Goal: Task Accomplishment & Management: Manage account settings

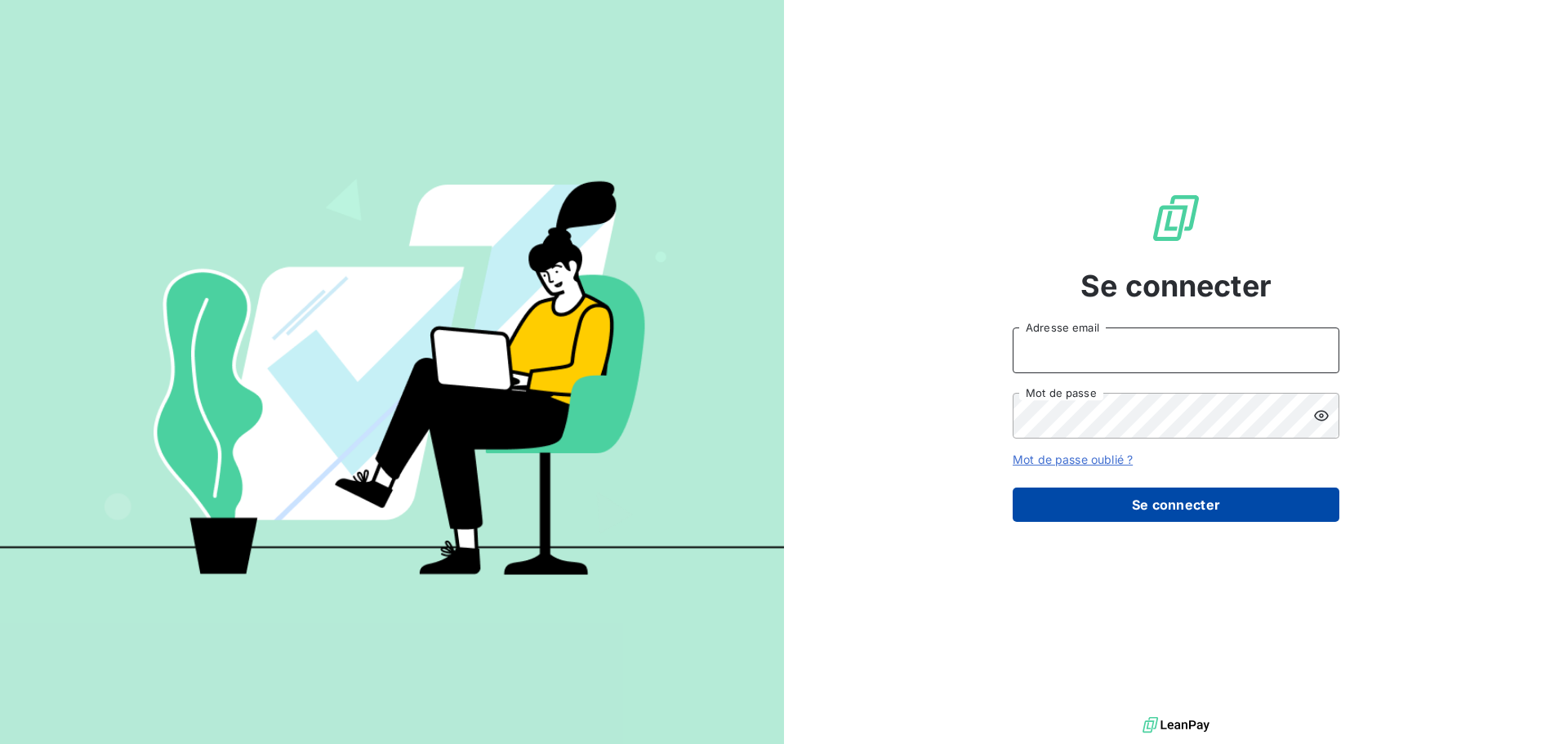
type input "[EMAIL_ADDRESS][DOMAIN_NAME]"
click at [1164, 509] on button "Se connecter" at bounding box center [1176, 505] width 327 height 34
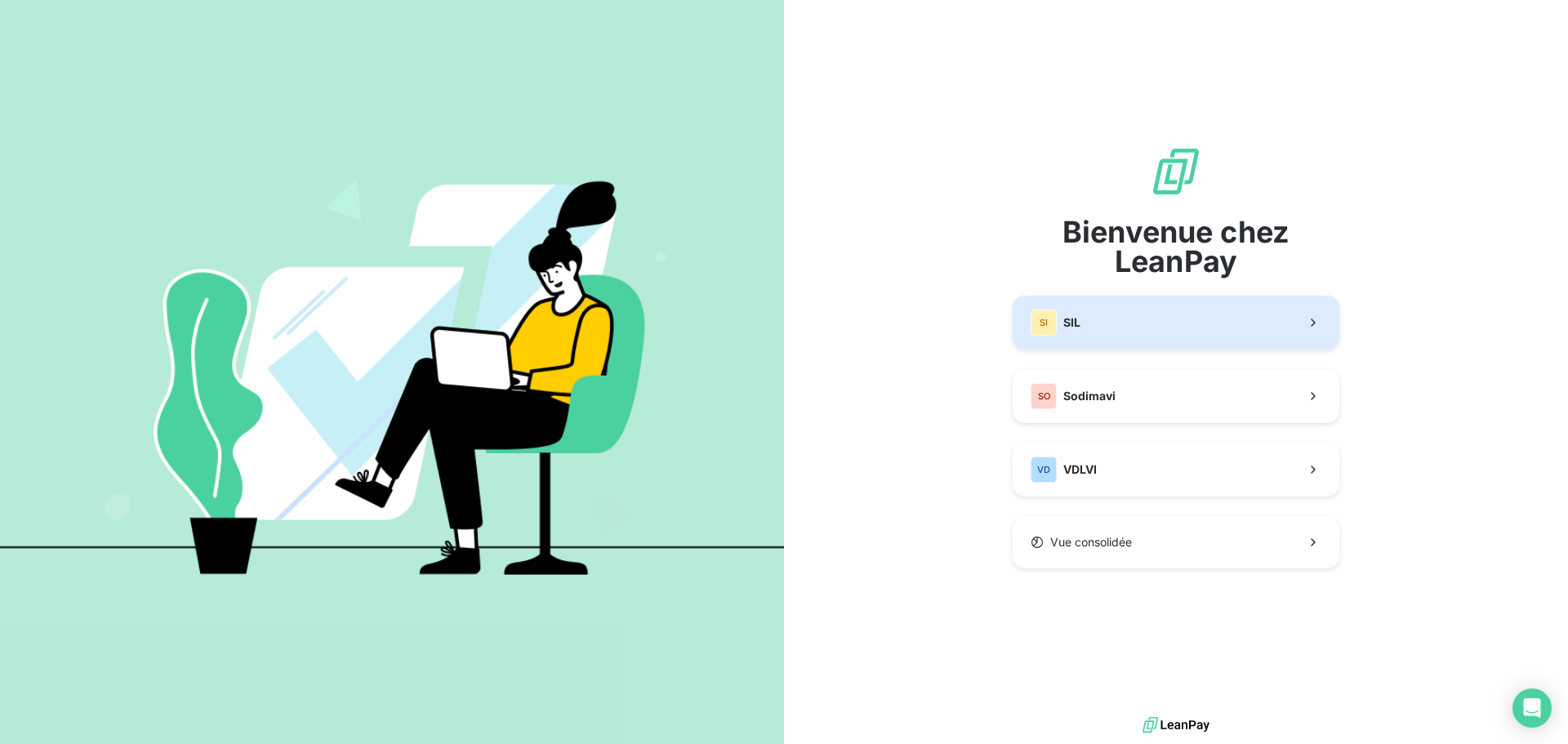
click at [1120, 315] on button "SI SIL" at bounding box center [1176, 322] width 327 height 54
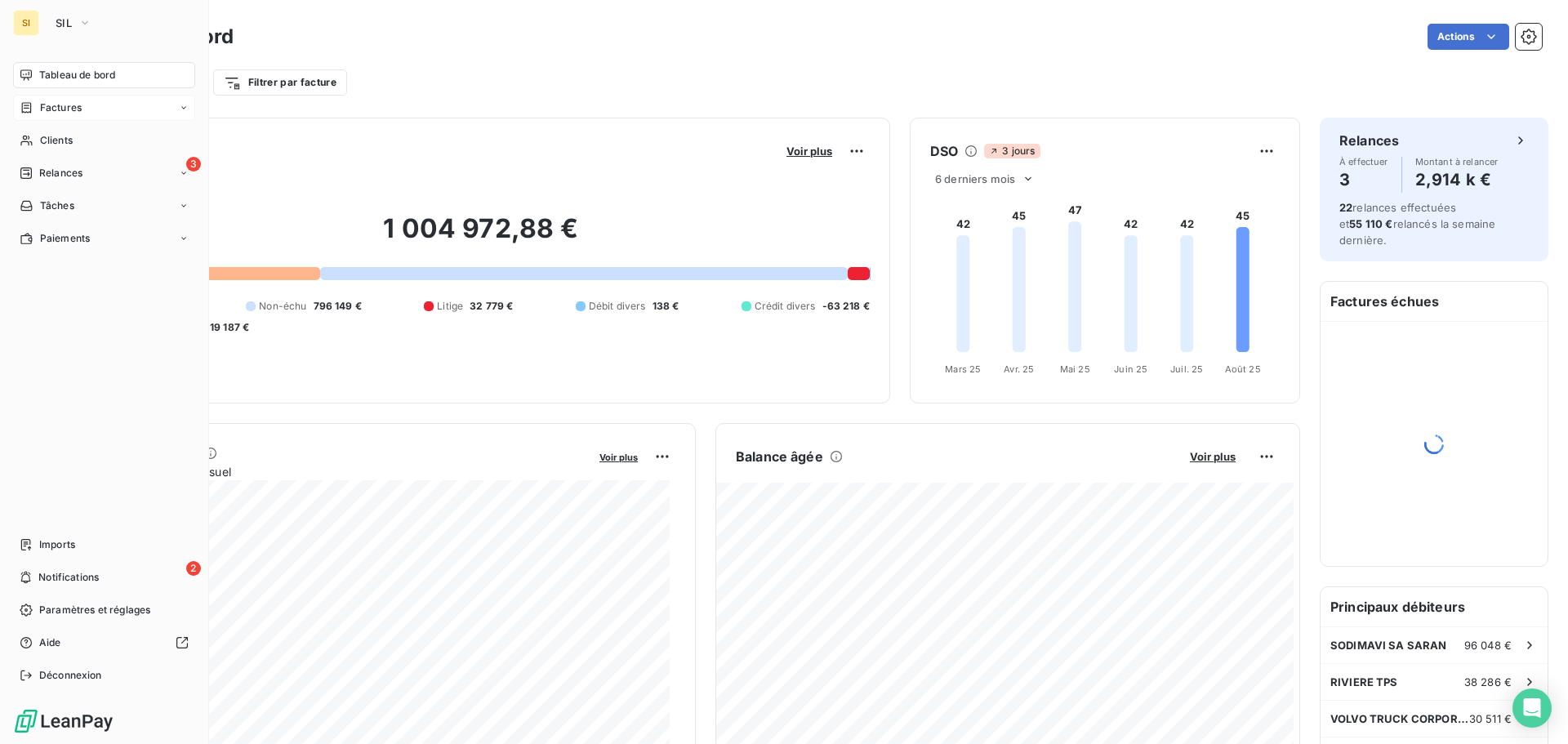
click at [47, 103] on span "Factures" at bounding box center [61, 108] width 41 height 15
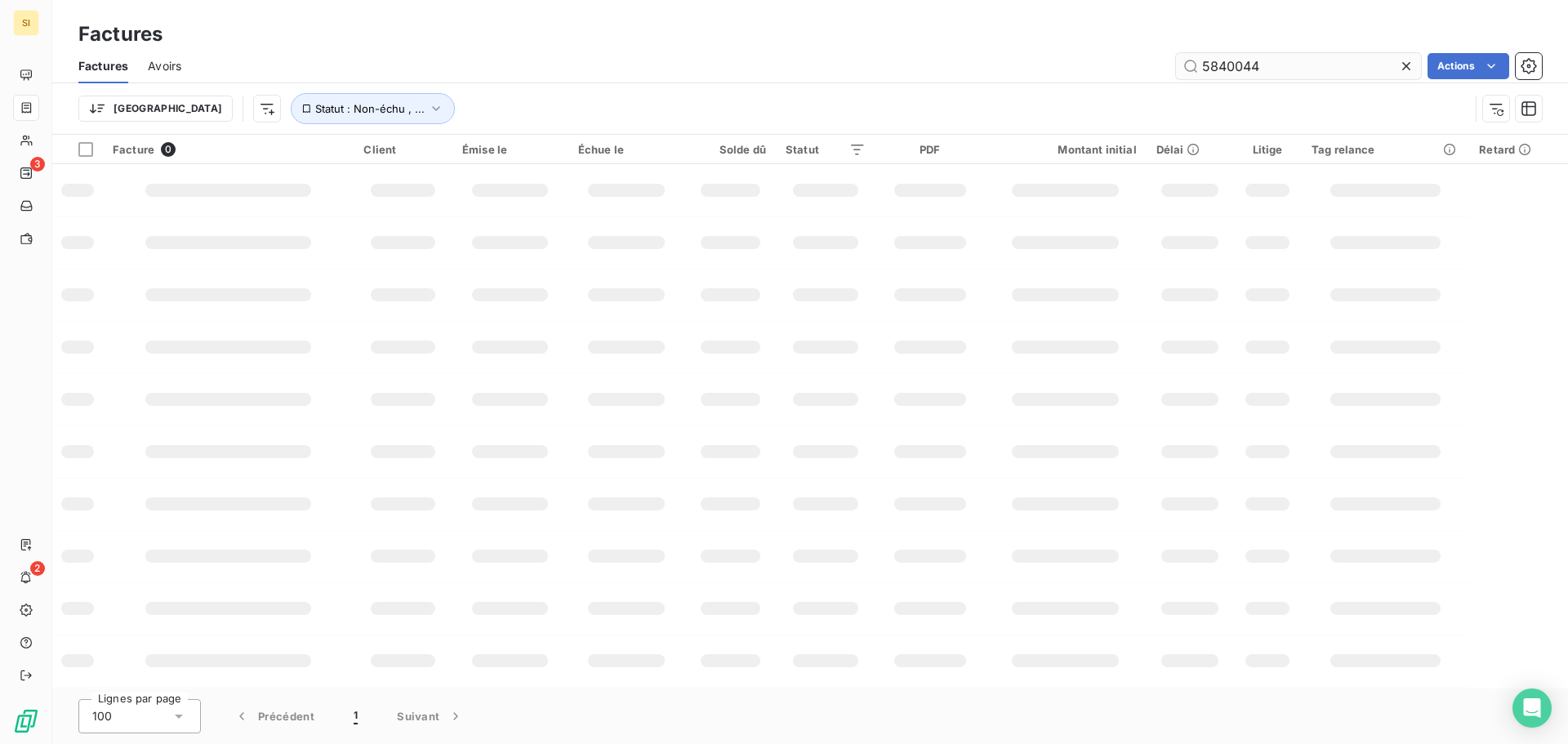
drag, startPoint x: 1284, startPoint y: 64, endPoint x: 1179, endPoint y: 64, distance: 105.0
click at [1179, 64] on input "5840044" at bounding box center [1299, 66] width 245 height 26
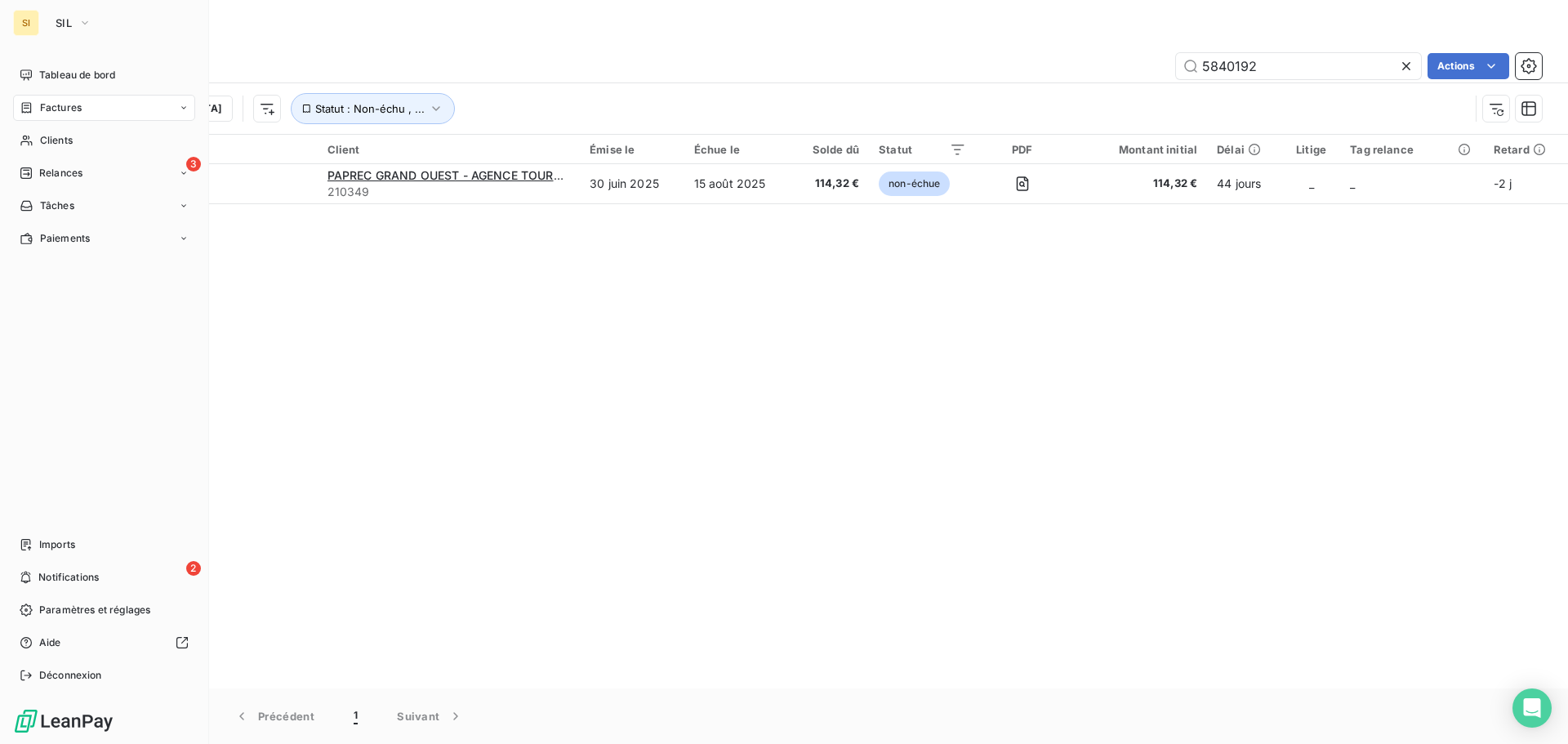
click at [68, 111] on span "Factures" at bounding box center [61, 108] width 41 height 15
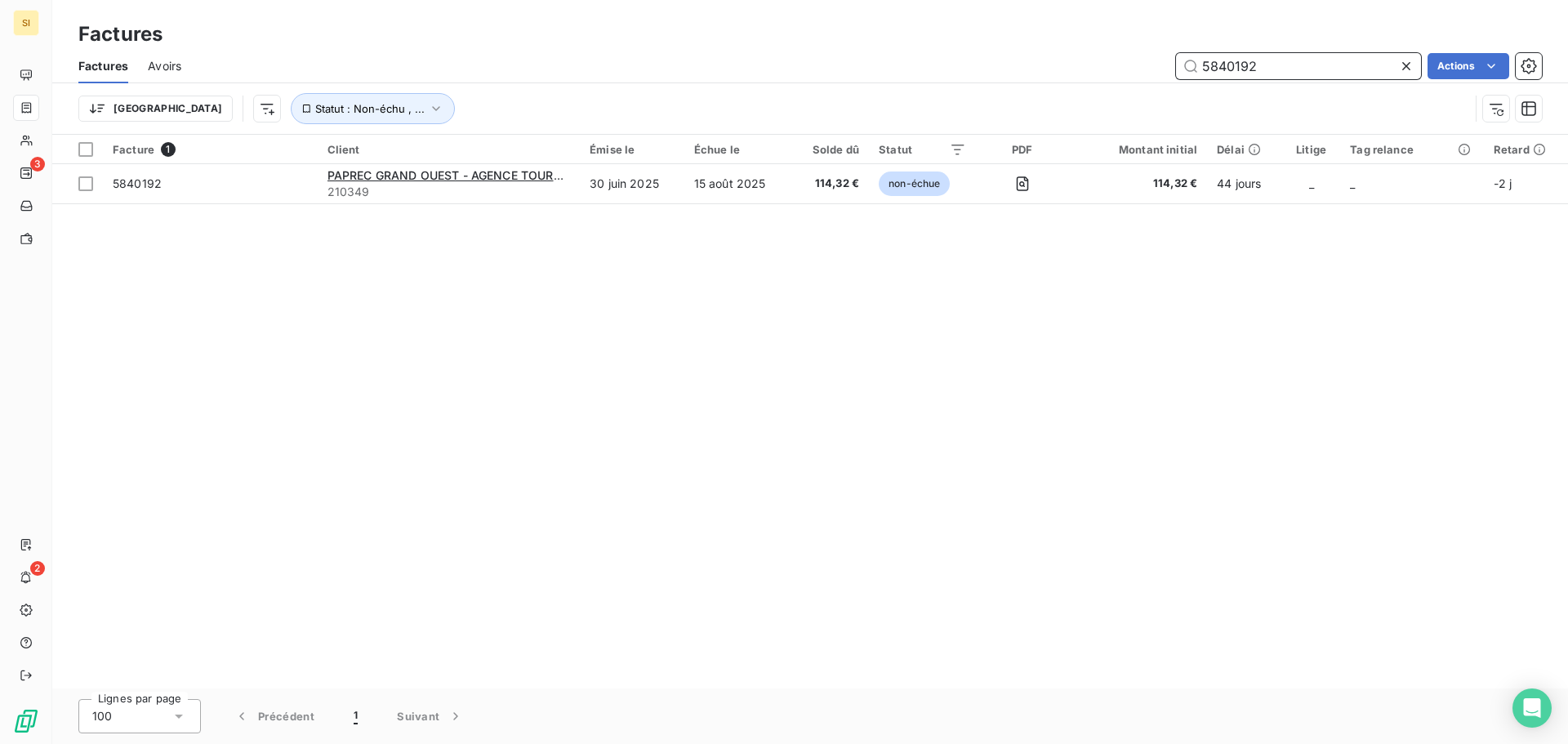
drag, startPoint x: 1282, startPoint y: 60, endPoint x: 994, endPoint y: 33, distance: 289.3
click at [994, 33] on div "Factures Factures Avoirs 5840192 Actions Trier Statut : Non-échu , ..." at bounding box center [811, 67] width 1516 height 135
type input "5950611"
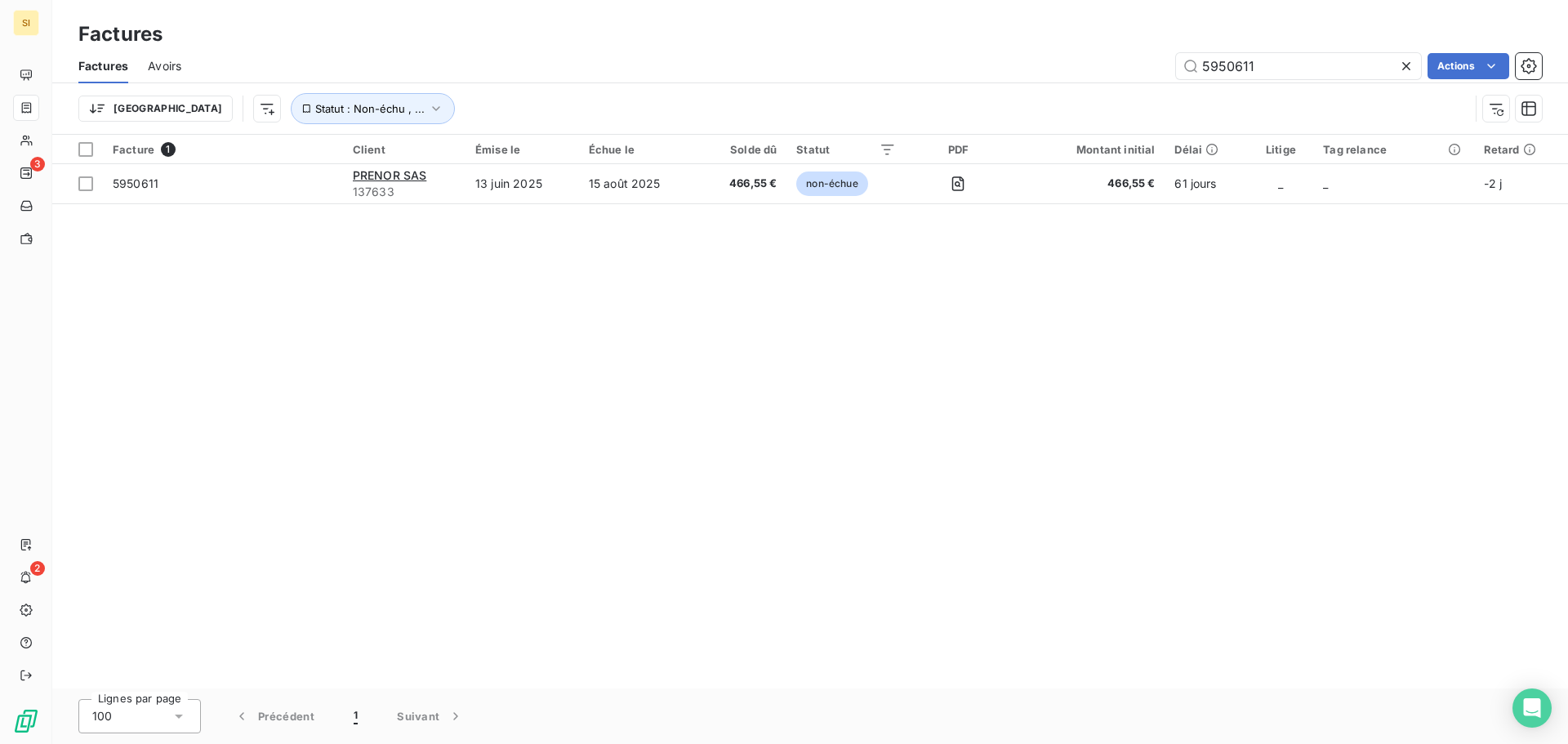
click at [1410, 65] on icon at bounding box center [1406, 66] width 16 height 16
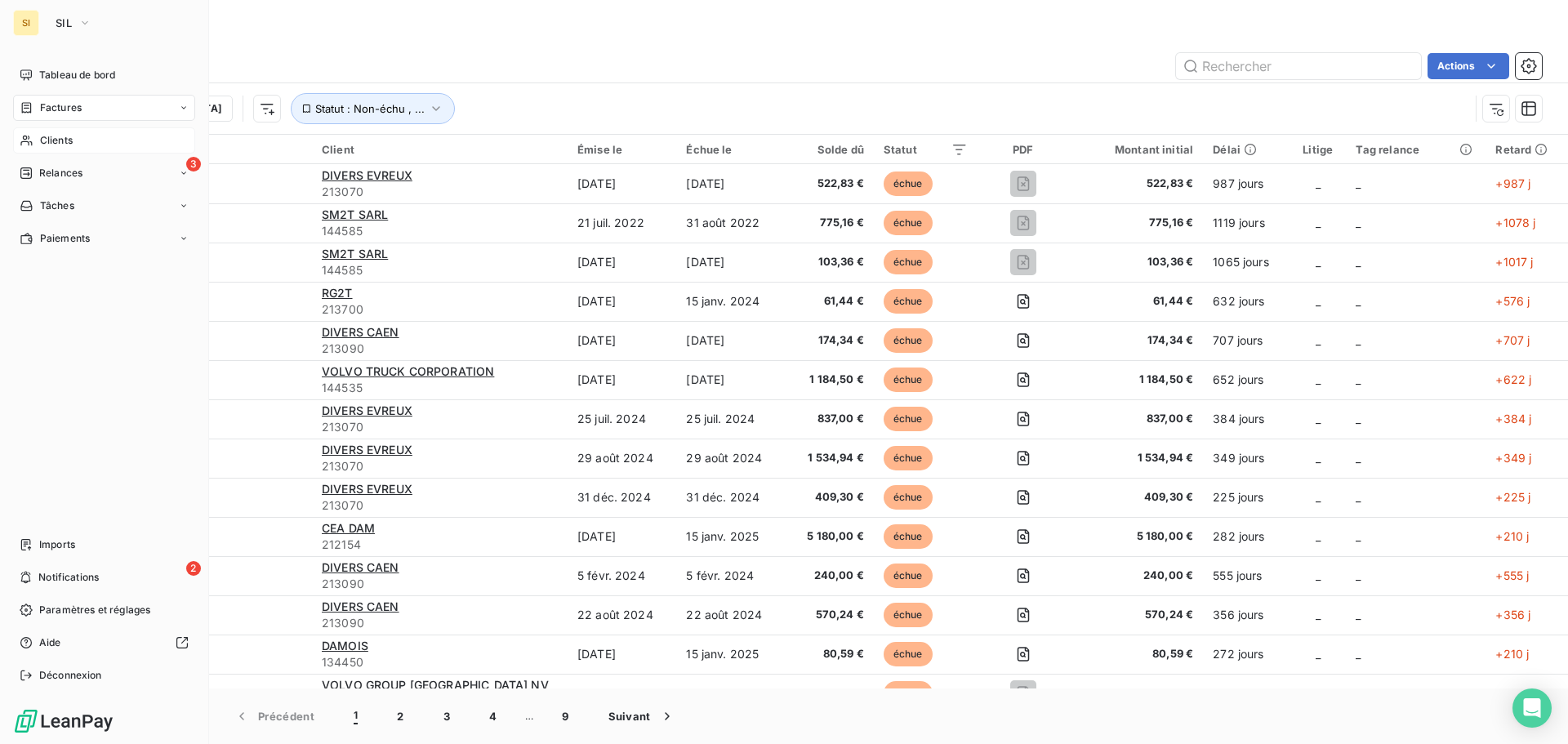
click at [38, 135] on div "Clients" at bounding box center [104, 140] width 182 height 26
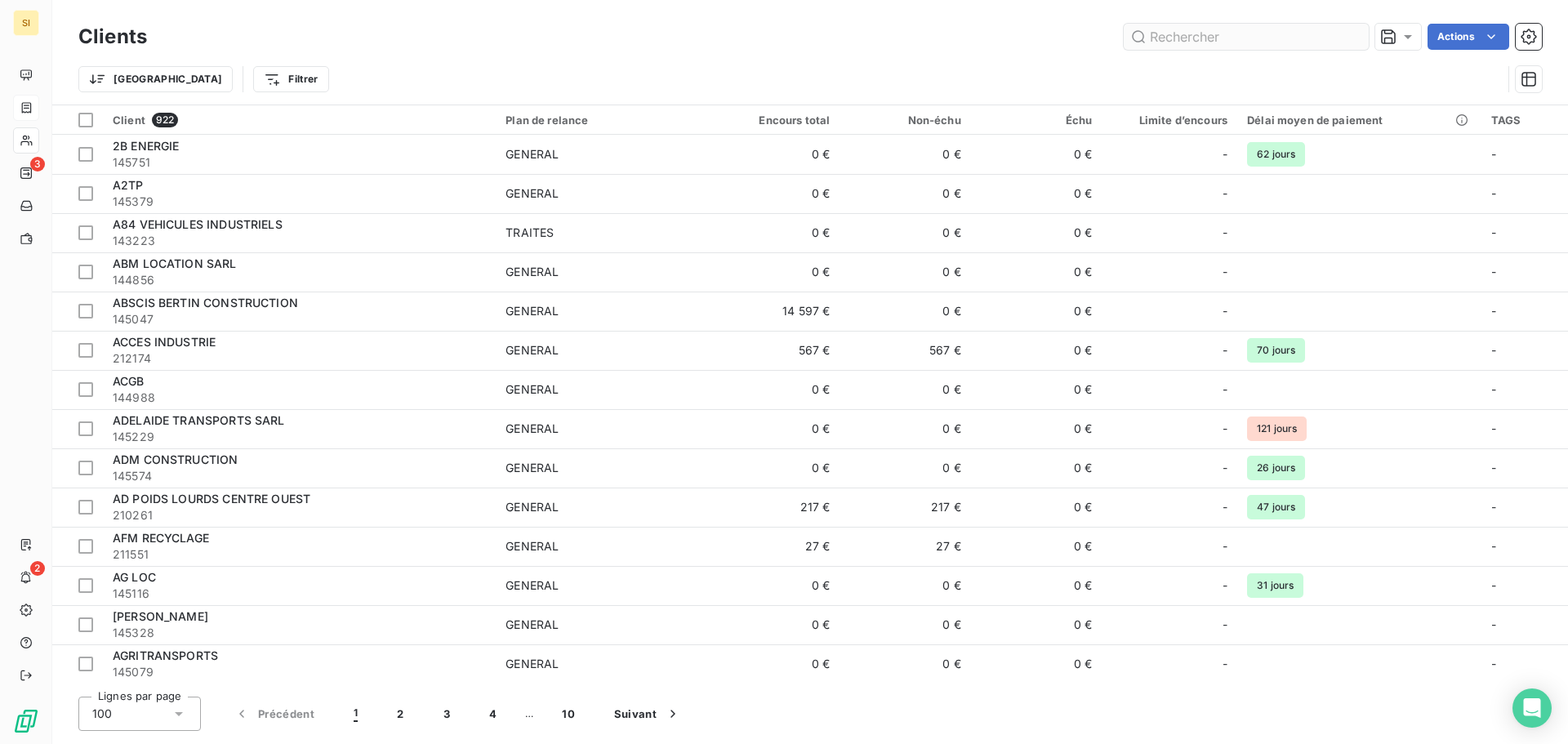
click at [1178, 36] on input "text" at bounding box center [1247, 37] width 245 height 26
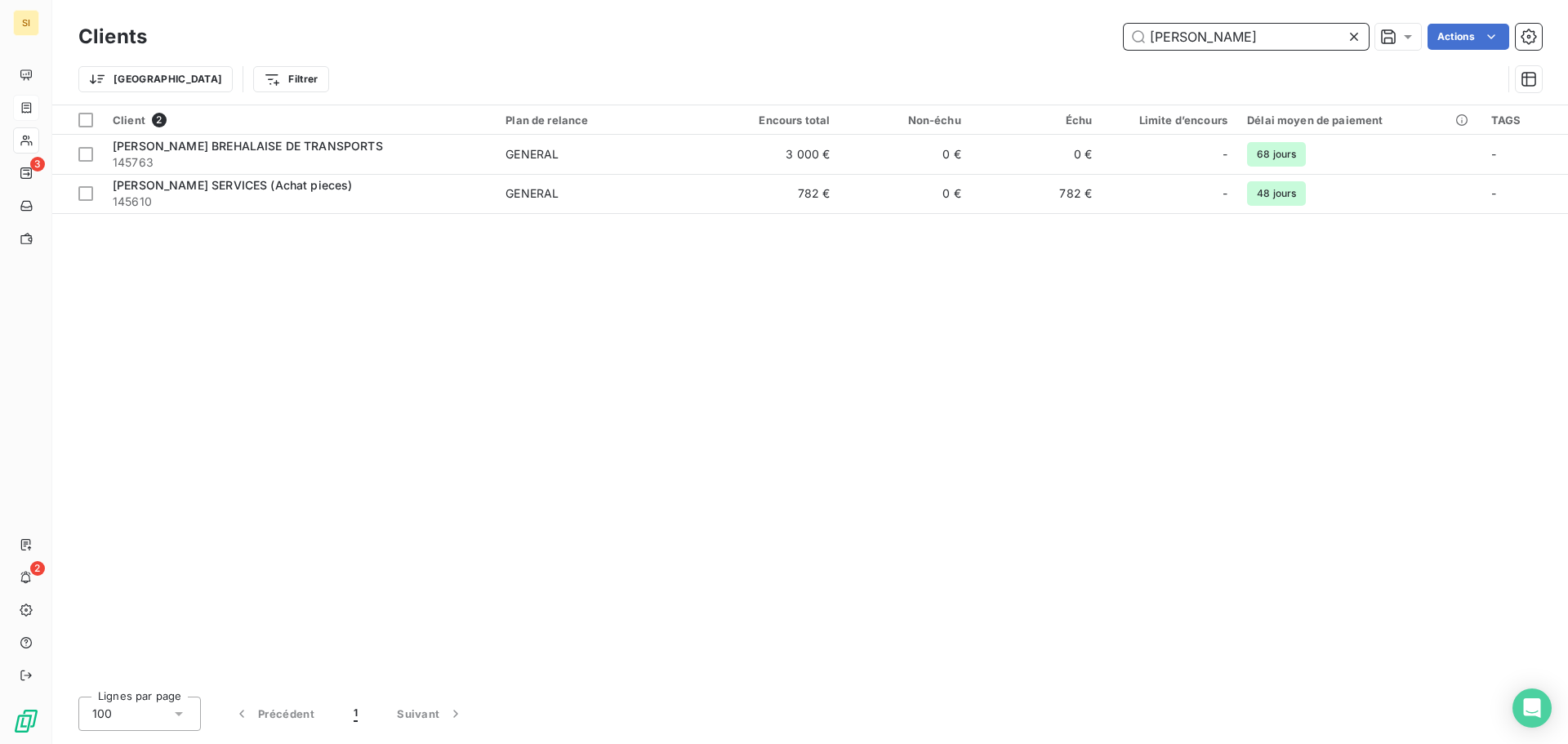
drag, startPoint x: 1224, startPoint y: 26, endPoint x: 1138, endPoint y: 24, distance: 86.0
click at [1138, 24] on input "le goff" at bounding box center [1247, 37] width 245 height 26
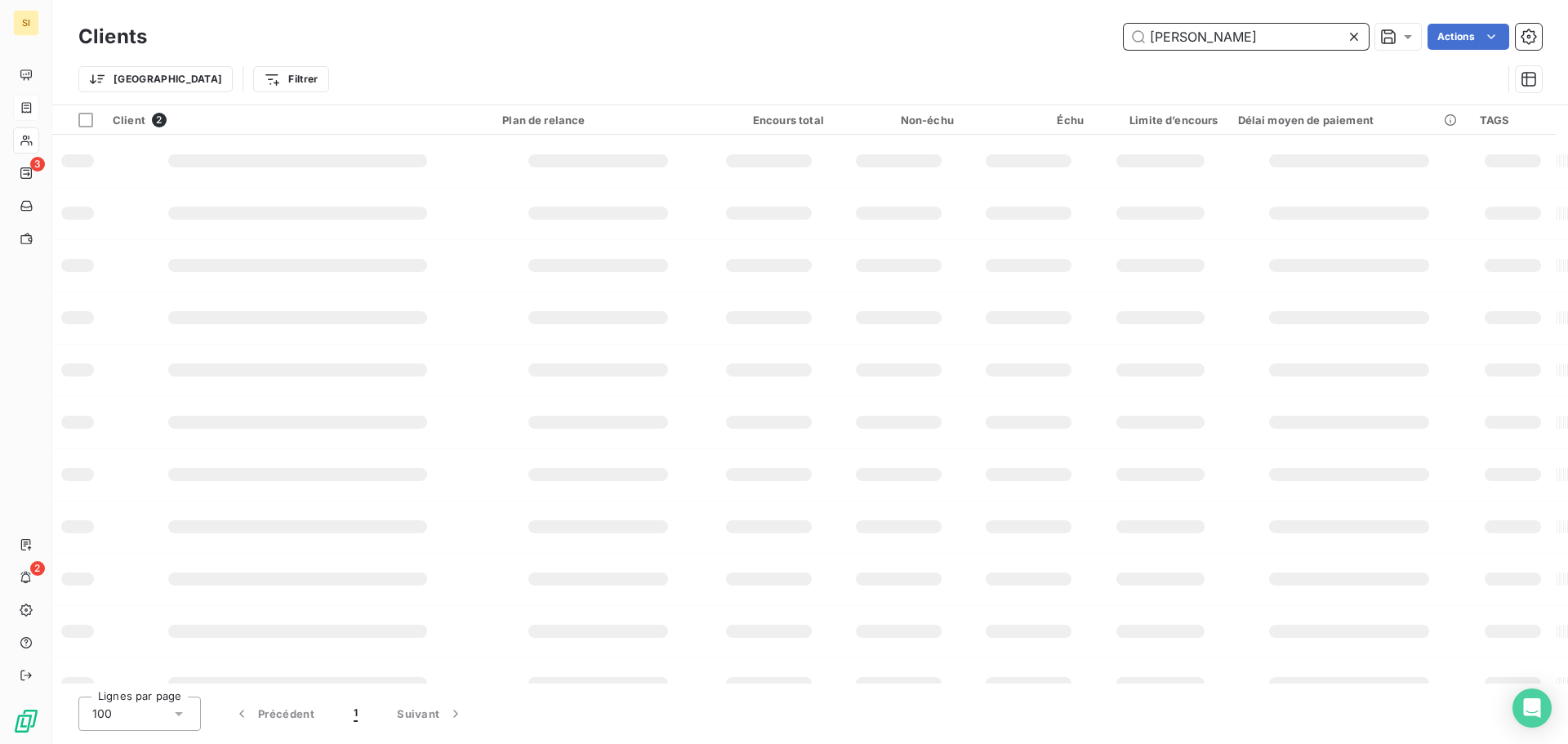
type input "jacquet"
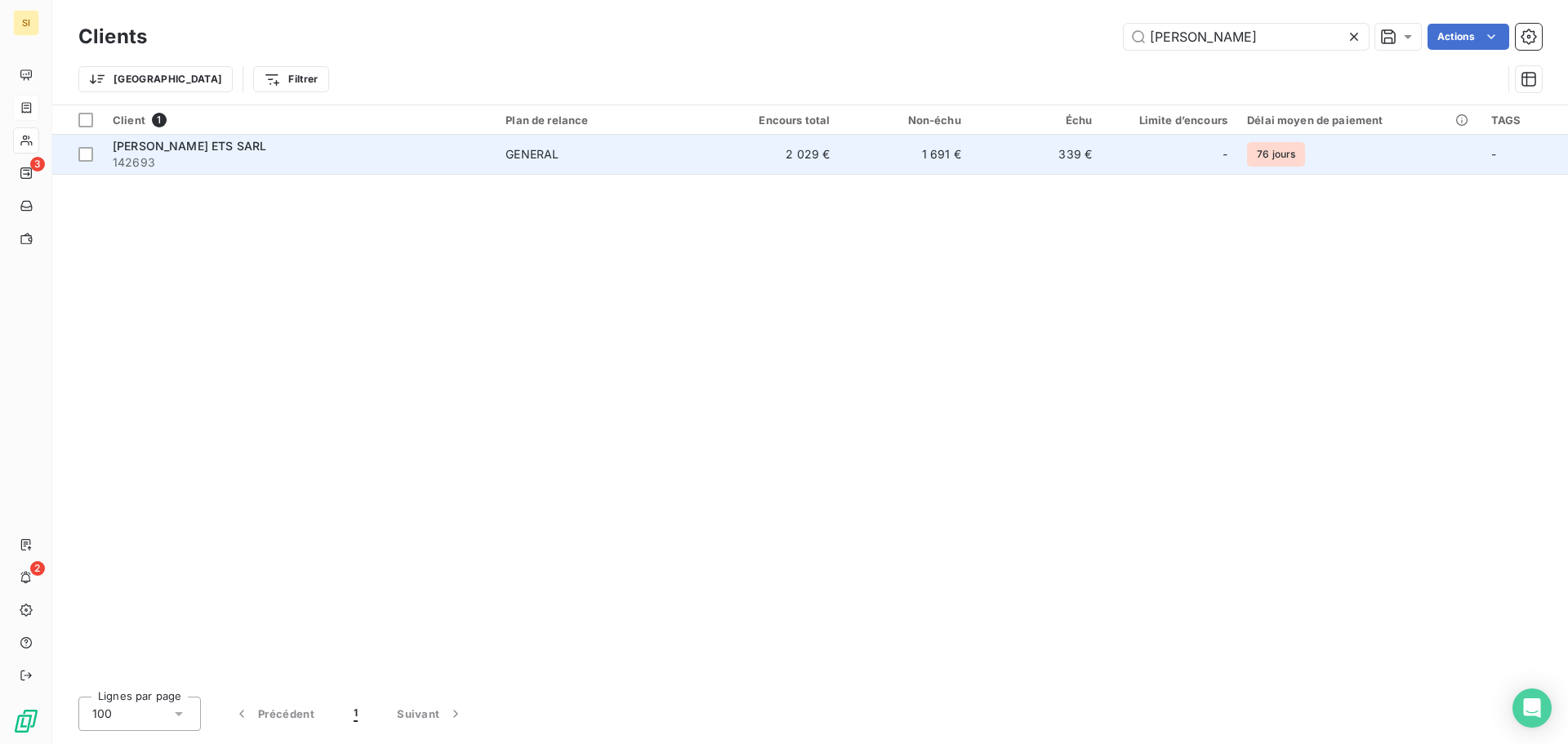
click at [149, 154] on span "142693" at bounding box center [299, 162] width 373 height 16
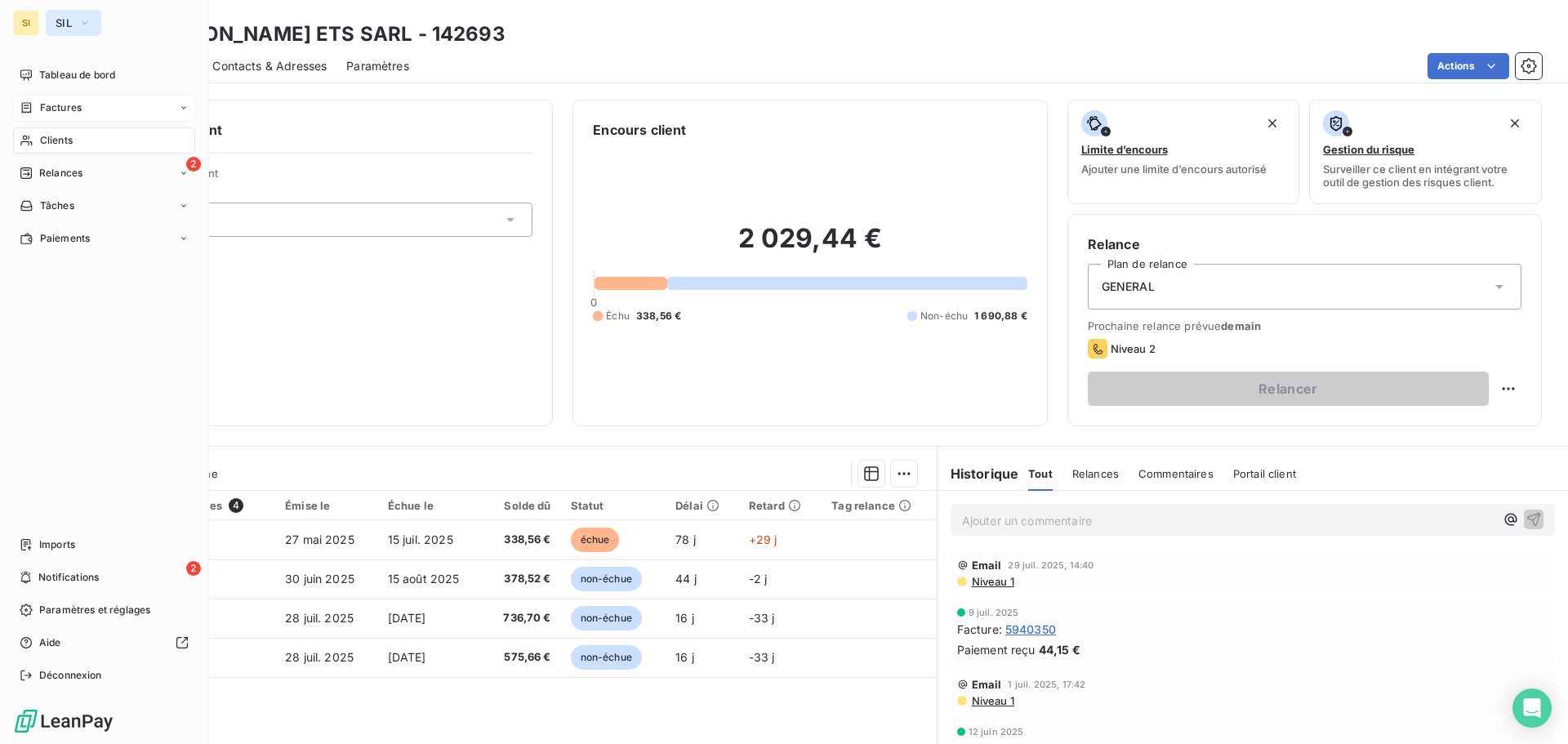
click at [65, 17] on span "SIL" at bounding box center [63, 23] width 16 height 13
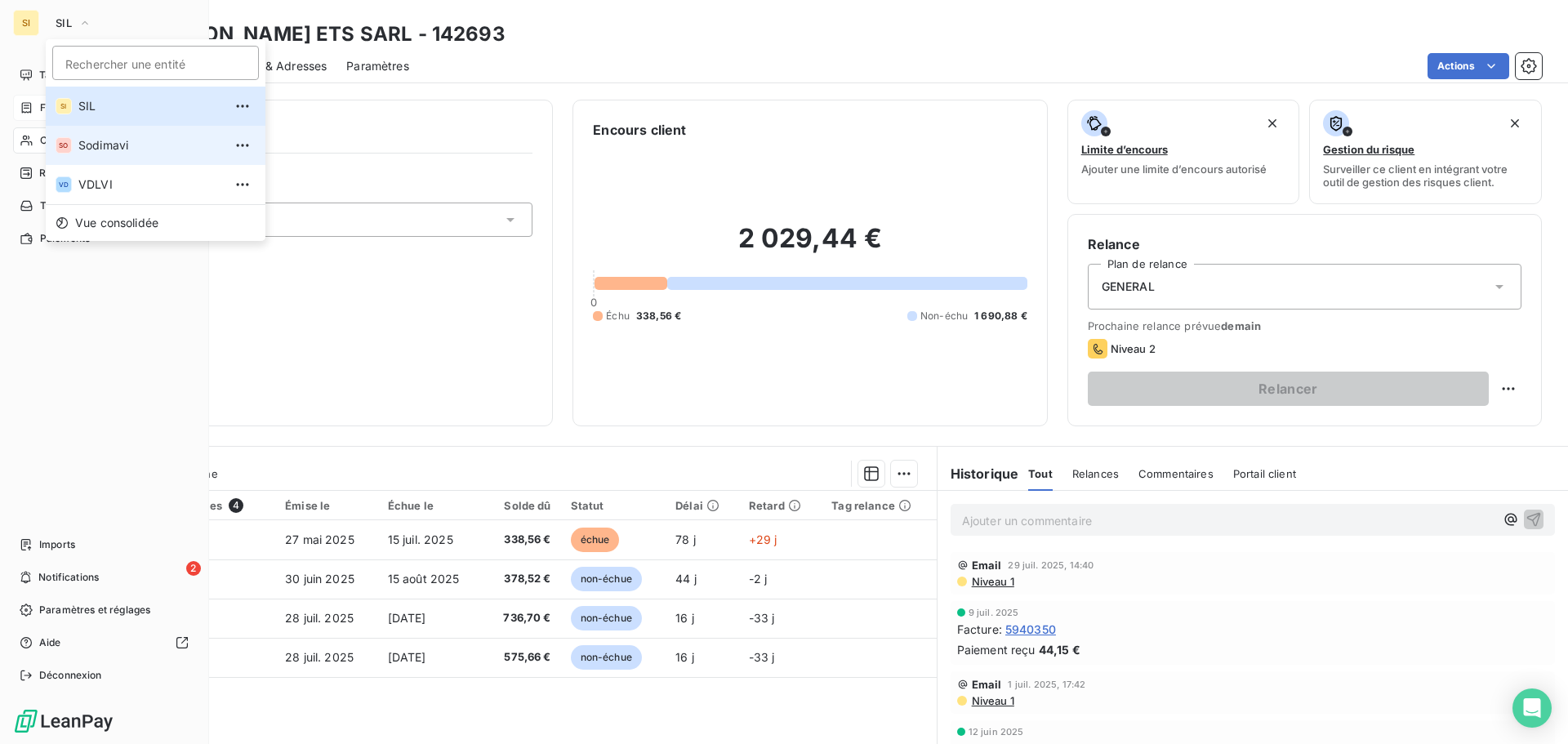
click at [114, 140] on span "Sodimavi" at bounding box center [151, 145] width 145 height 16
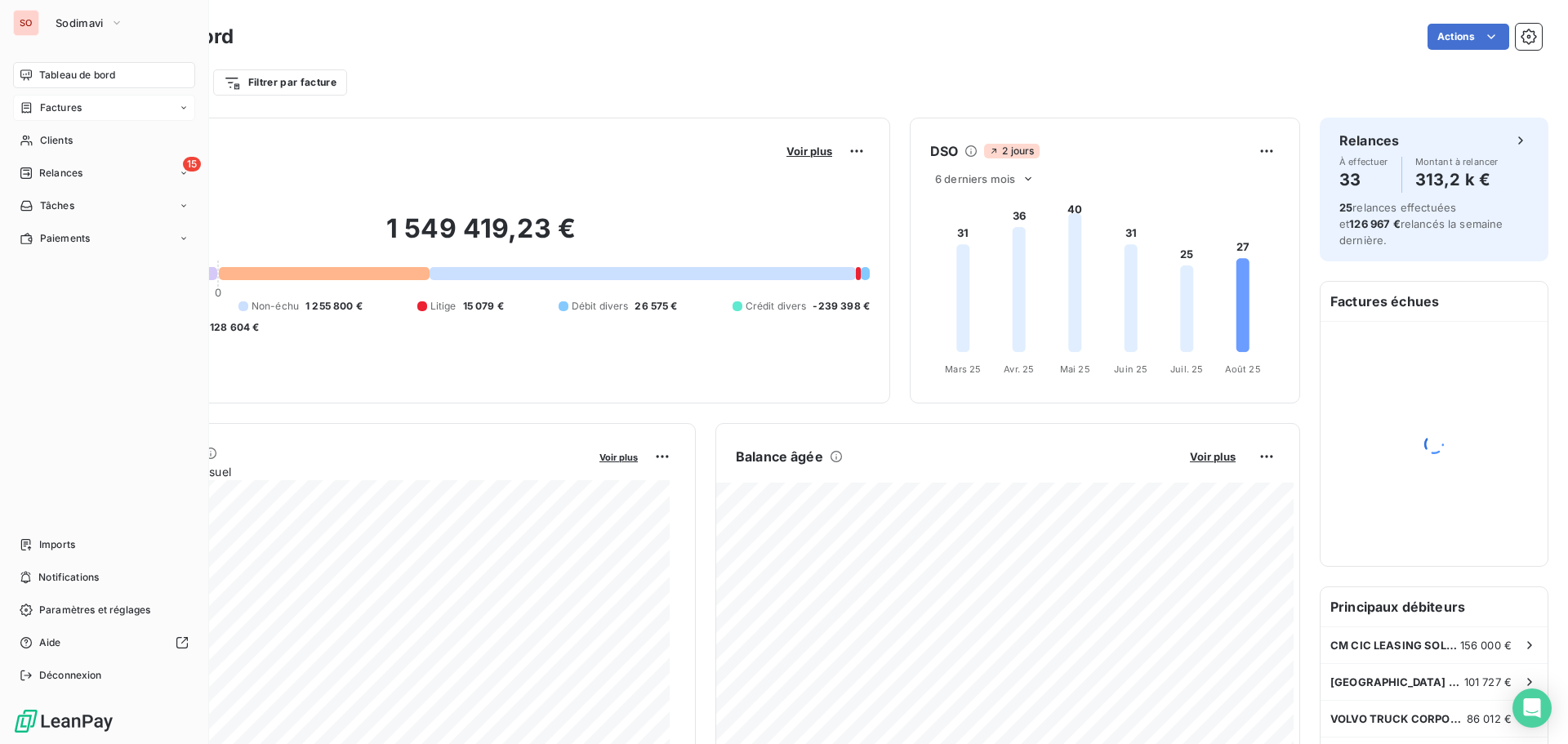
click at [63, 102] on span "Factures" at bounding box center [61, 108] width 41 height 15
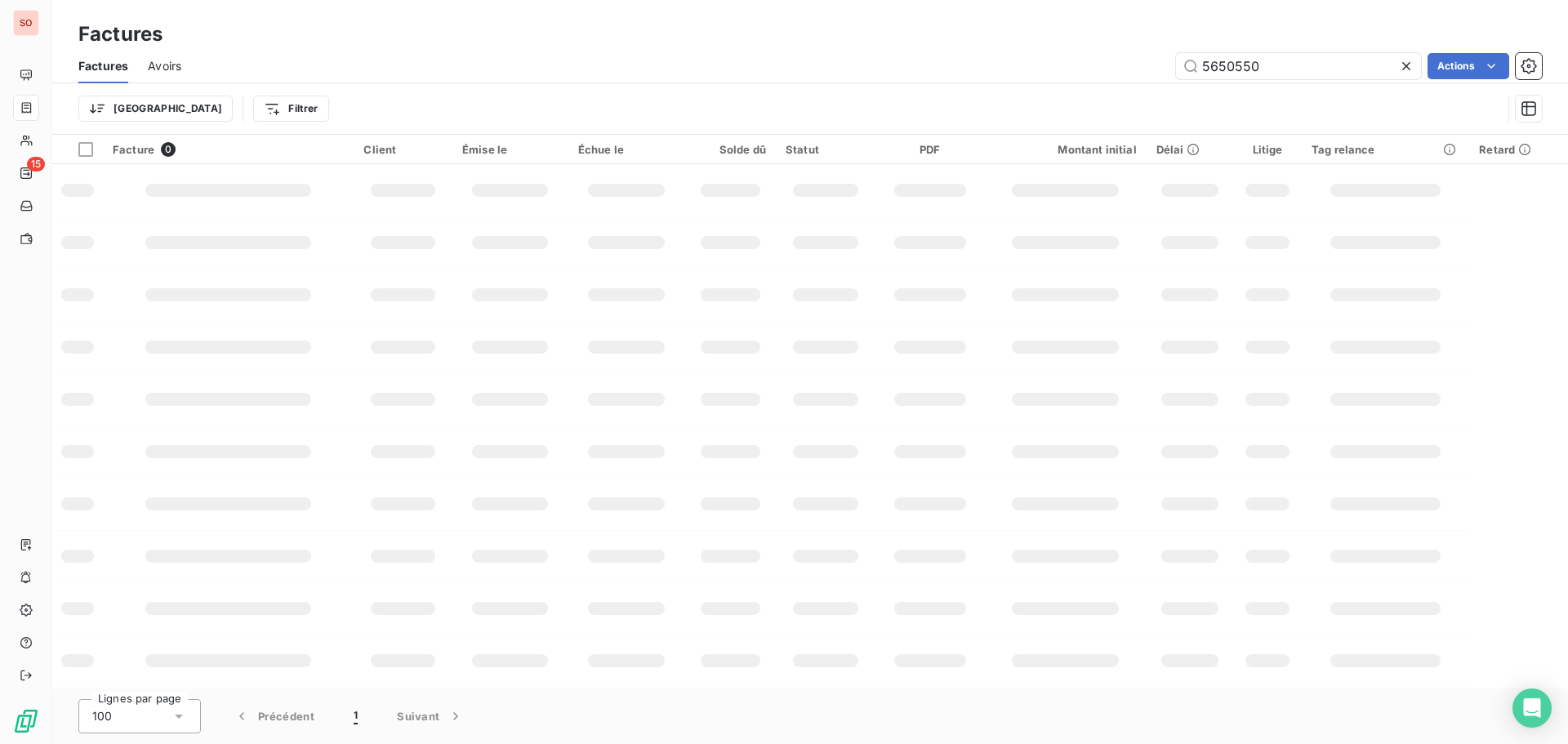
drag, startPoint x: 1285, startPoint y: 64, endPoint x: 1123, endPoint y: 64, distance: 162.0
click at [1124, 60] on div "5650550 Actions" at bounding box center [871, 66] width 1341 height 26
type input "5140547"
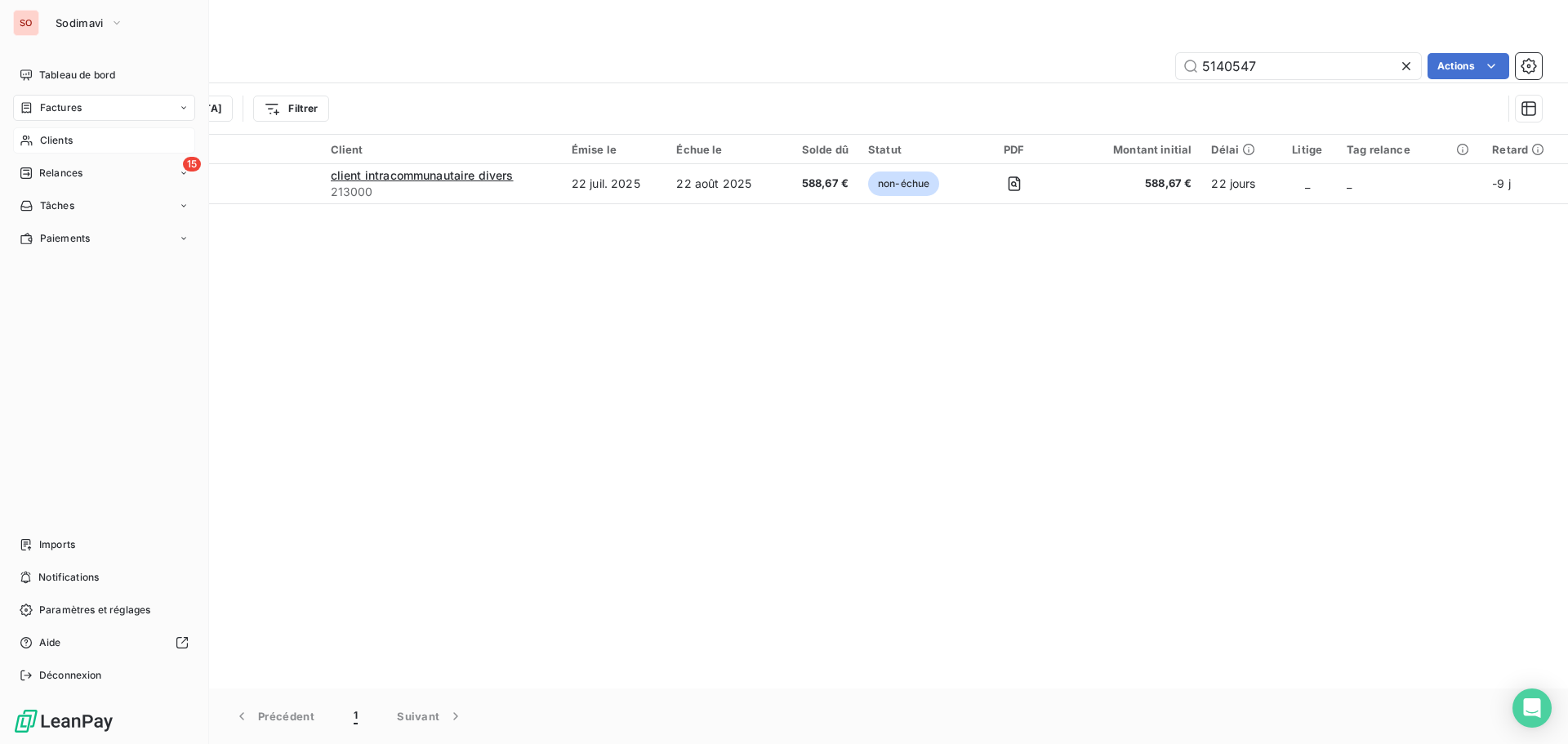
click at [44, 145] on span "Clients" at bounding box center [57, 140] width 33 height 15
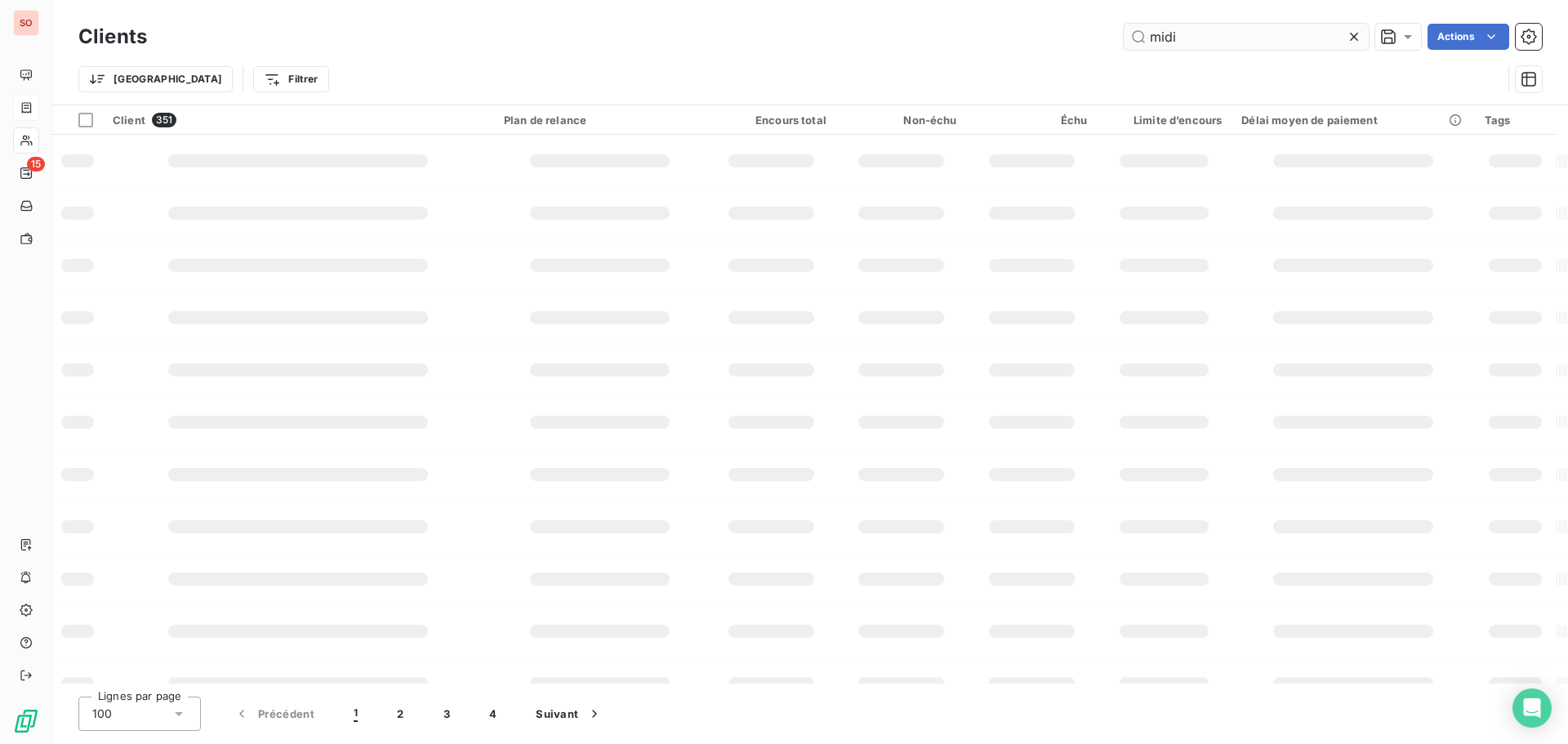
type input "midi"
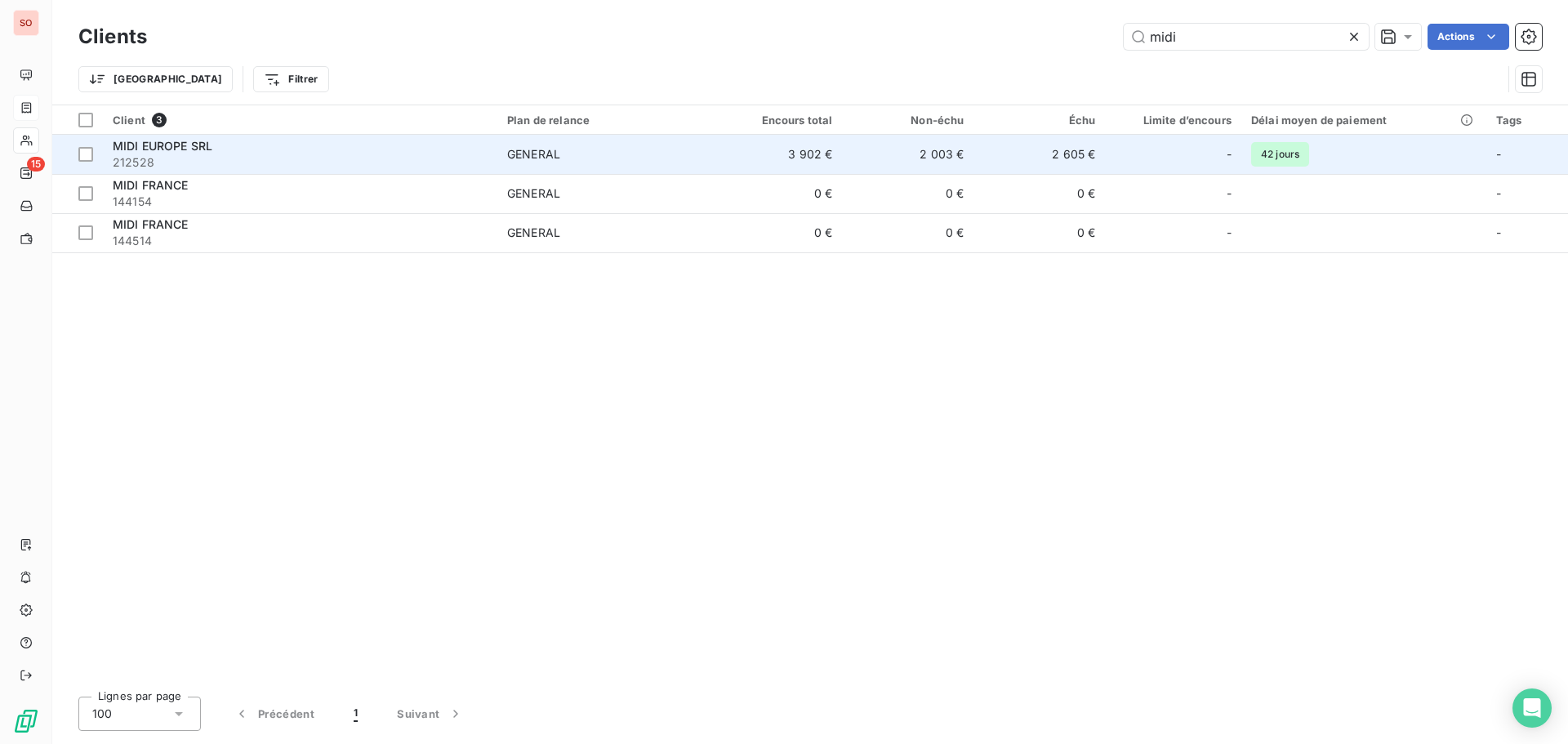
click at [390, 147] on div "MIDI EUROPE SRL" at bounding box center [300, 146] width 375 height 16
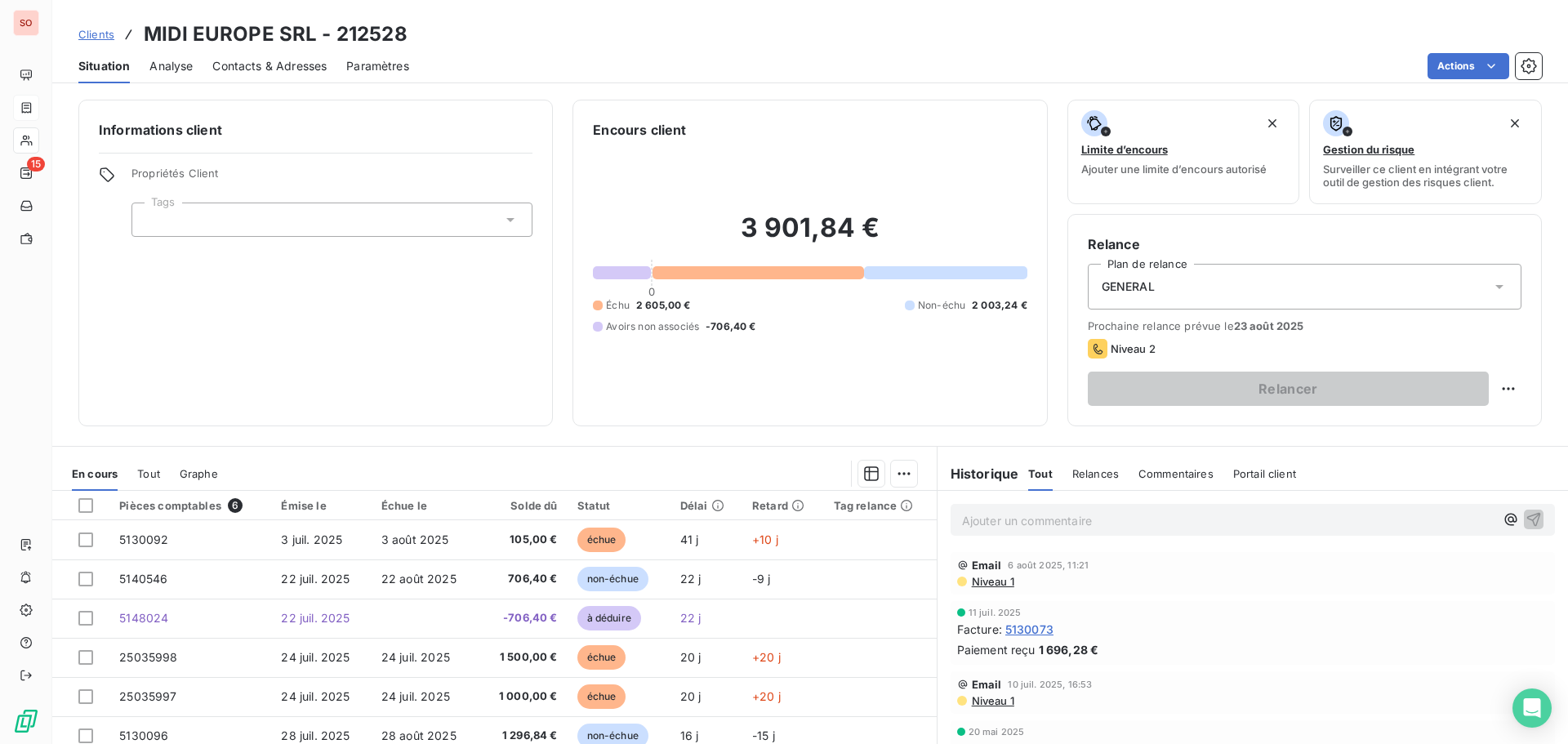
scroll to position [82, 0]
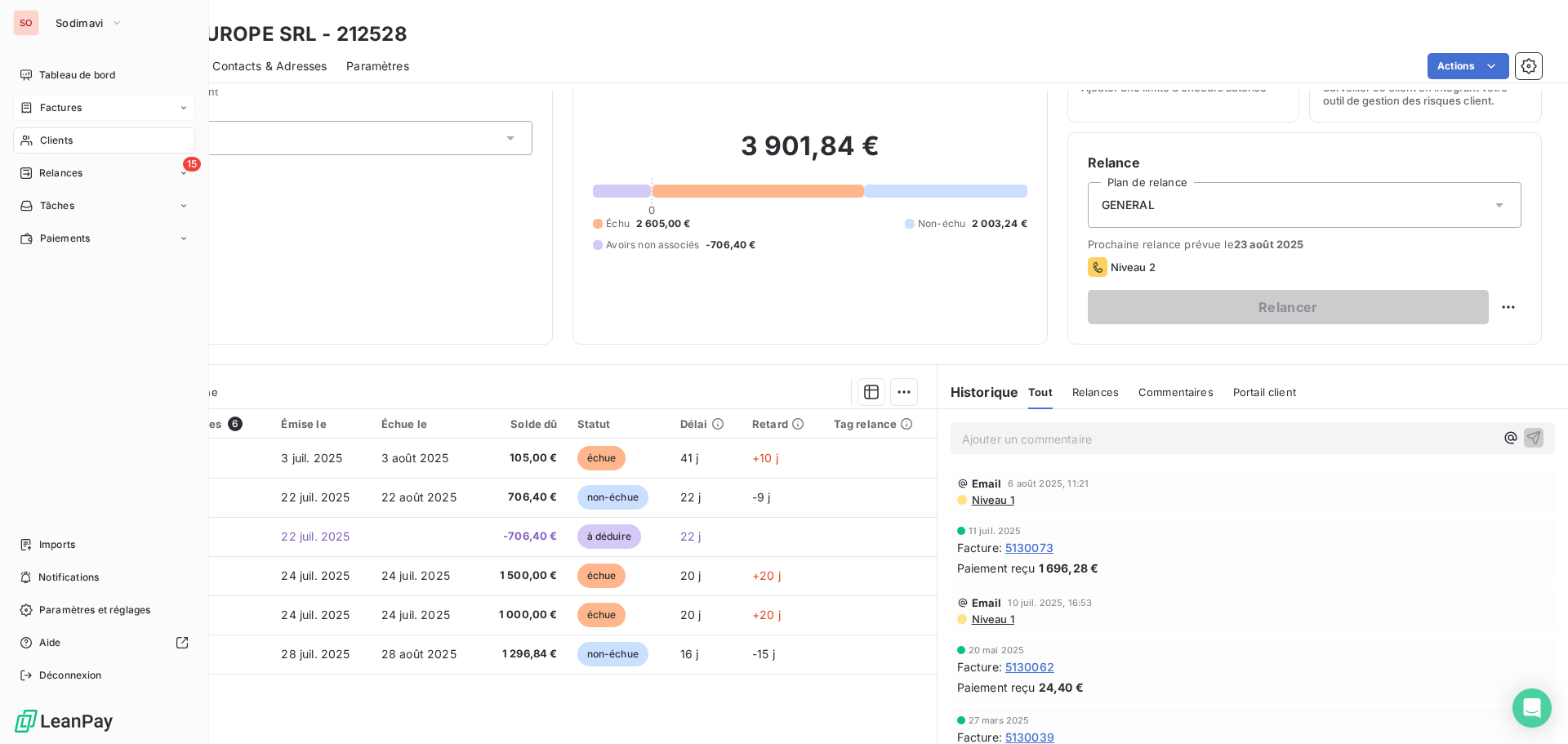
click at [59, 111] on span "Factures" at bounding box center [61, 108] width 41 height 15
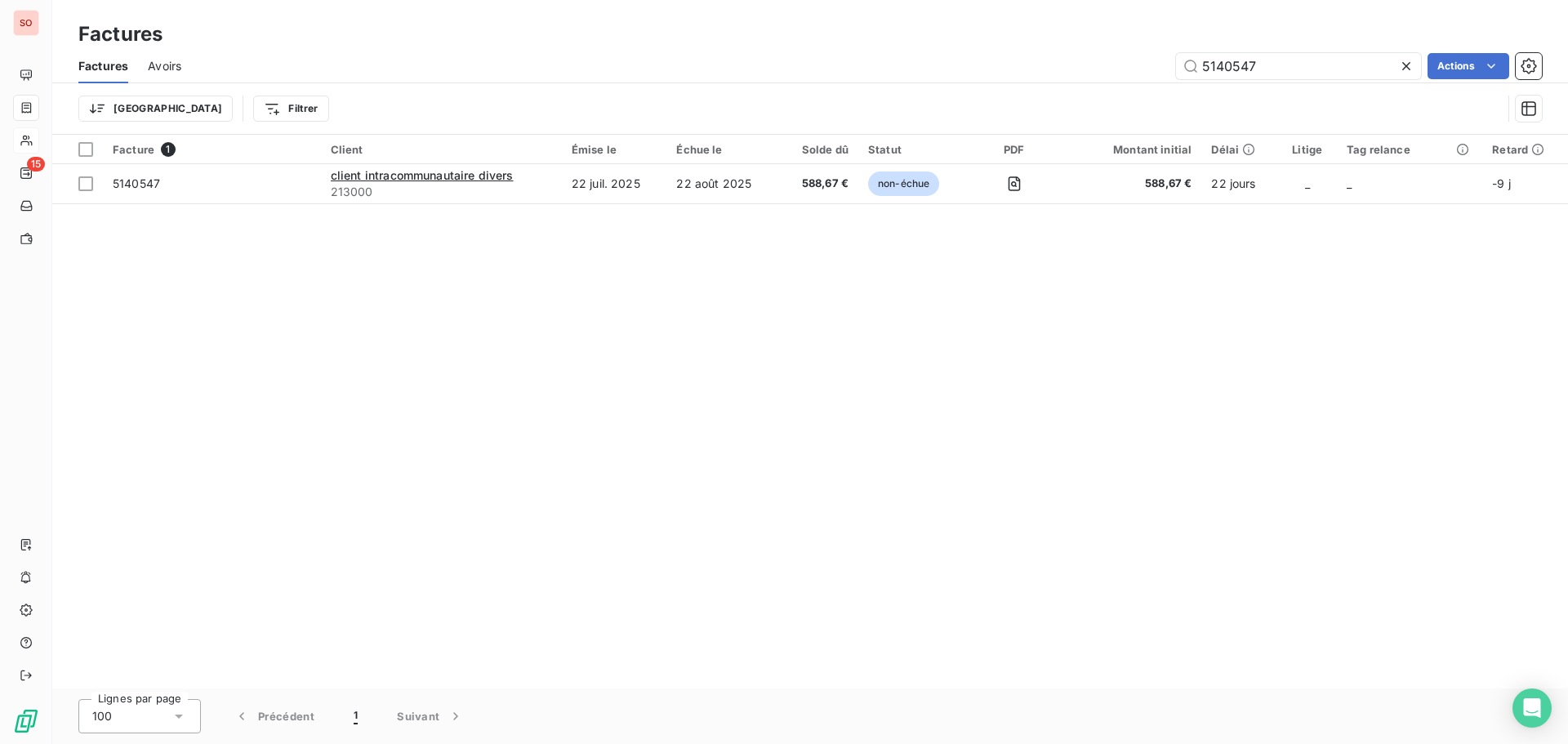
drag, startPoint x: 1293, startPoint y: 73, endPoint x: 1113, endPoint y: 67, distance: 180.1
click at [1114, 67] on div "5140547 Actions" at bounding box center [871, 66] width 1341 height 26
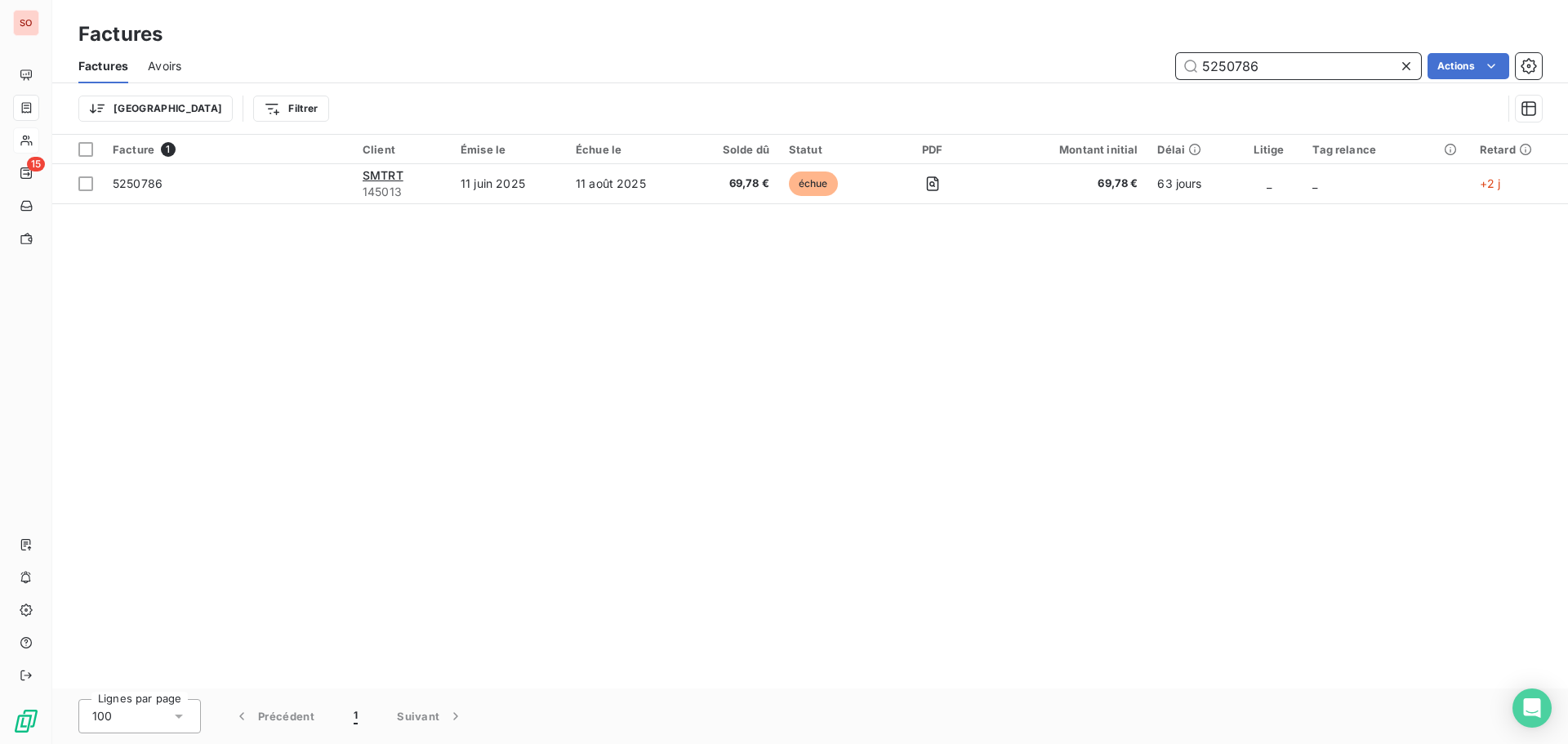
drag, startPoint x: 1267, startPoint y: 68, endPoint x: 1242, endPoint y: 65, distance: 25.2
click at [1242, 65] on input "5250786" at bounding box center [1299, 66] width 245 height 26
type input "5250794"
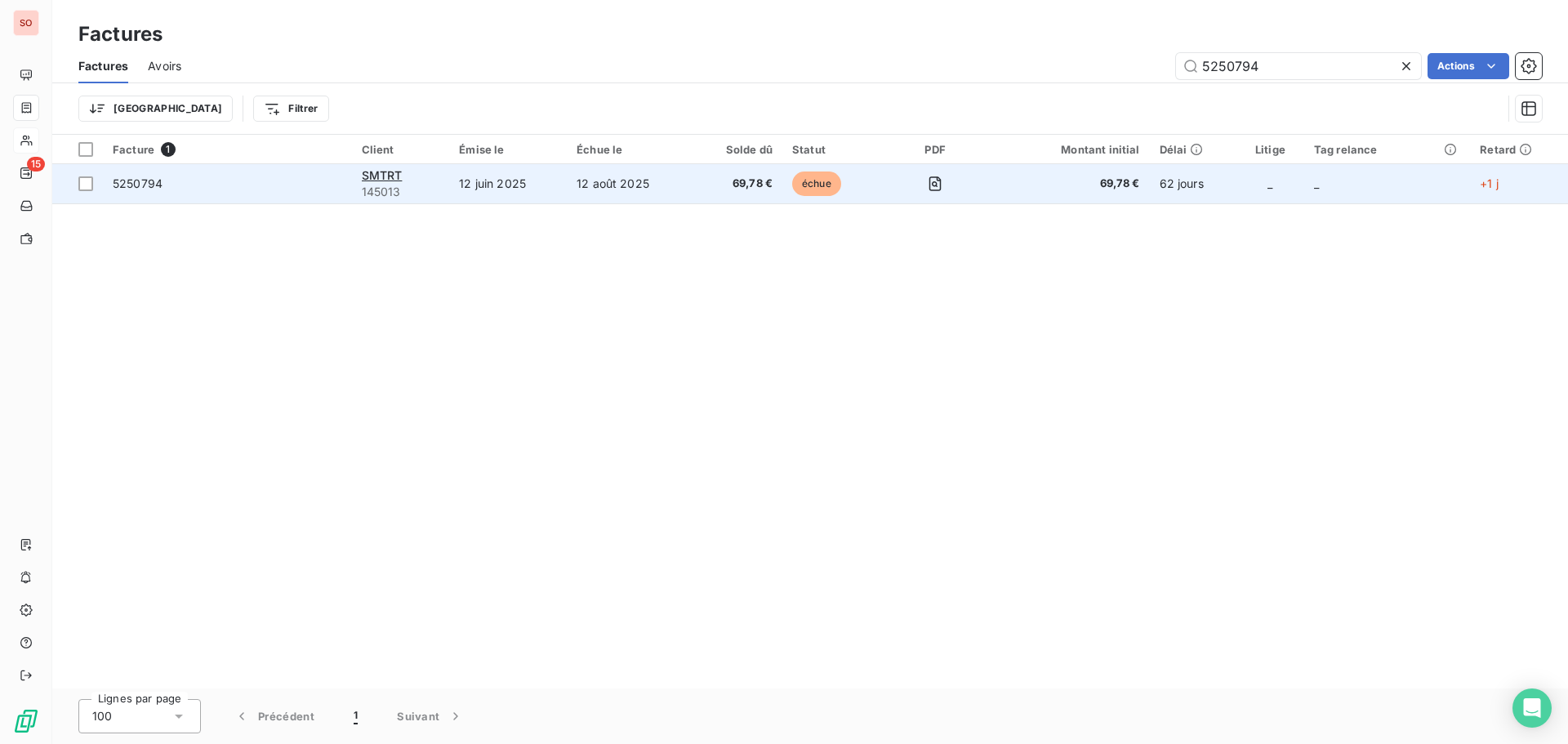
click at [151, 182] on span "5250794" at bounding box center [137, 183] width 50 height 14
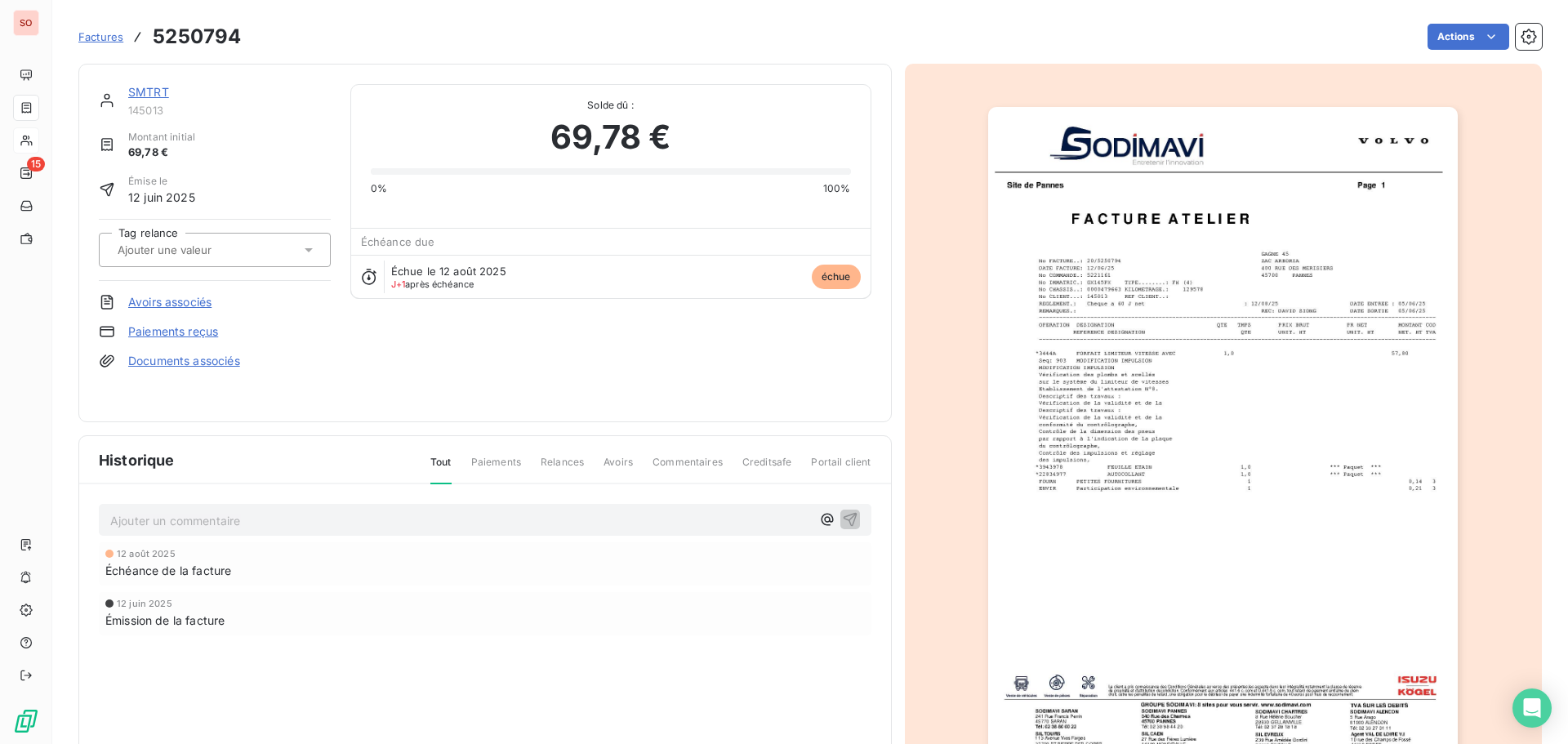
click at [1248, 529] on img "button" at bounding box center [1223, 440] width 470 height 665
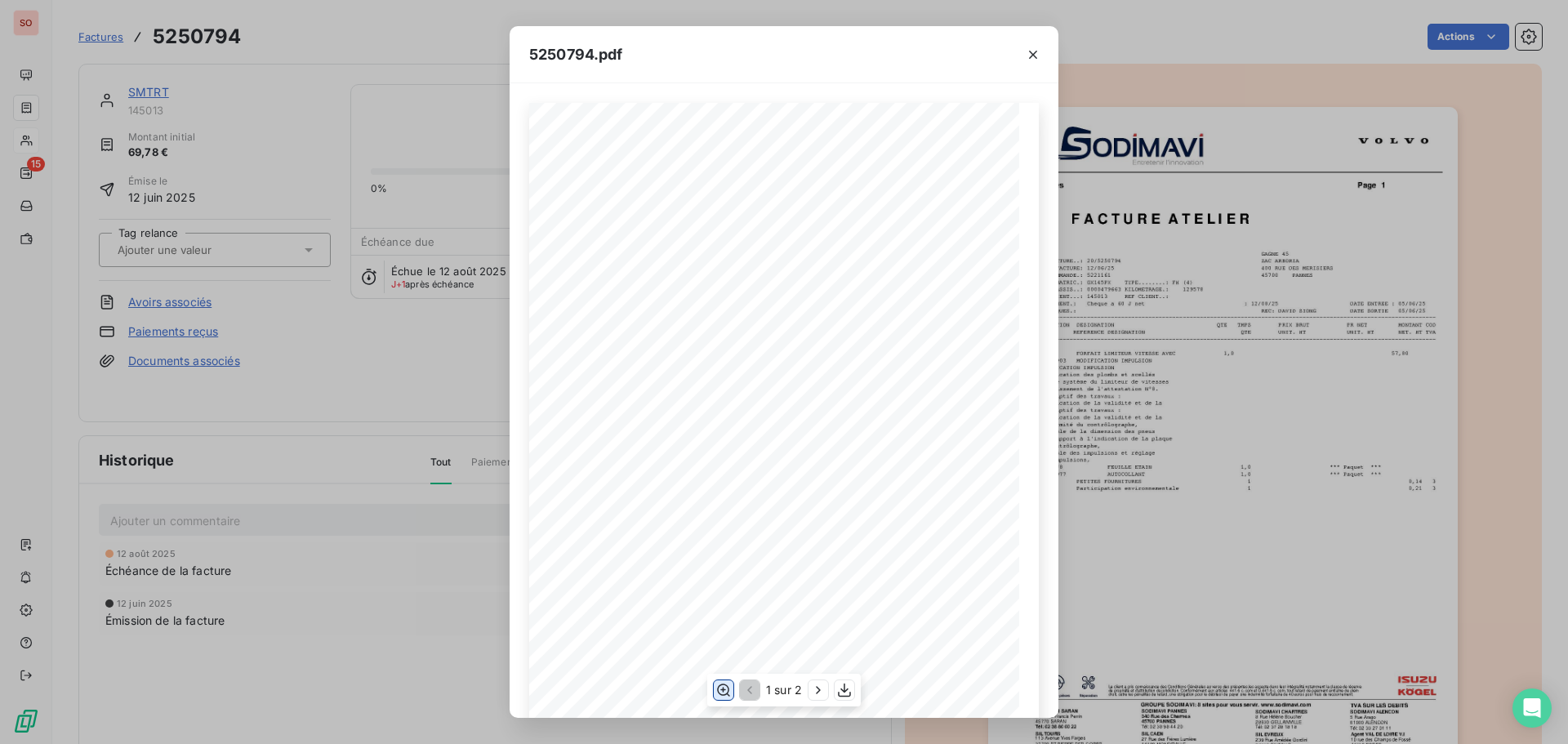
click at [719, 683] on icon "button" at bounding box center [723, 689] width 16 height 16
drag, startPoint x: 1030, startPoint y: 54, endPoint x: 845, endPoint y: 54, distance: 185.0
click at [1031, 54] on icon "button" at bounding box center [1033, 54] width 16 height 16
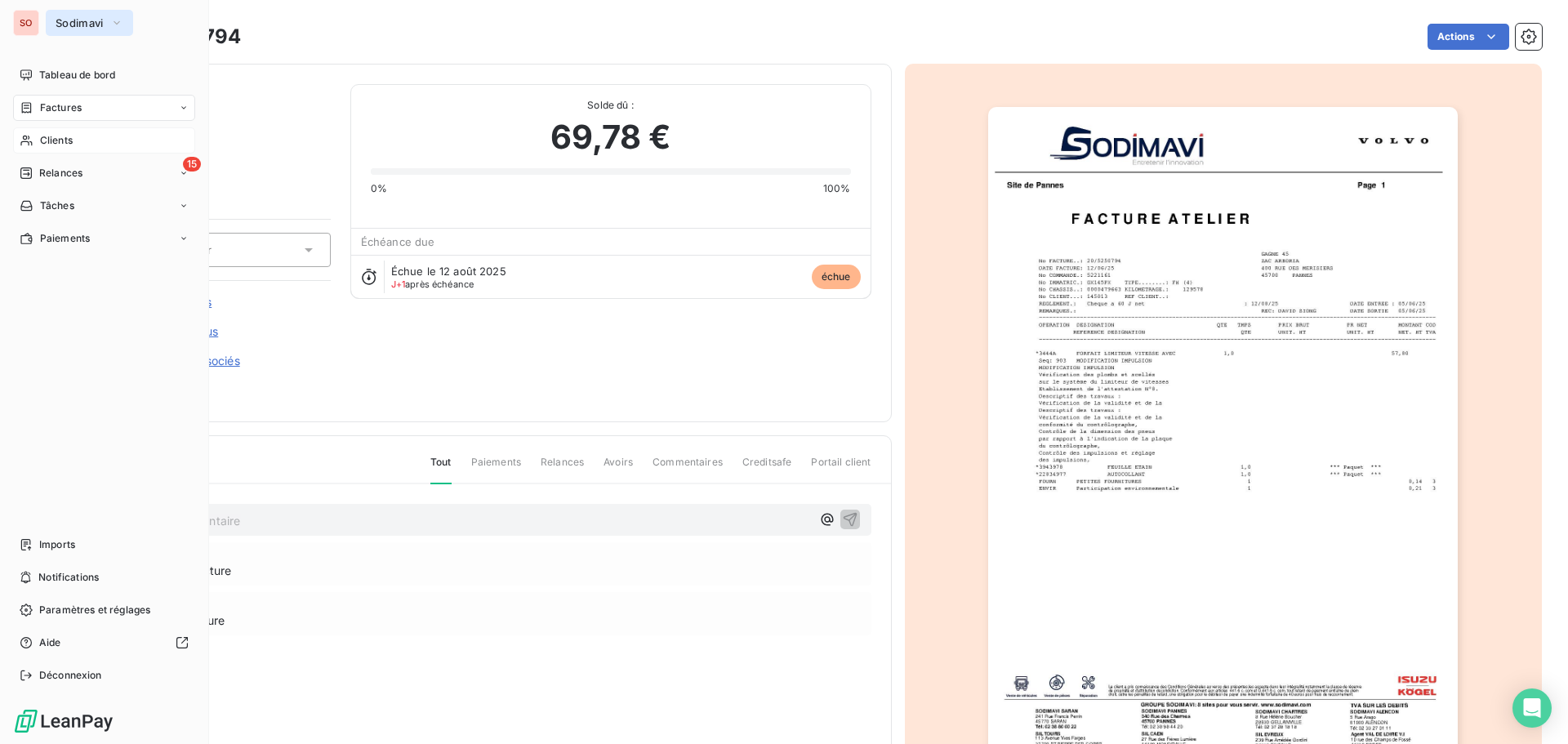
click at [65, 24] on span "Sodimavi" at bounding box center [79, 23] width 48 height 13
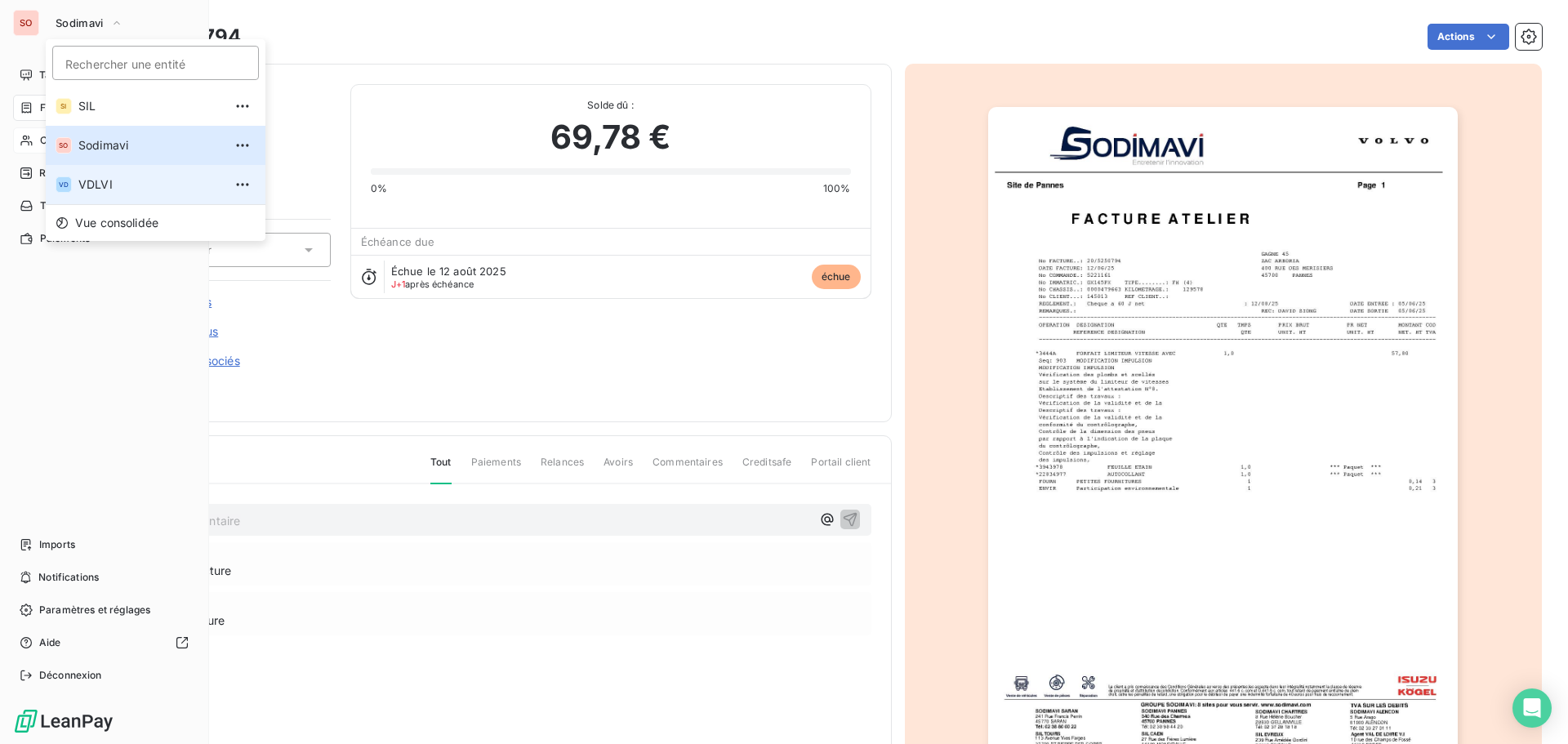
click at [89, 185] on span "VDLVI" at bounding box center [151, 184] width 145 height 16
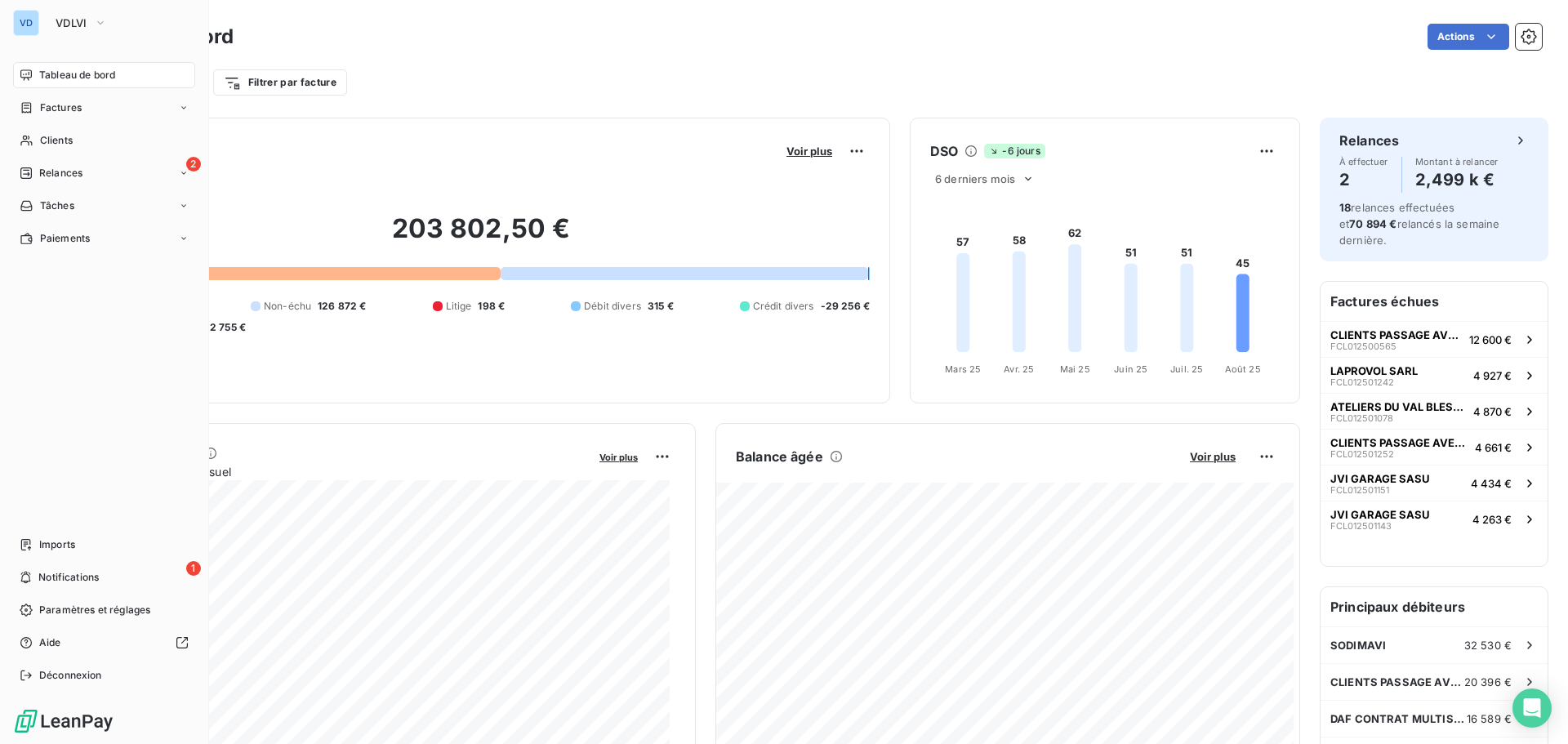
click at [61, 73] on span "Tableau de bord" at bounding box center [77, 75] width 76 height 15
click at [62, 17] on span "VDLVI" at bounding box center [72, 23] width 32 height 13
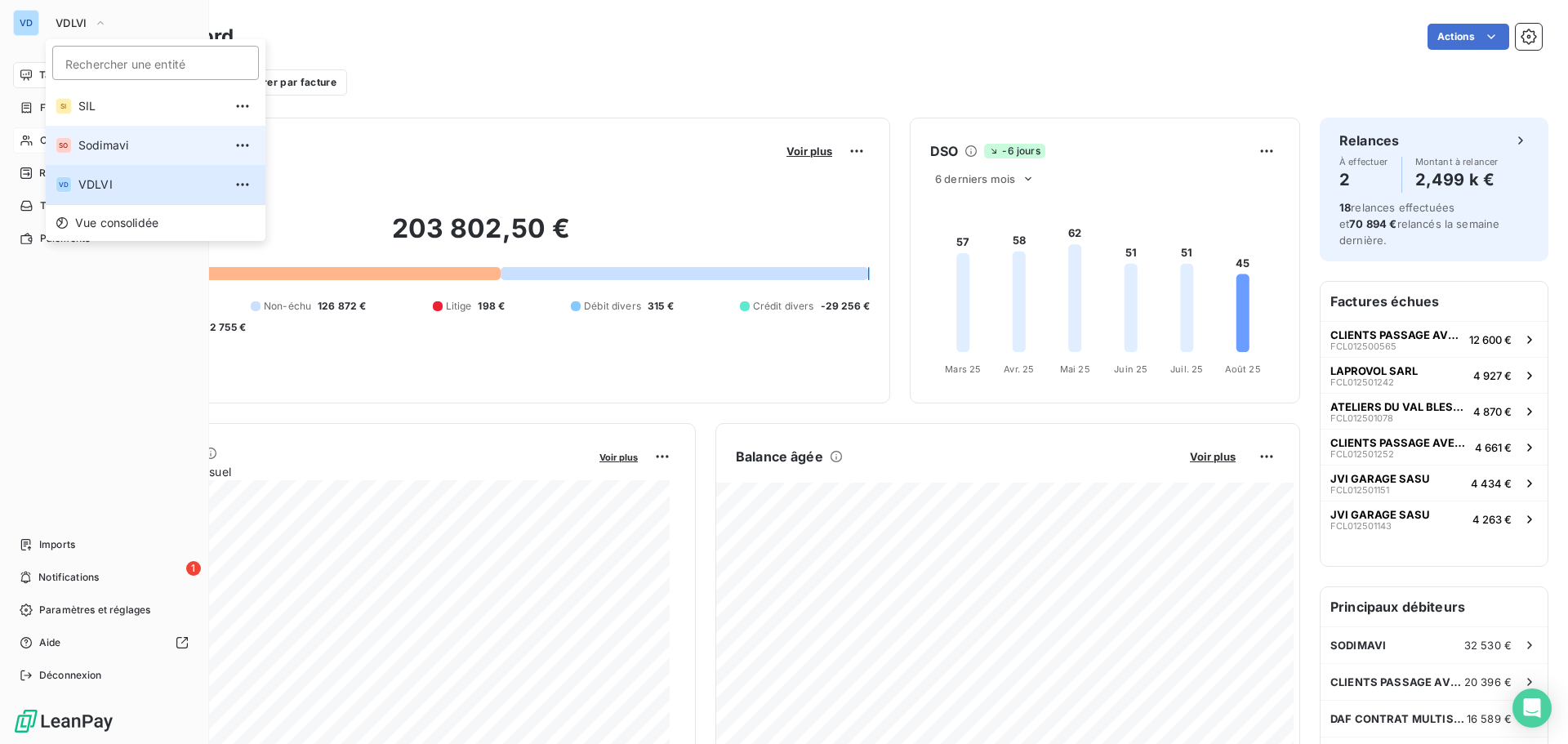
click at [84, 143] on span "Sodimavi" at bounding box center [151, 145] width 145 height 16
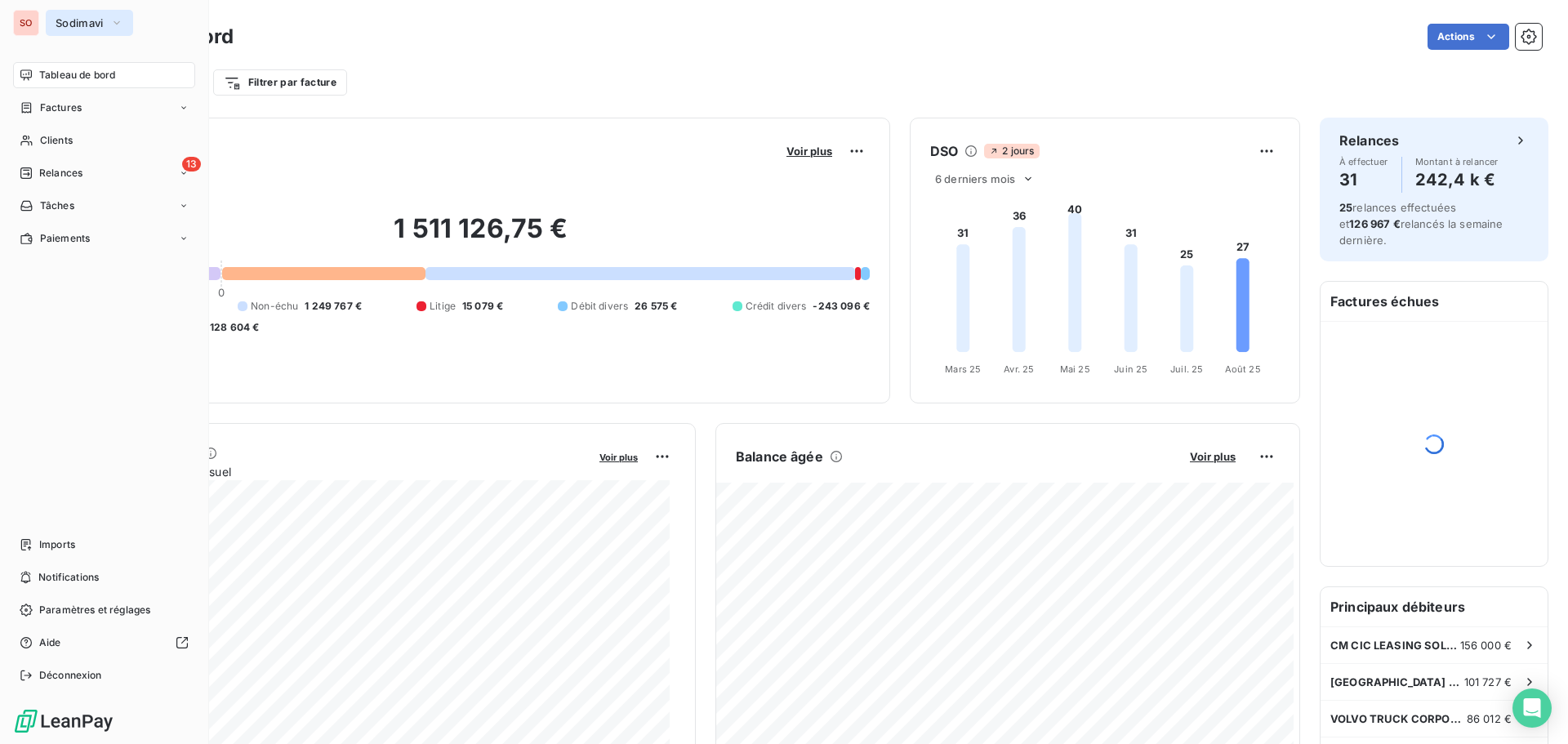
click at [53, 18] on button "Sodimavi" at bounding box center [89, 23] width 88 height 26
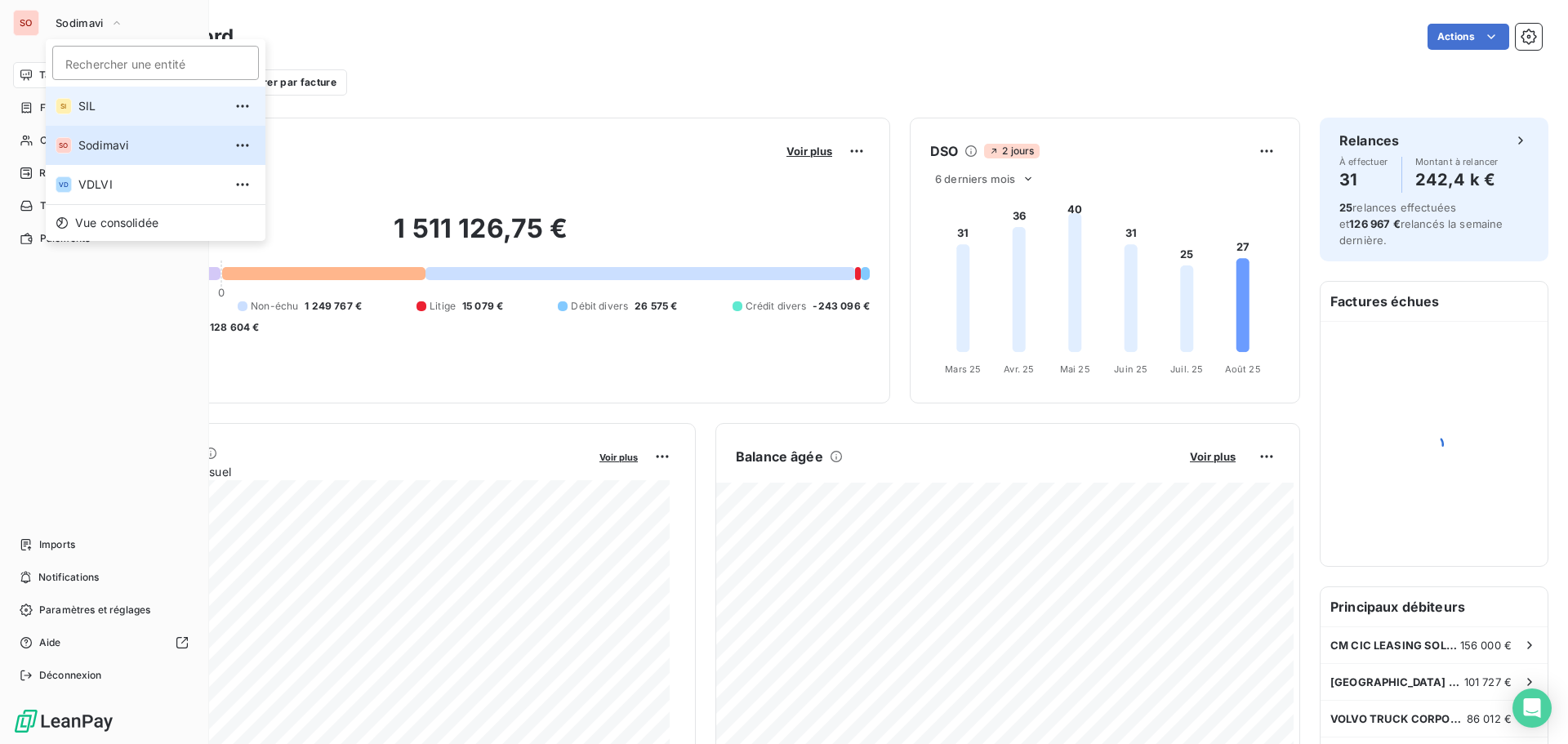
click at [84, 102] on span "SIL" at bounding box center [151, 105] width 145 height 16
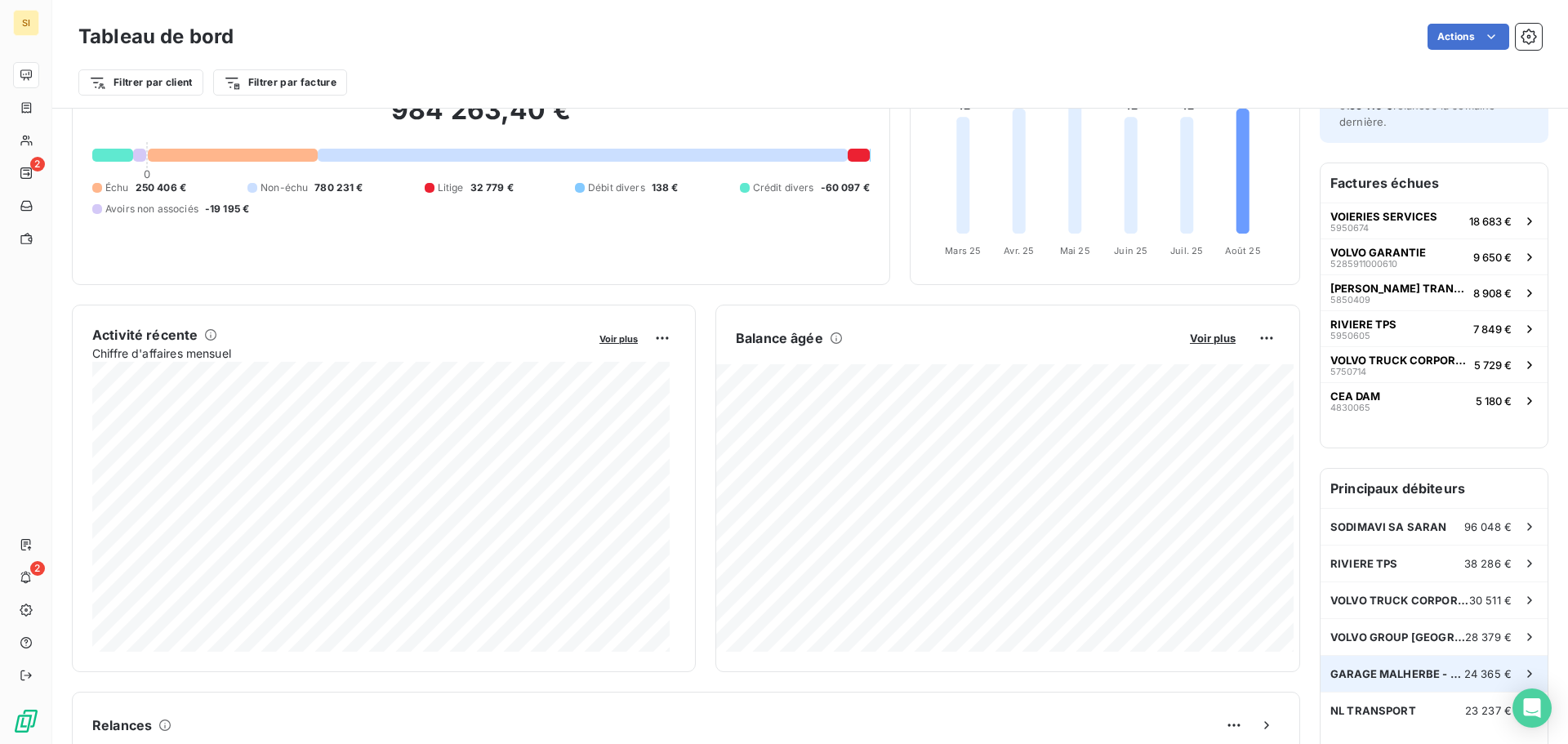
scroll to position [164, 0]
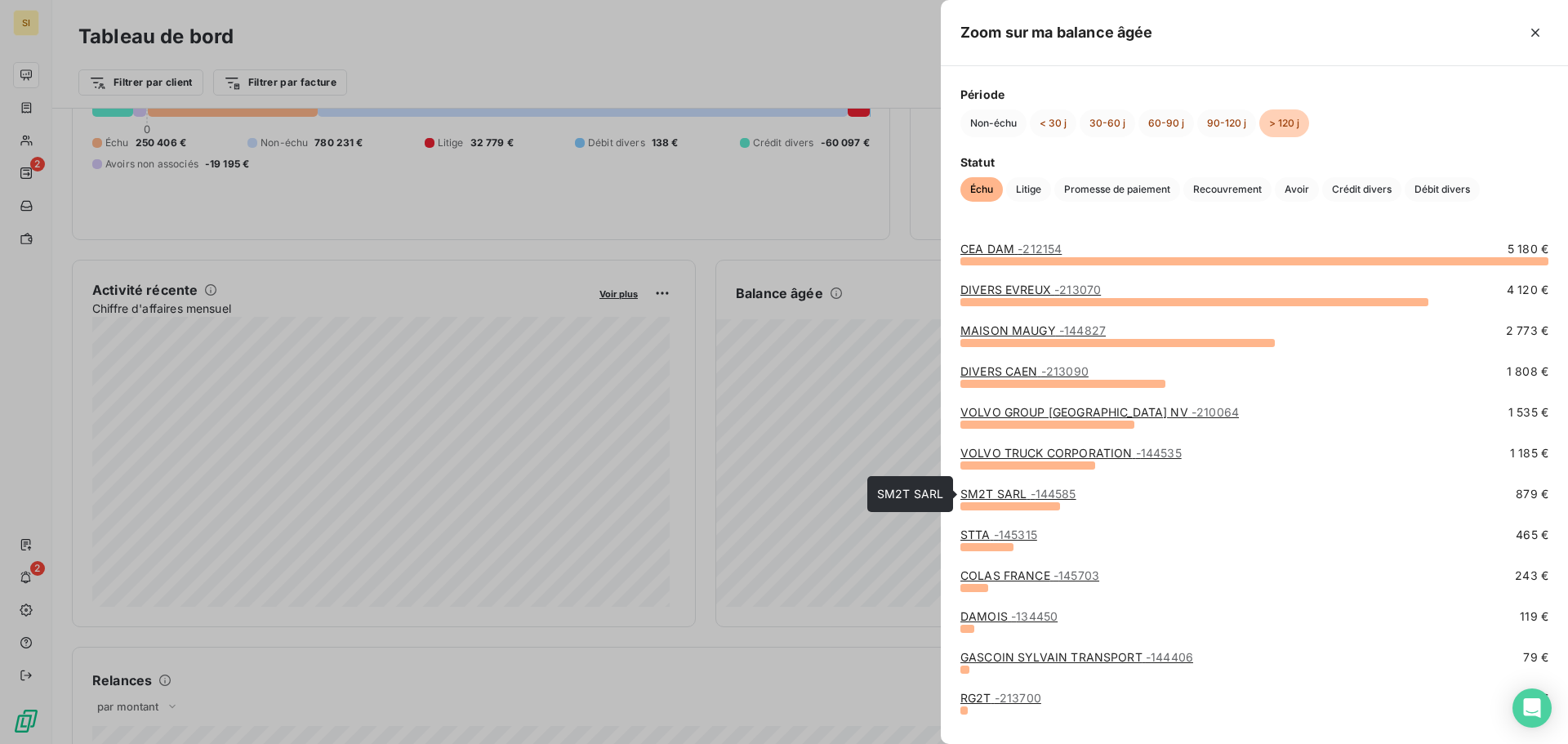
click at [980, 494] on link "SM2T SARL - 144585" at bounding box center [1018, 493] width 116 height 14
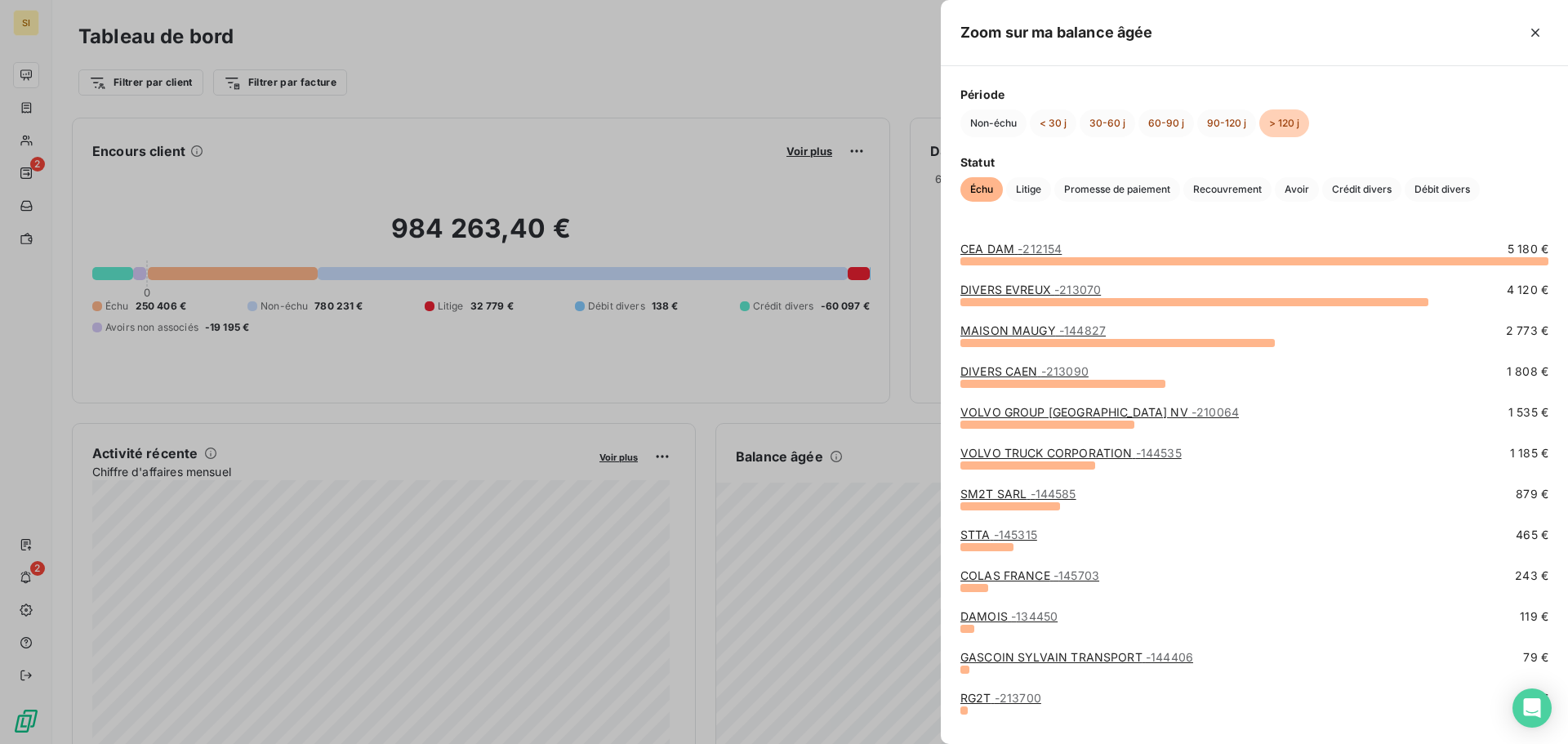
drag, startPoint x: 1536, startPoint y: 29, endPoint x: 1525, endPoint y: 30, distance: 11.0
click at [1537, 29] on icon "button" at bounding box center [1535, 32] width 16 height 16
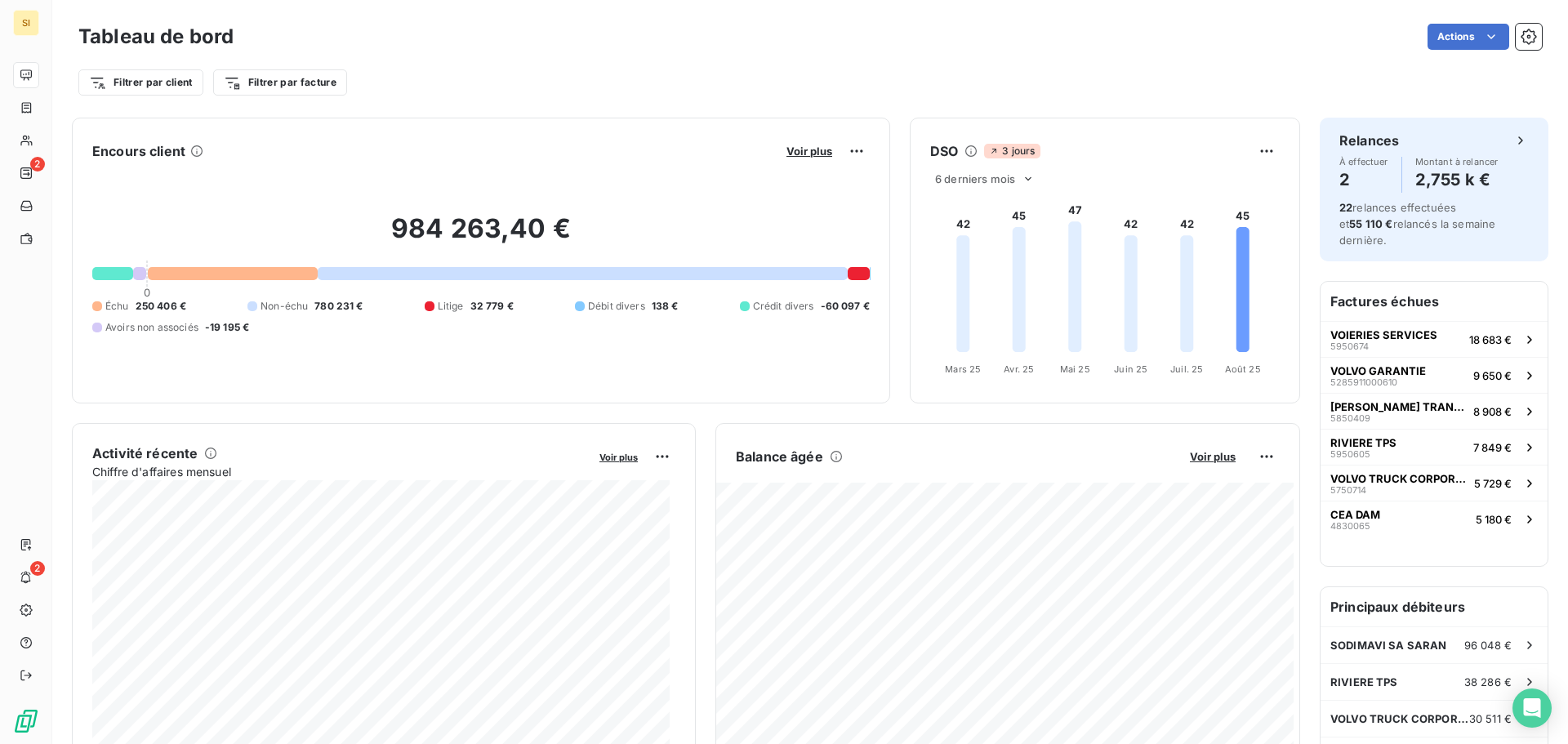
click at [728, 31] on div "Actions" at bounding box center [897, 37] width 1289 height 26
click at [878, 81] on div "Filtrer par client Filtrer par facture" at bounding box center [810, 82] width 1463 height 31
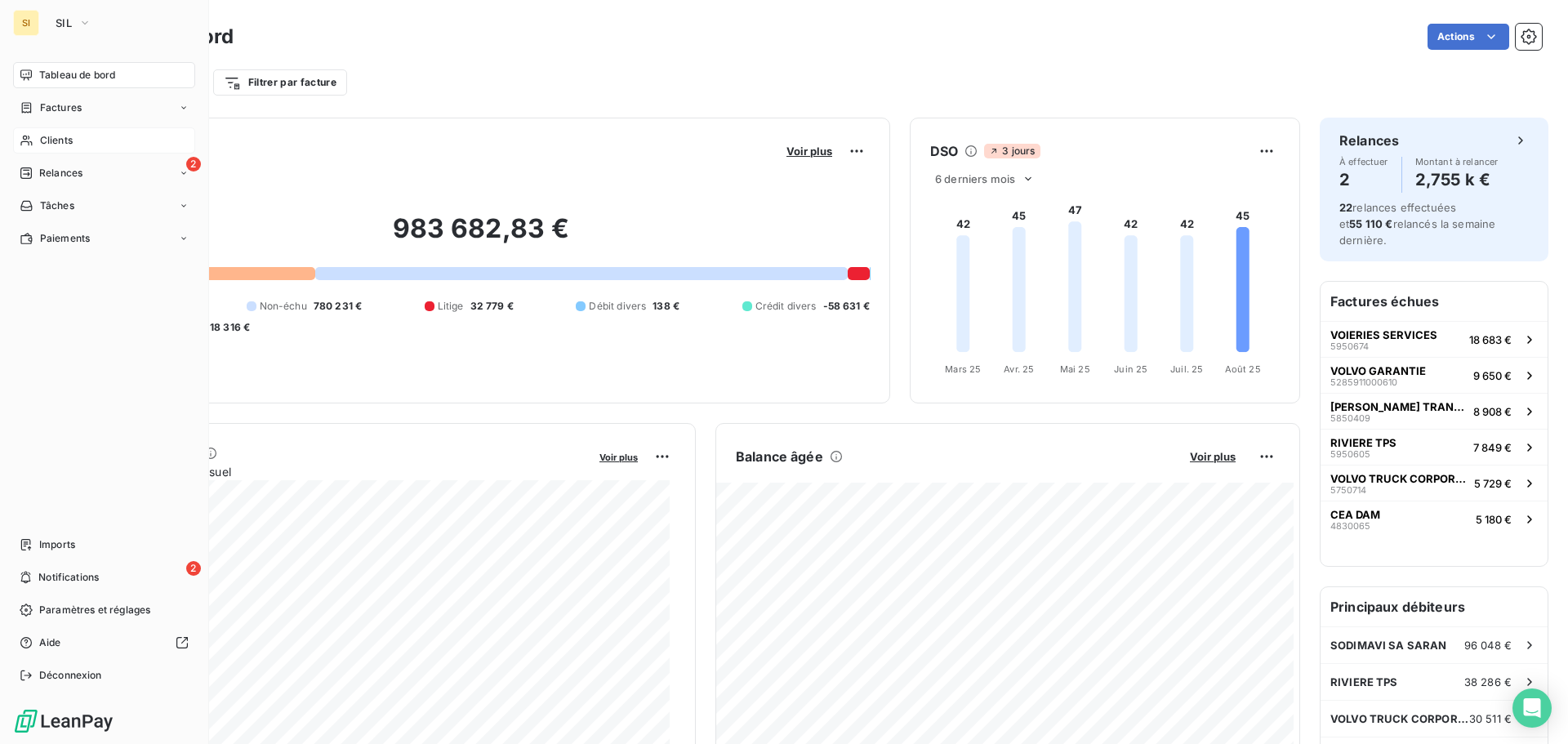
click at [57, 137] on span "Clients" at bounding box center [57, 140] width 33 height 15
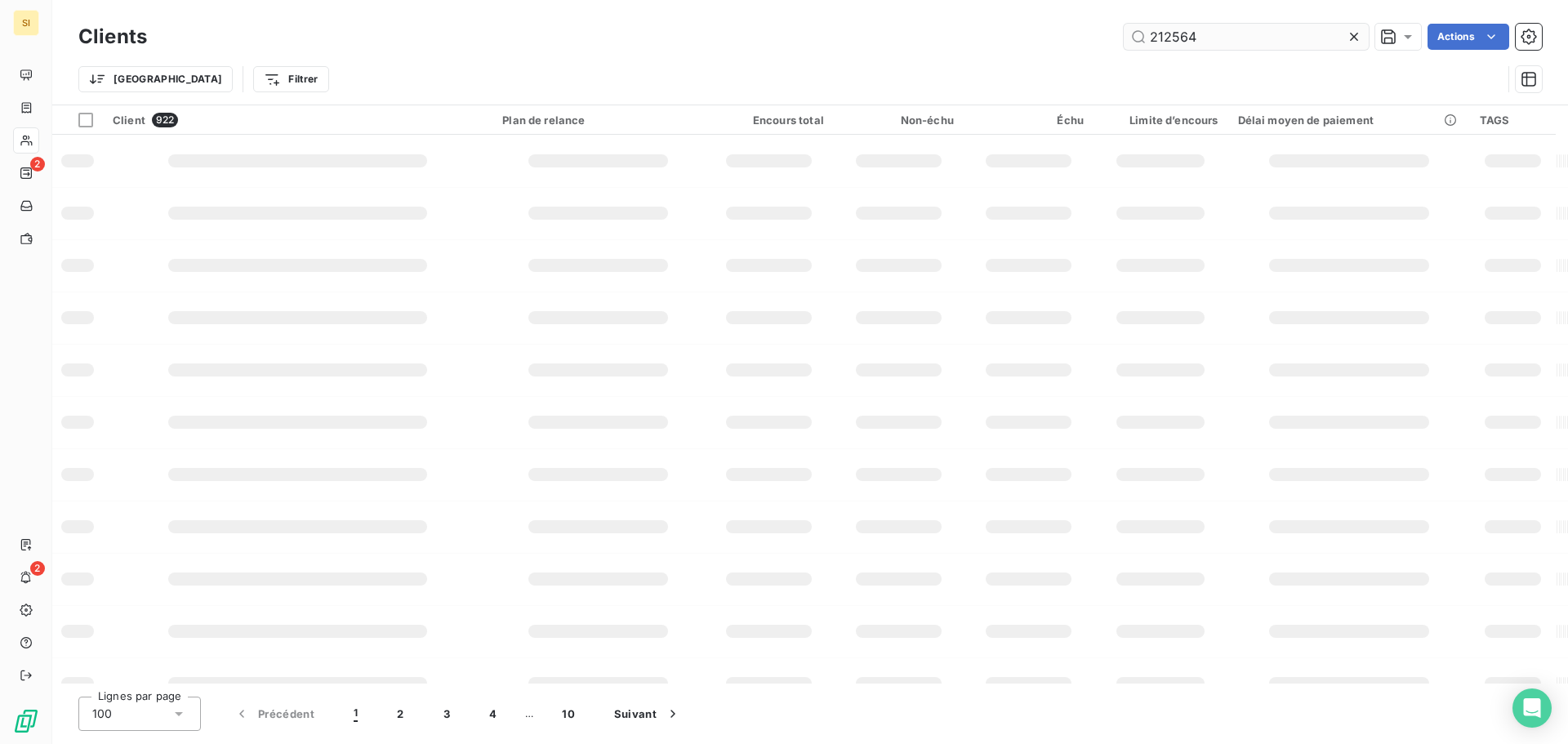
type input "212564"
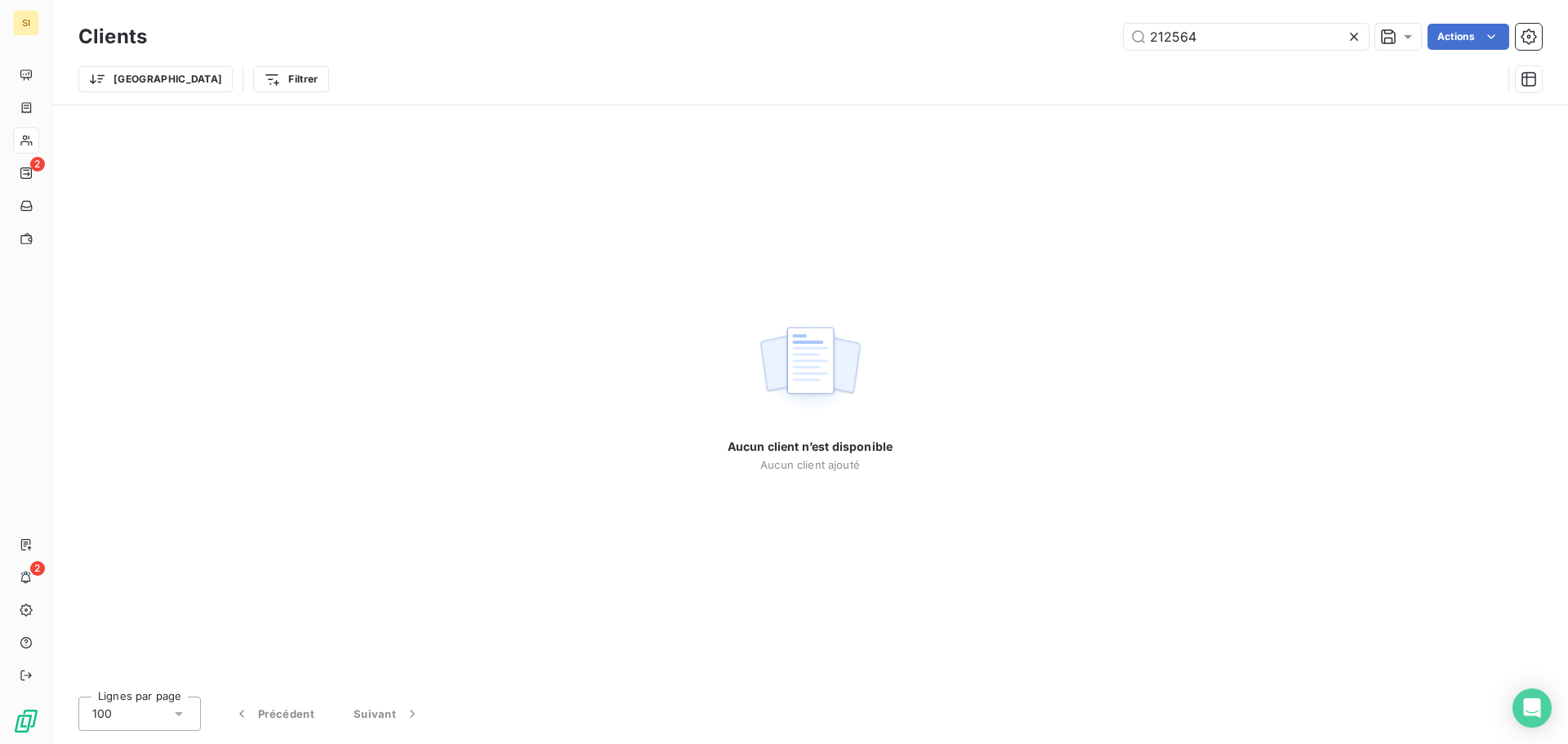
drag, startPoint x: 1369, startPoint y: 43, endPoint x: 1245, endPoint y: 2, distance: 130.6
click at [1368, 44] on div "212564 Actions" at bounding box center [854, 37] width 1376 height 26
click at [1347, 38] on icon at bounding box center [1353, 36] width 16 height 16
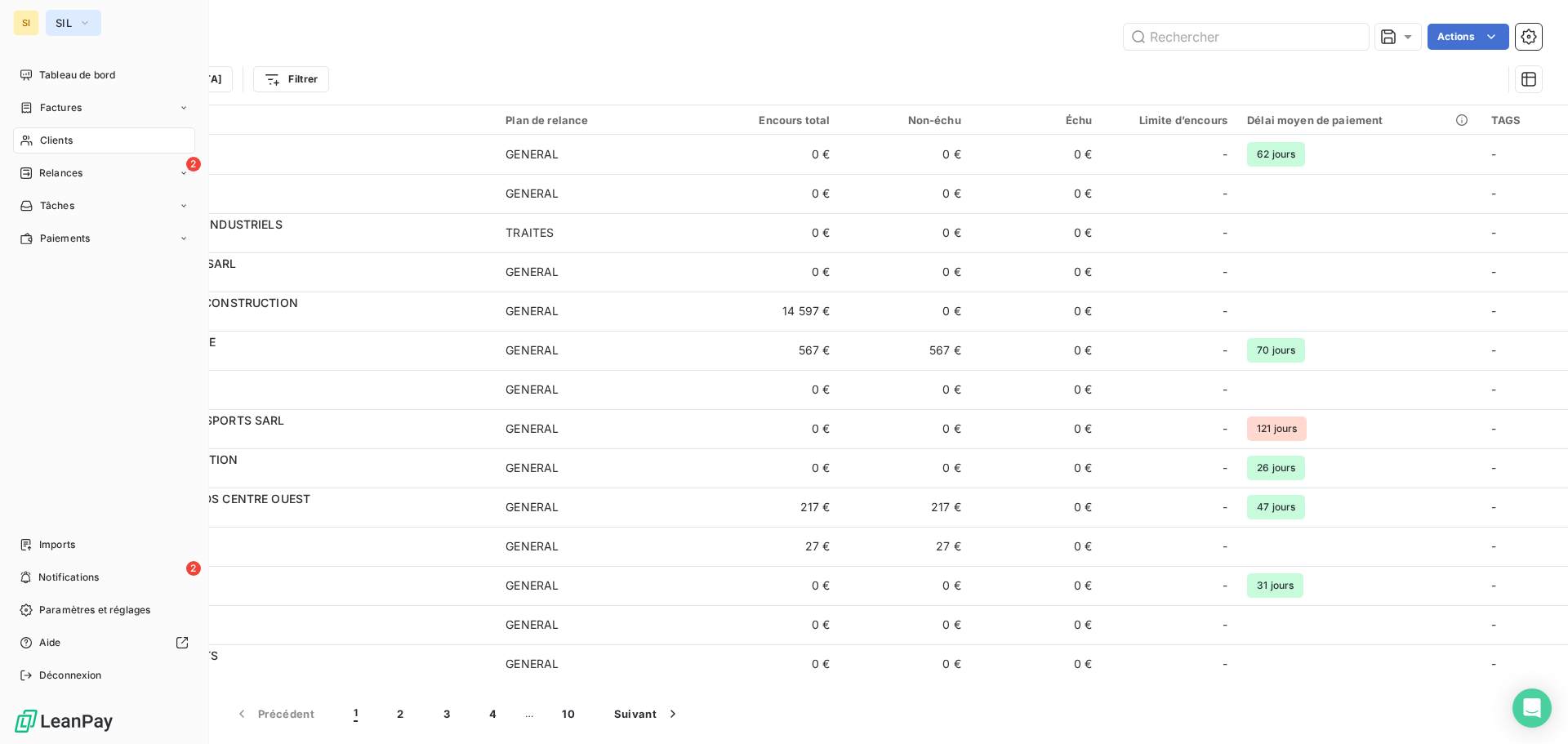
click at [77, 22] on button "SIL" at bounding box center [73, 23] width 56 height 26
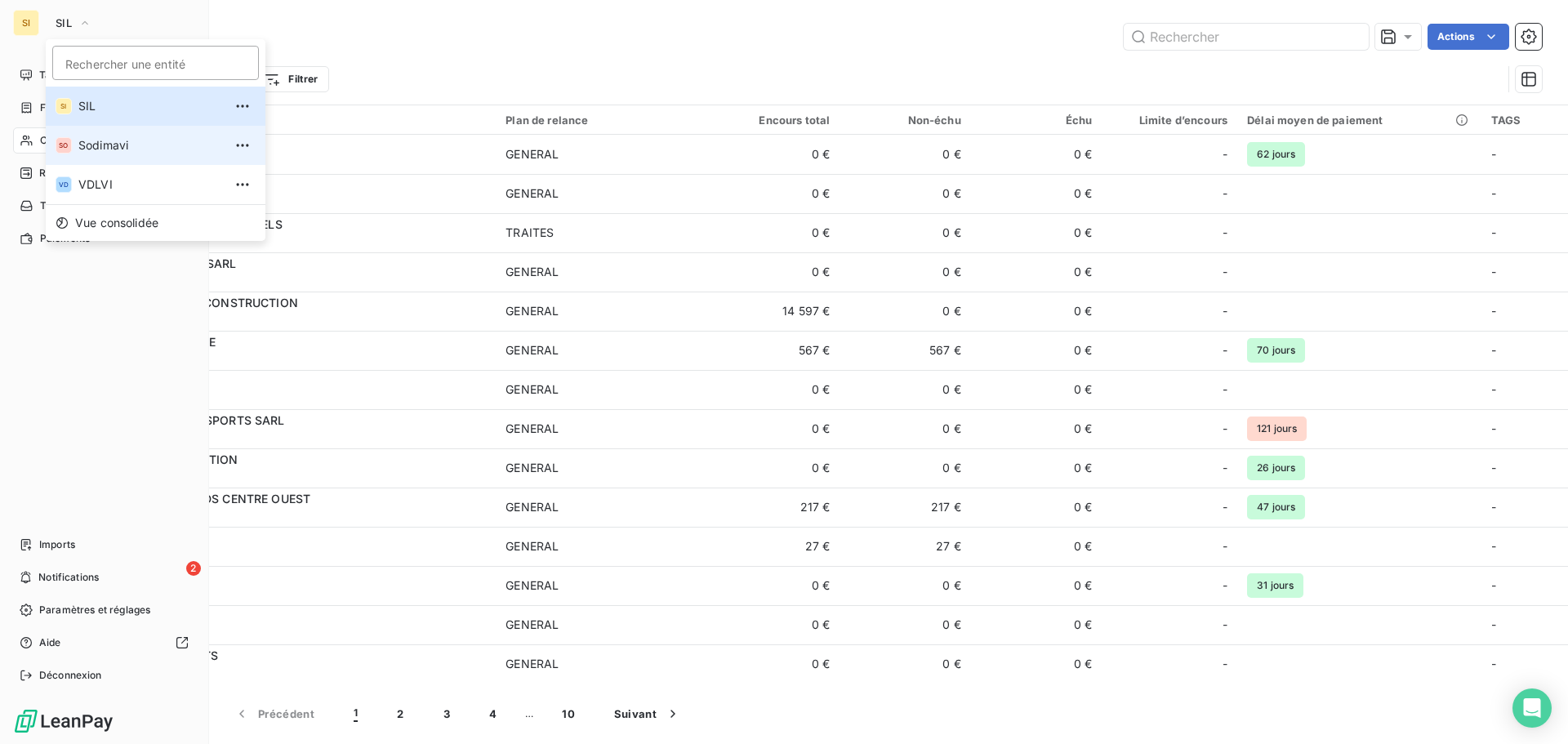
click at [90, 147] on span "Sodimavi" at bounding box center [151, 145] width 145 height 16
type input "midi"
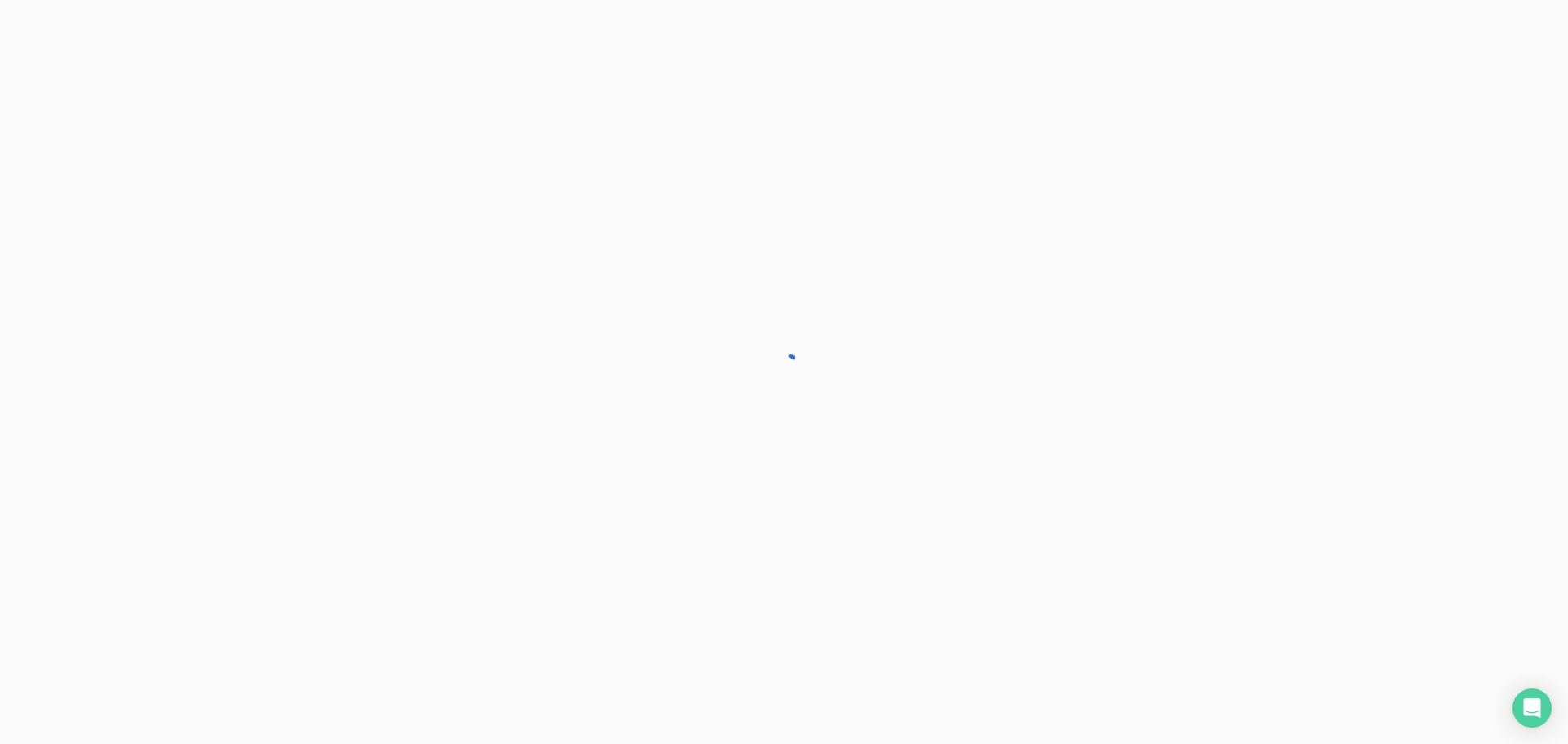
drag, startPoint x: 0, startPoint y: 0, endPoint x: 50, endPoint y: 137, distance: 145.8
click at [50, 137] on div at bounding box center [784, 372] width 1568 height 744
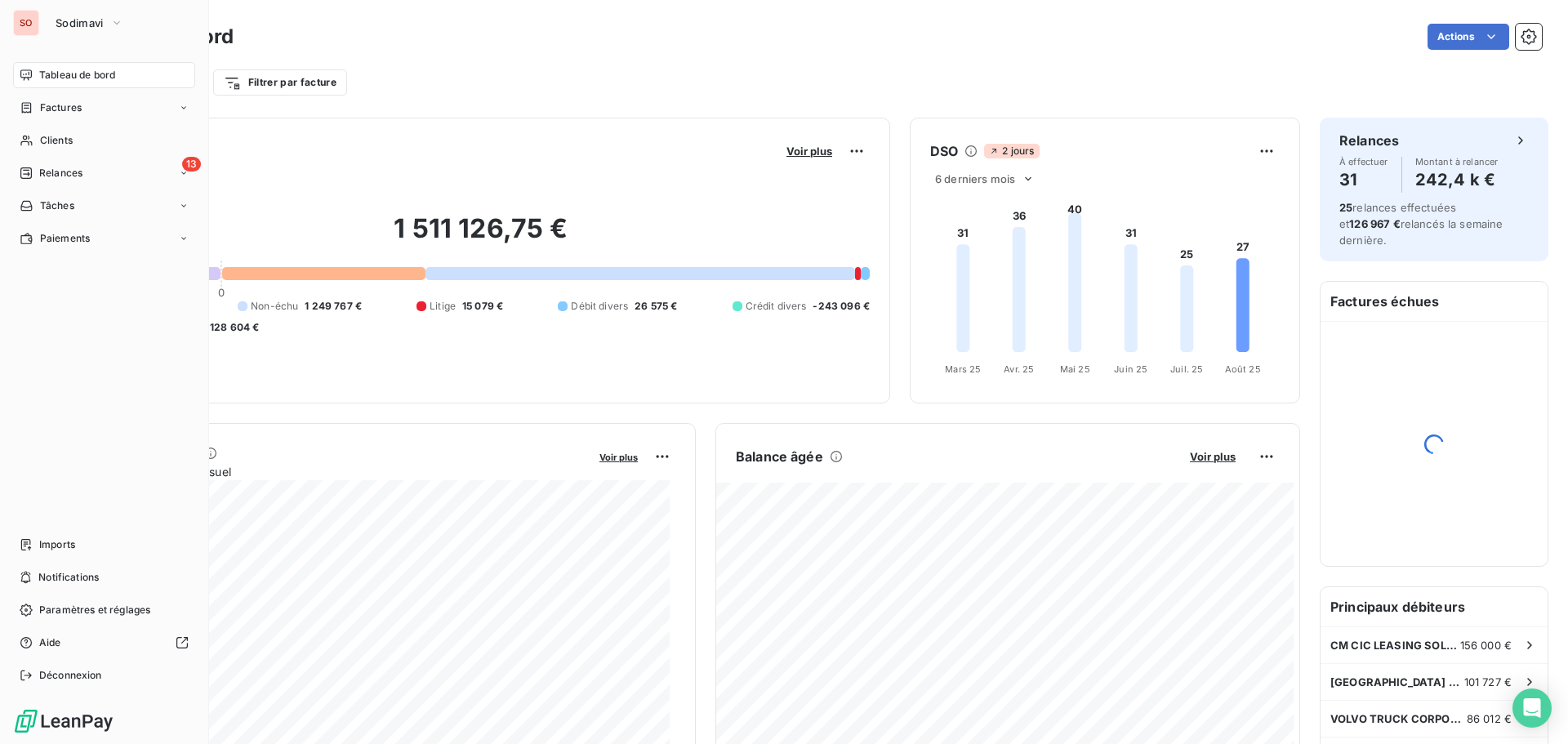
click at [50, 137] on span "Clients" at bounding box center [57, 140] width 33 height 15
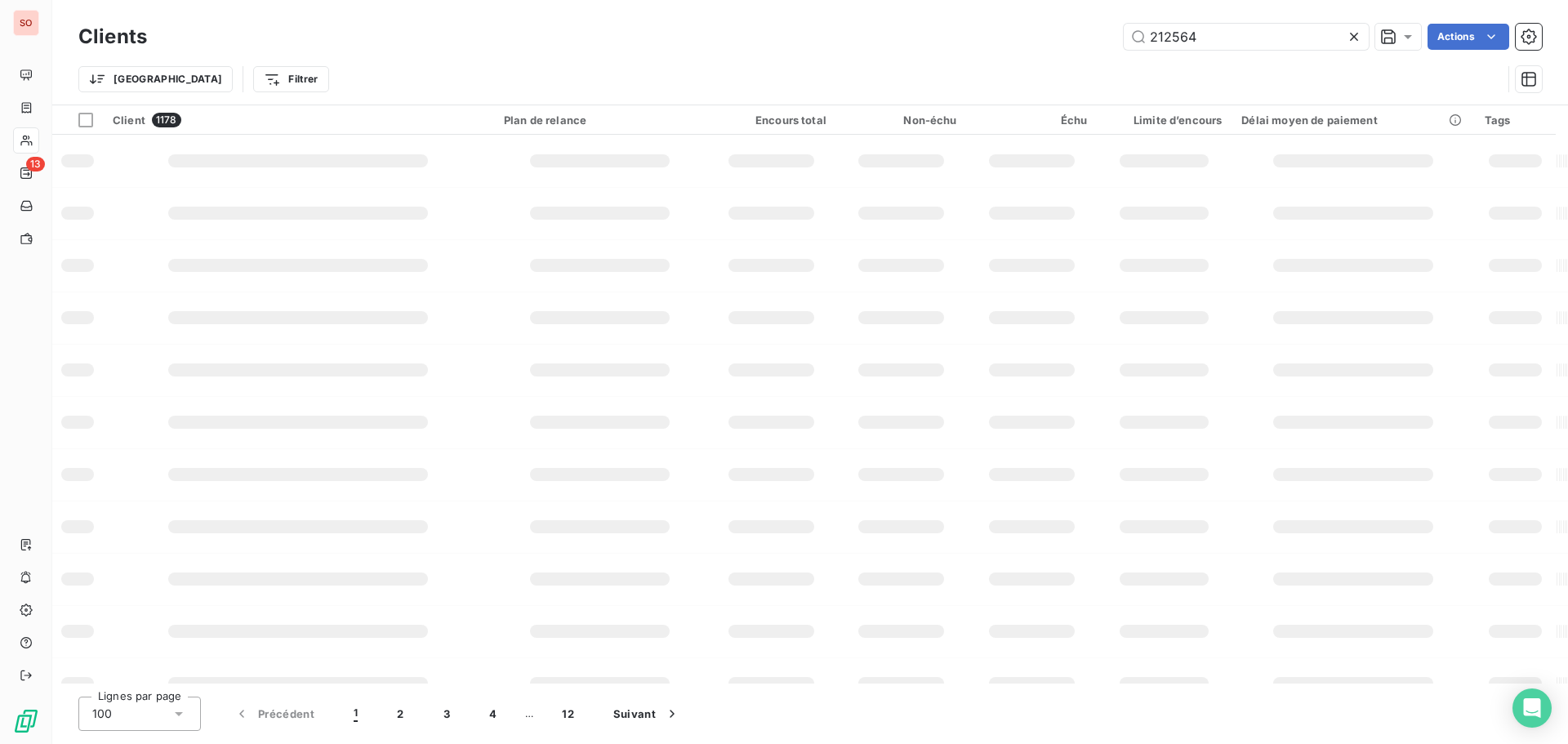
type input "212564"
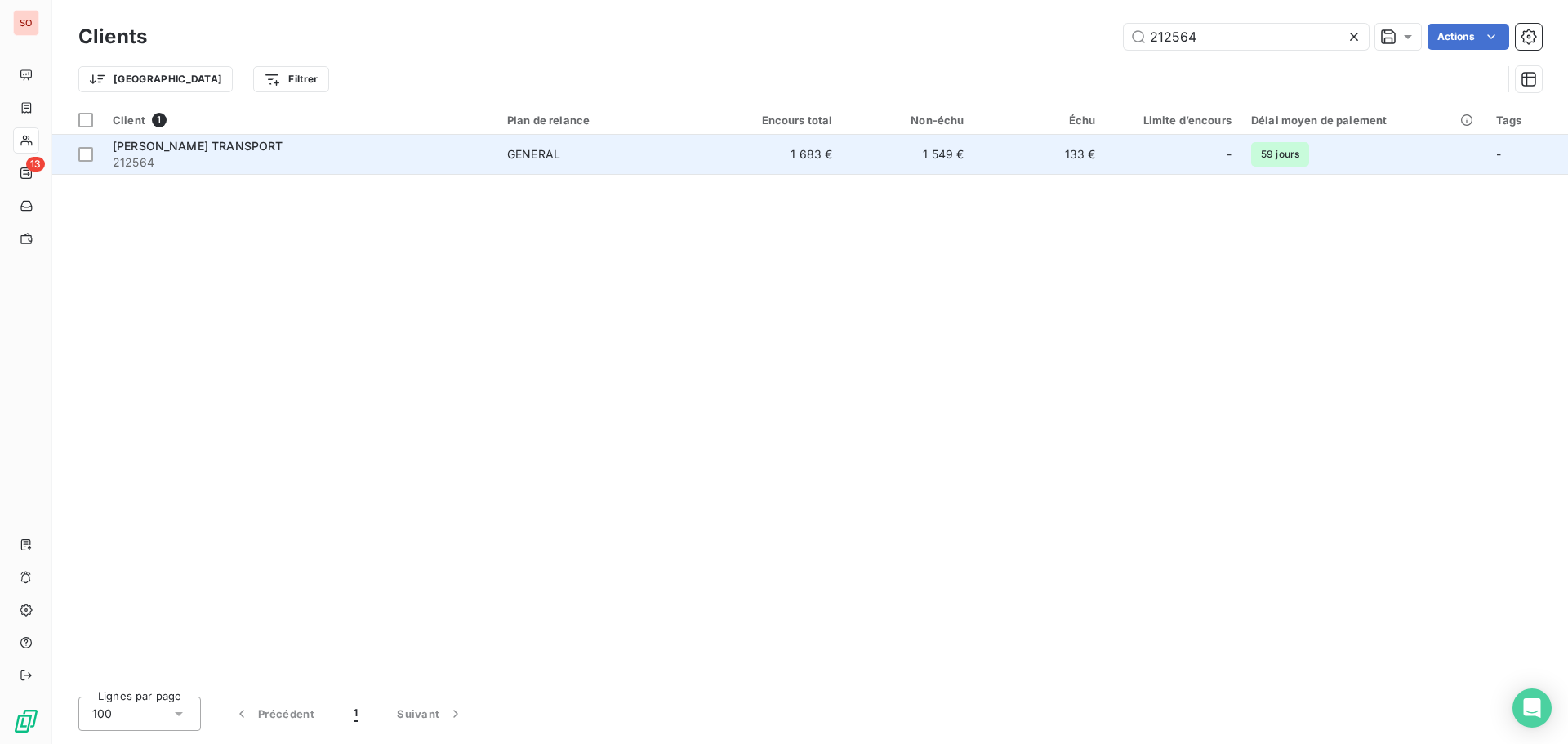
click at [156, 144] on span "POULIN TRANSPORT" at bounding box center [198, 145] width 170 height 14
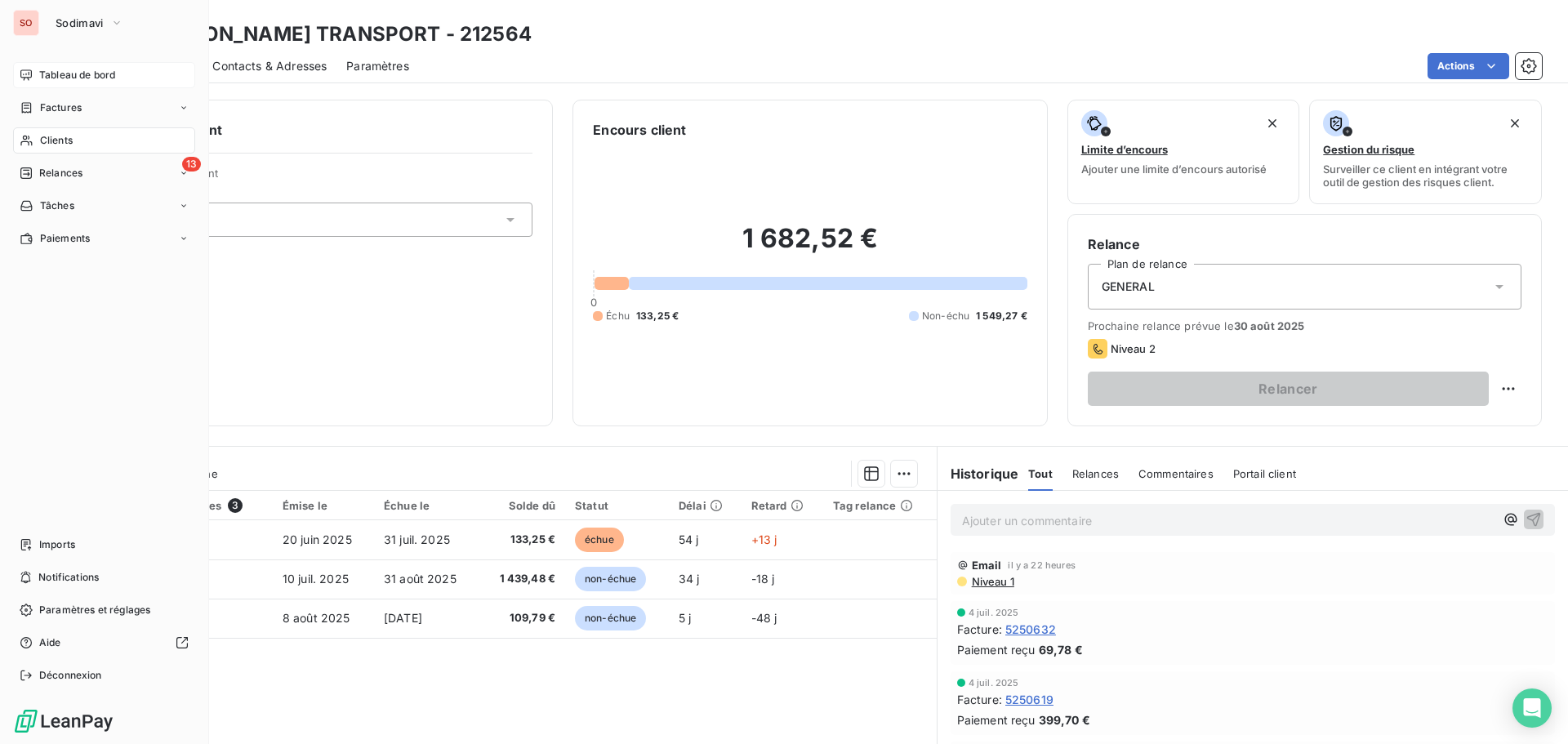
click at [63, 75] on span "Tableau de bord" at bounding box center [77, 75] width 76 height 15
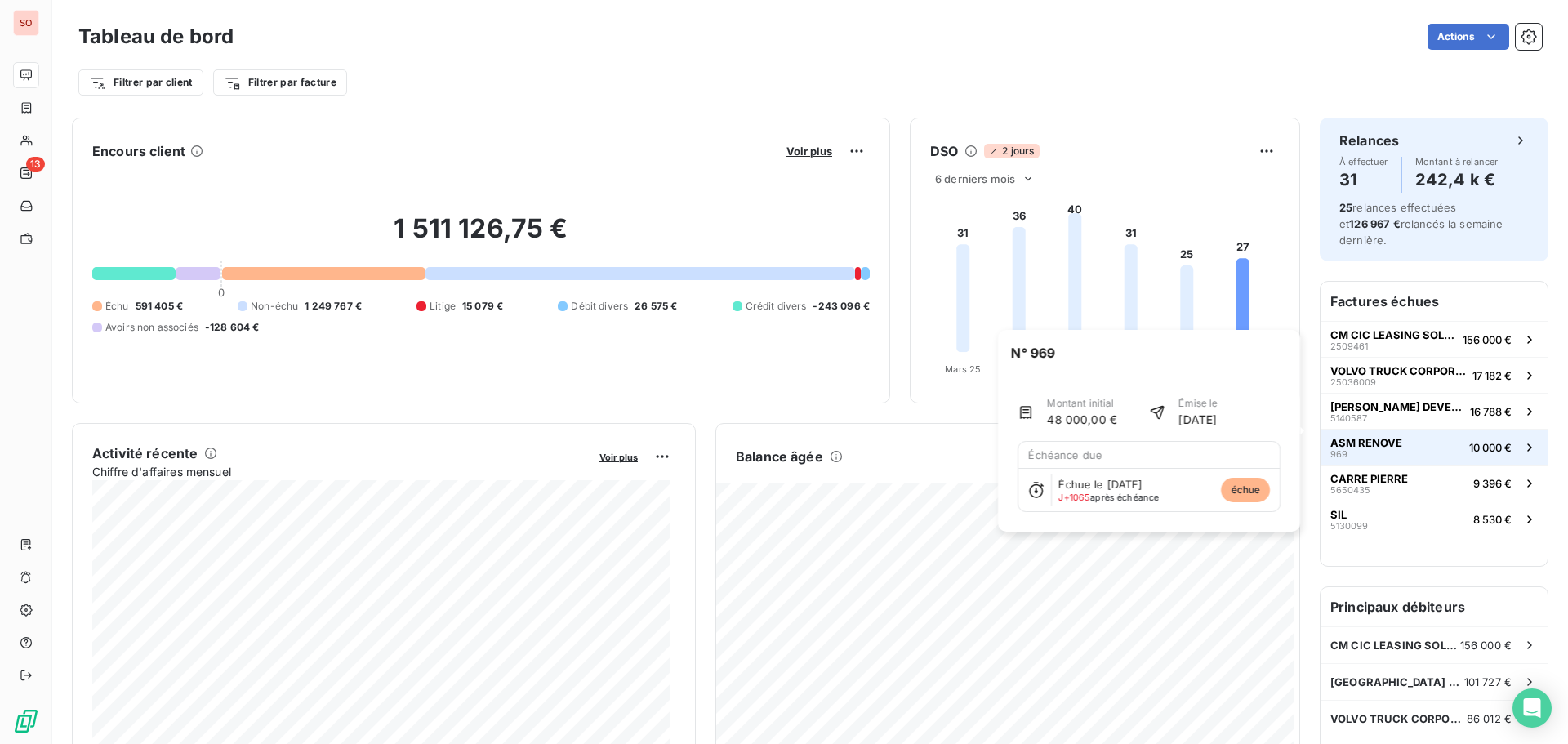
click at [1343, 436] on span "ASM RENOVE" at bounding box center [1366, 443] width 72 height 13
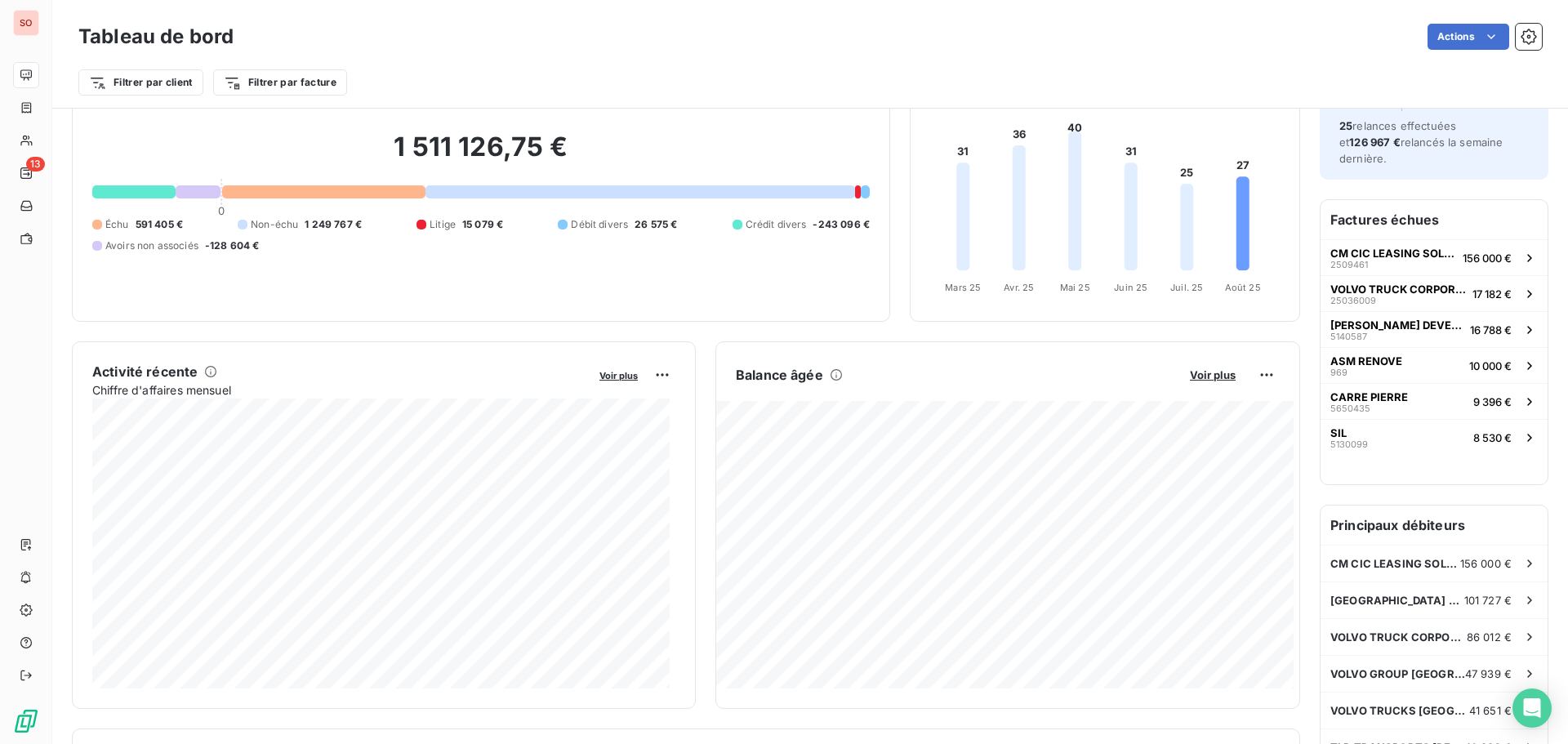
scroll to position [1, 0]
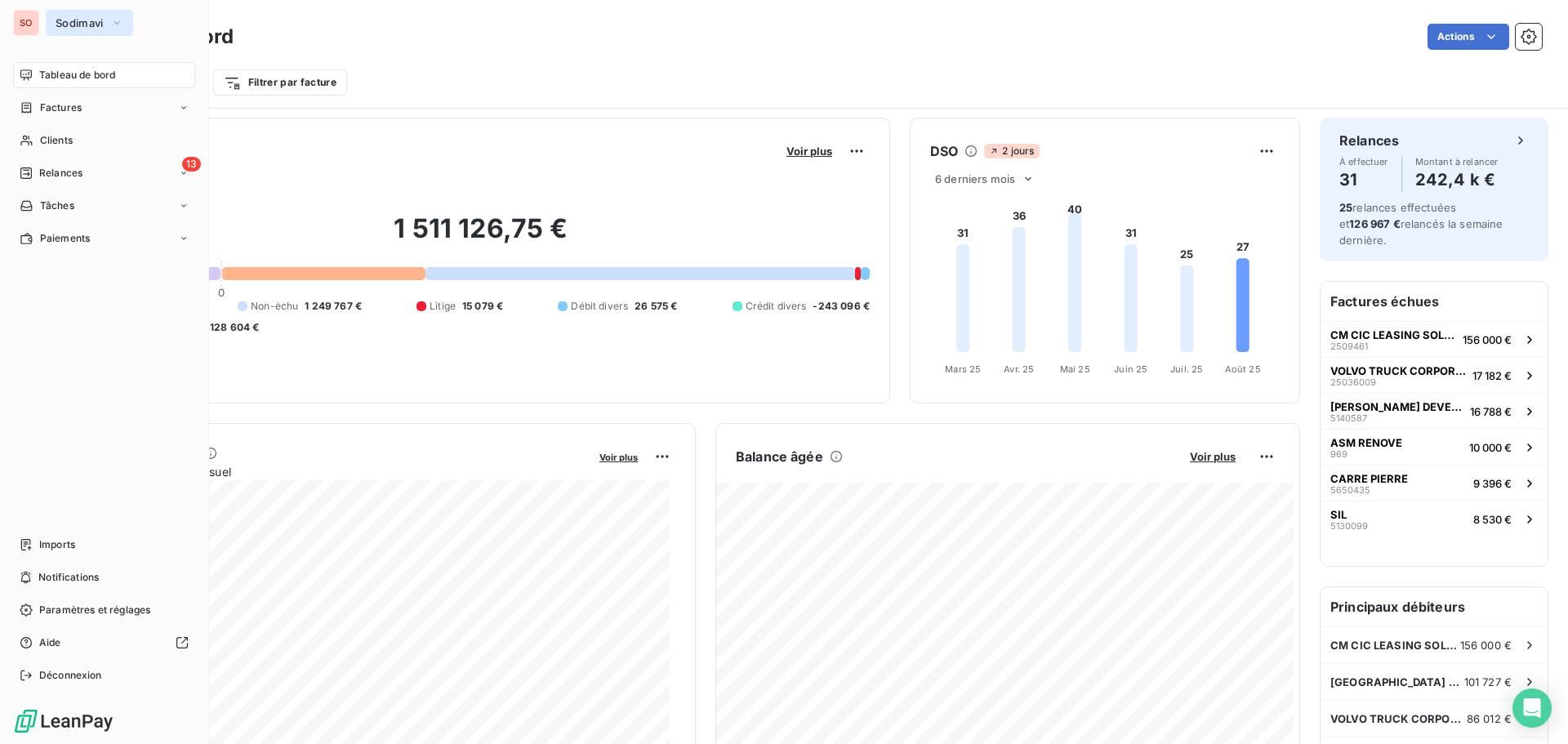
click at [75, 27] on span "Sodimavi" at bounding box center [79, 23] width 48 height 13
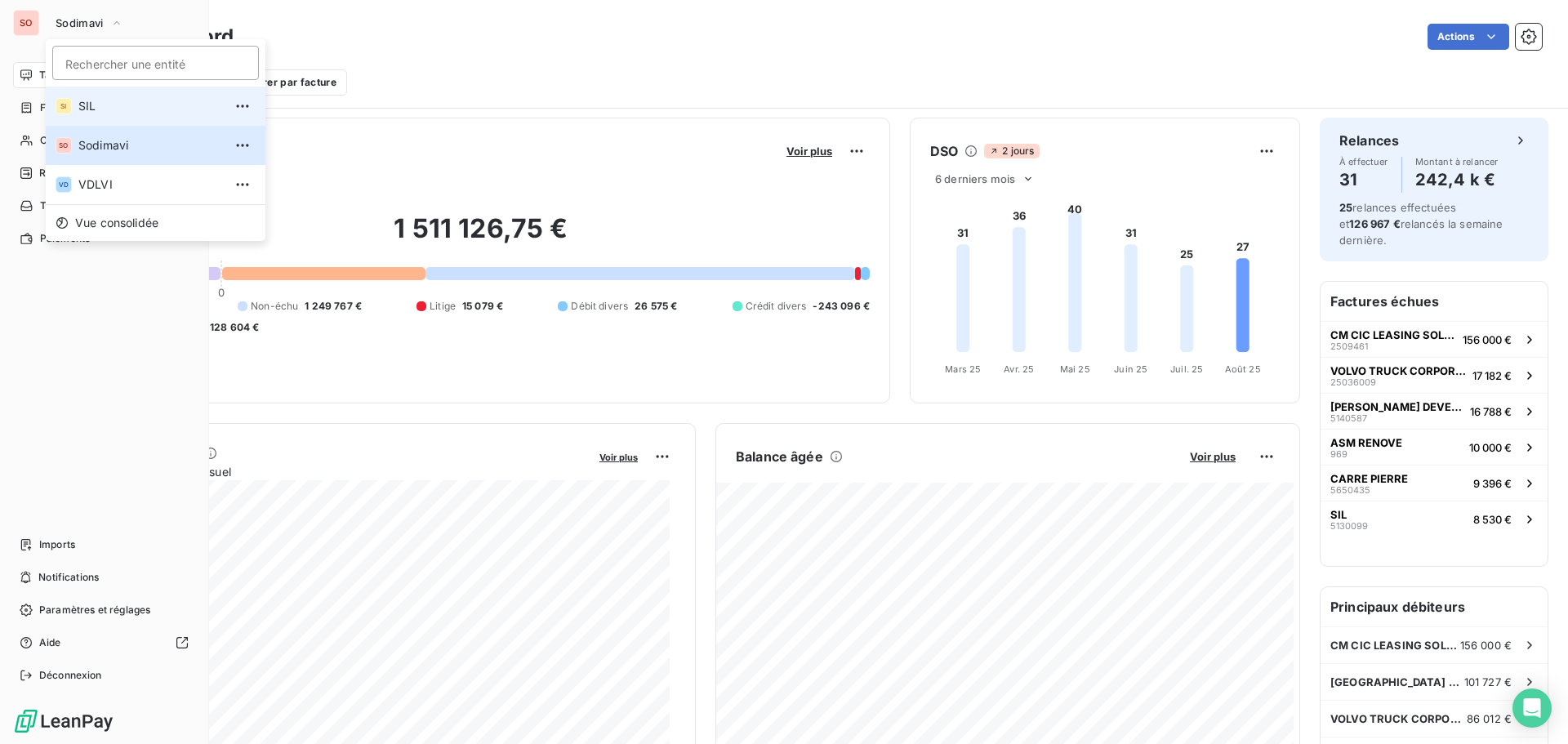
click at [73, 105] on li "SI SIL" at bounding box center [155, 106] width 219 height 40
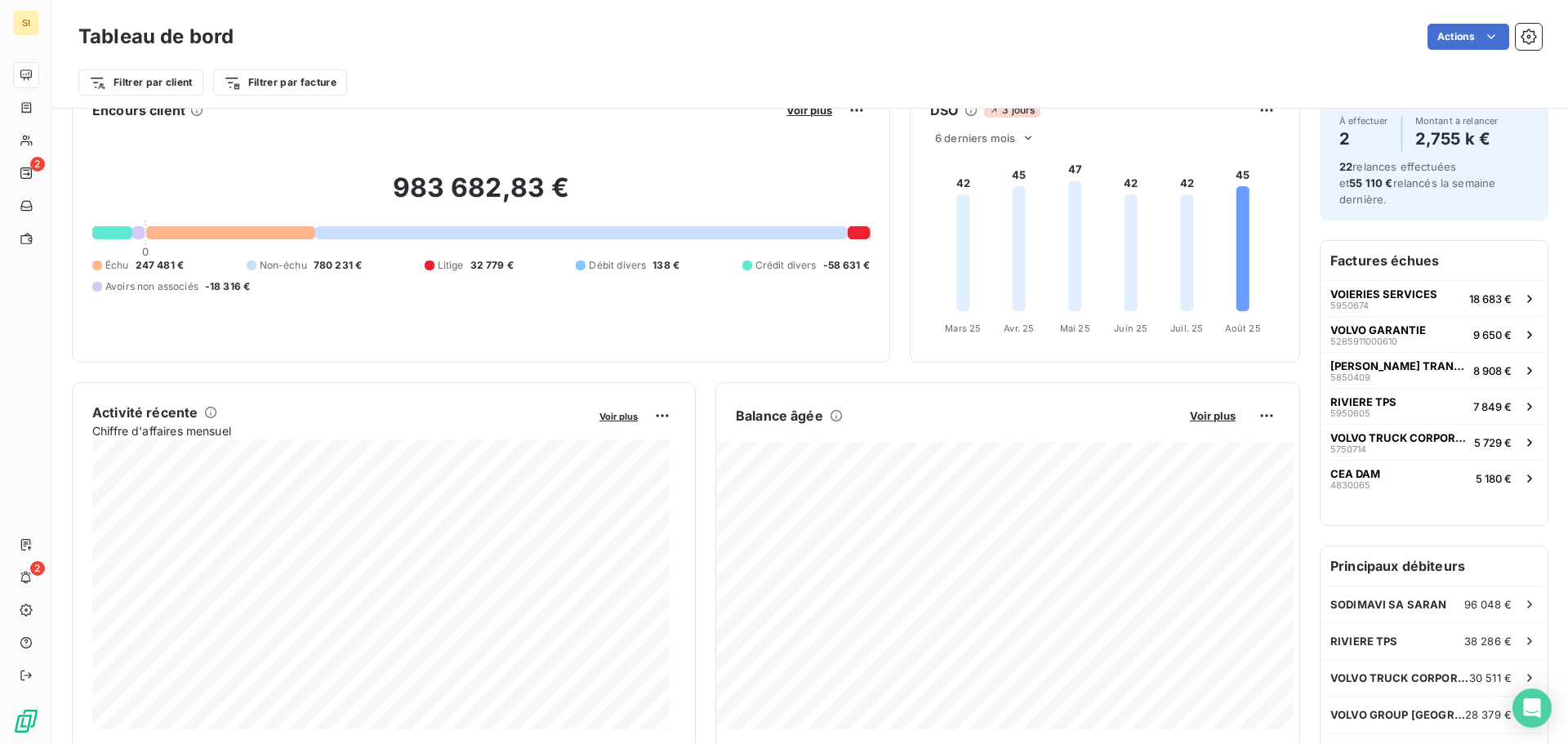
scroll to position [83, 0]
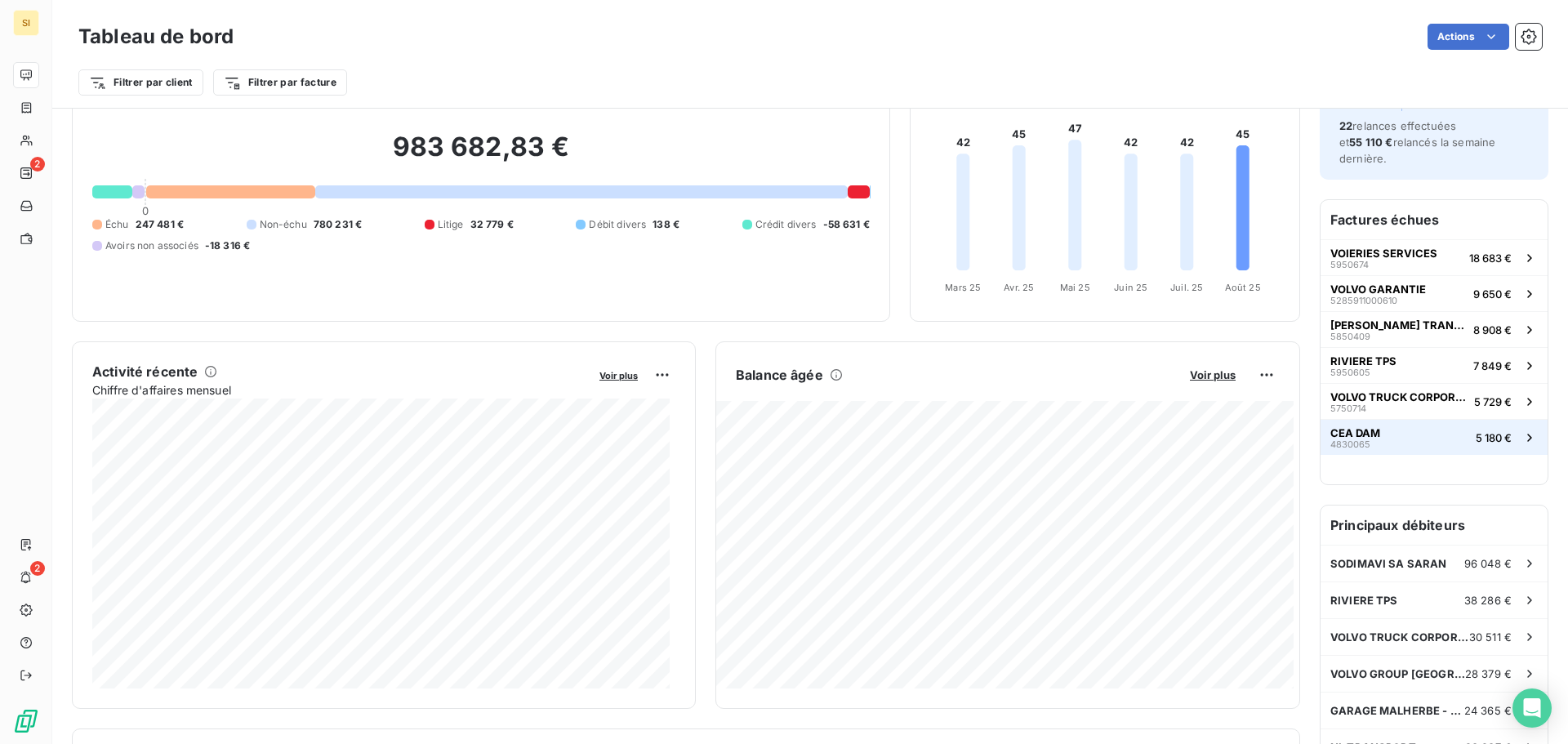
click at [1331, 427] on span "CEA DAM" at bounding box center [1355, 433] width 50 height 13
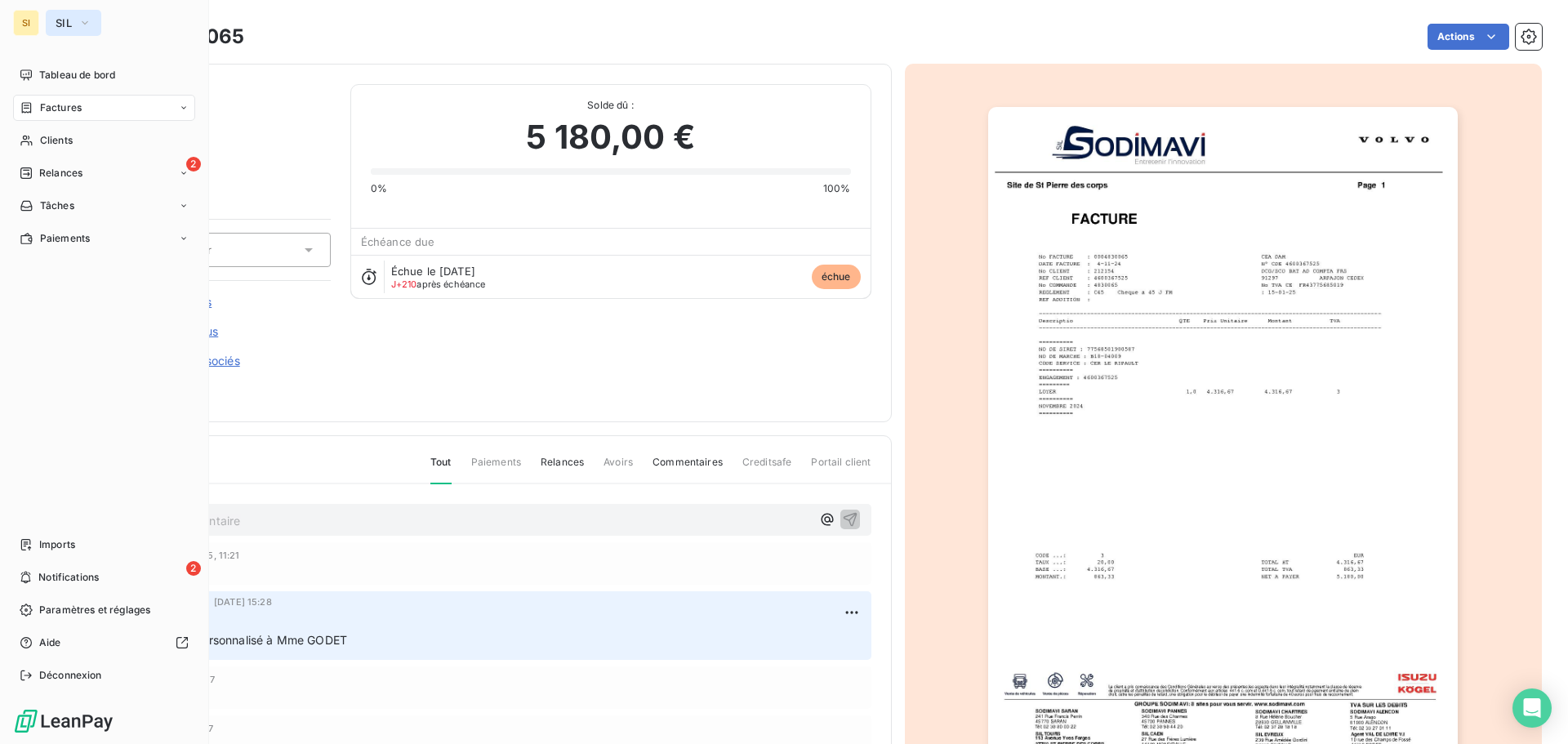
click at [56, 20] on span "SIL" at bounding box center [63, 23] width 16 height 13
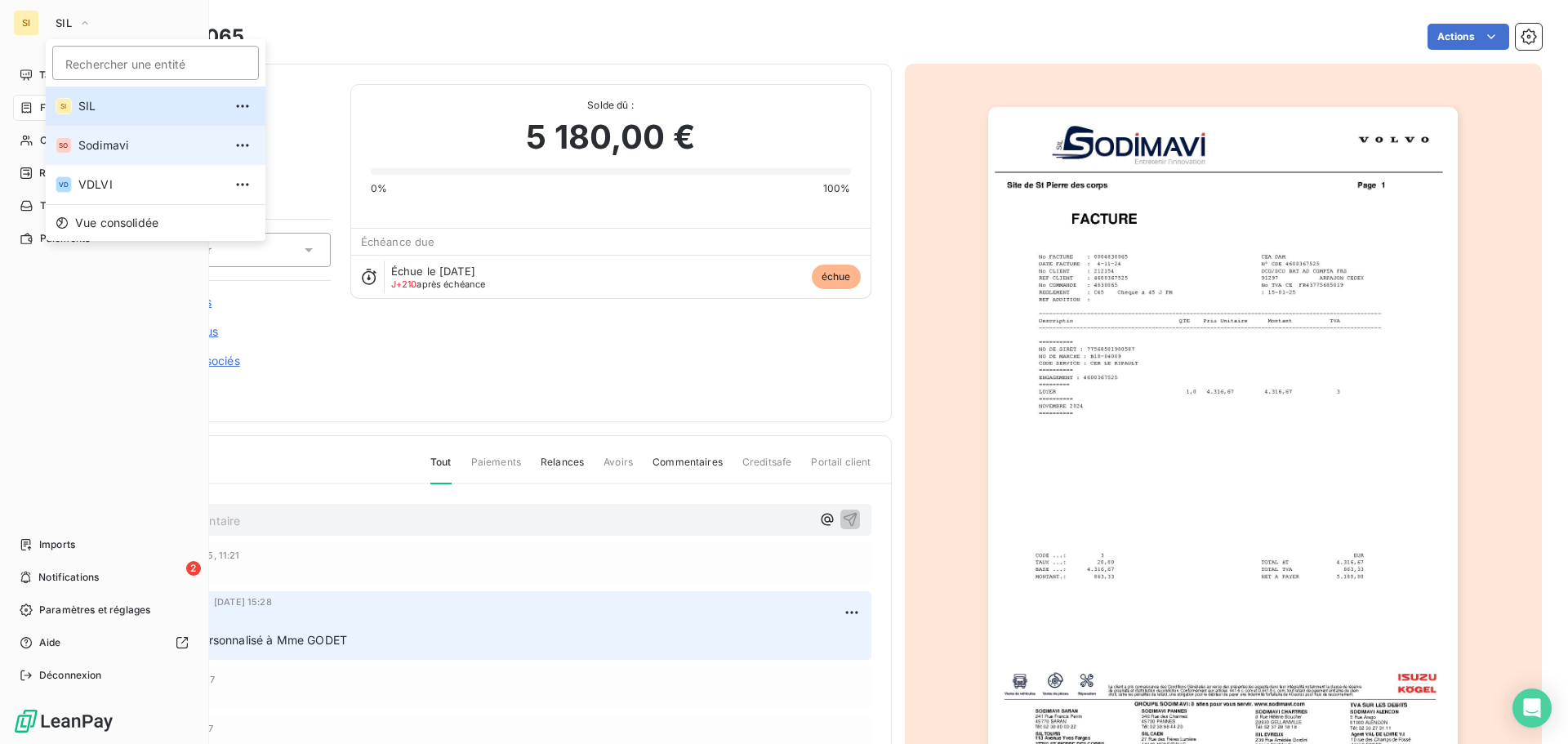
click at [92, 143] on span "Sodimavi" at bounding box center [151, 145] width 145 height 16
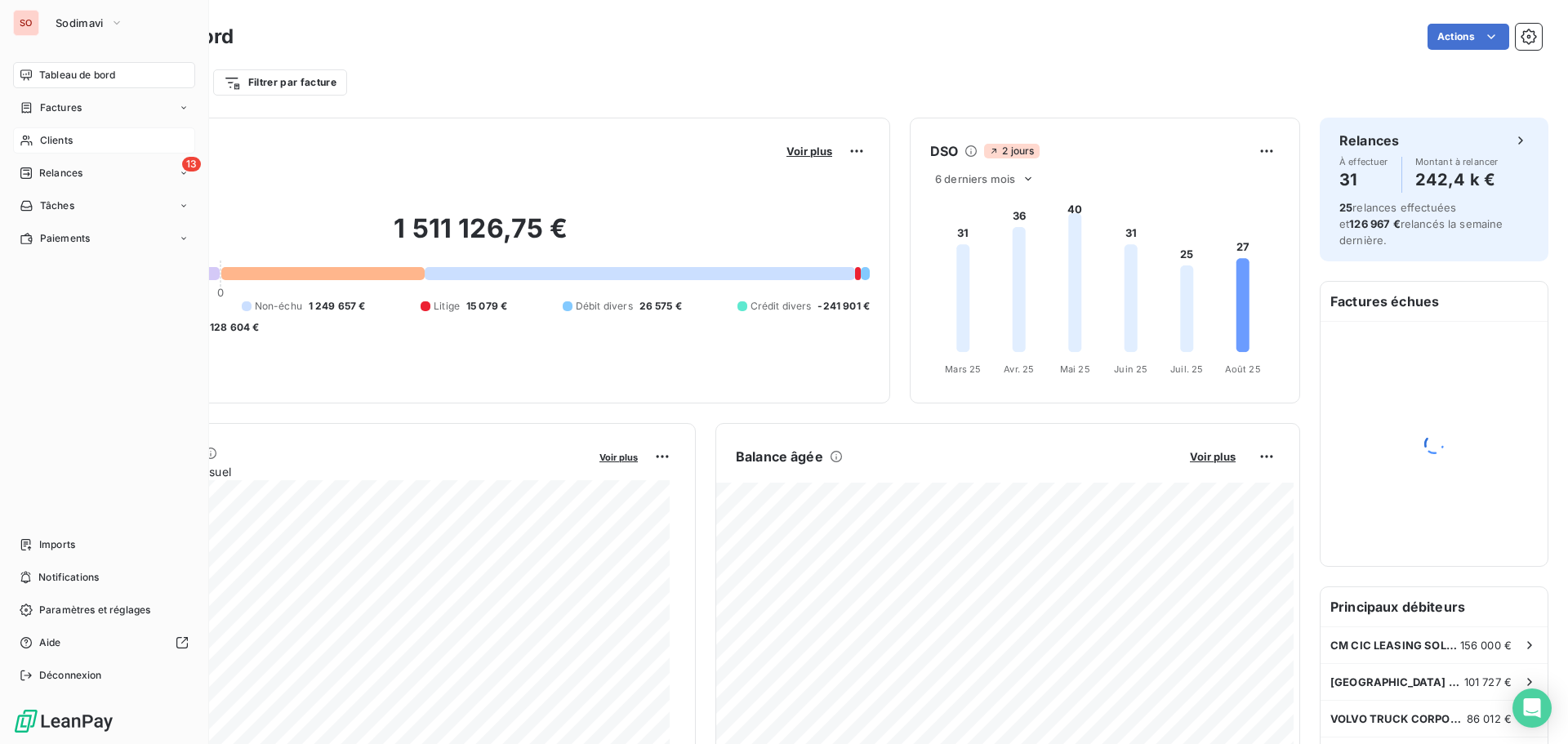
click at [52, 135] on span "Clients" at bounding box center [57, 140] width 33 height 15
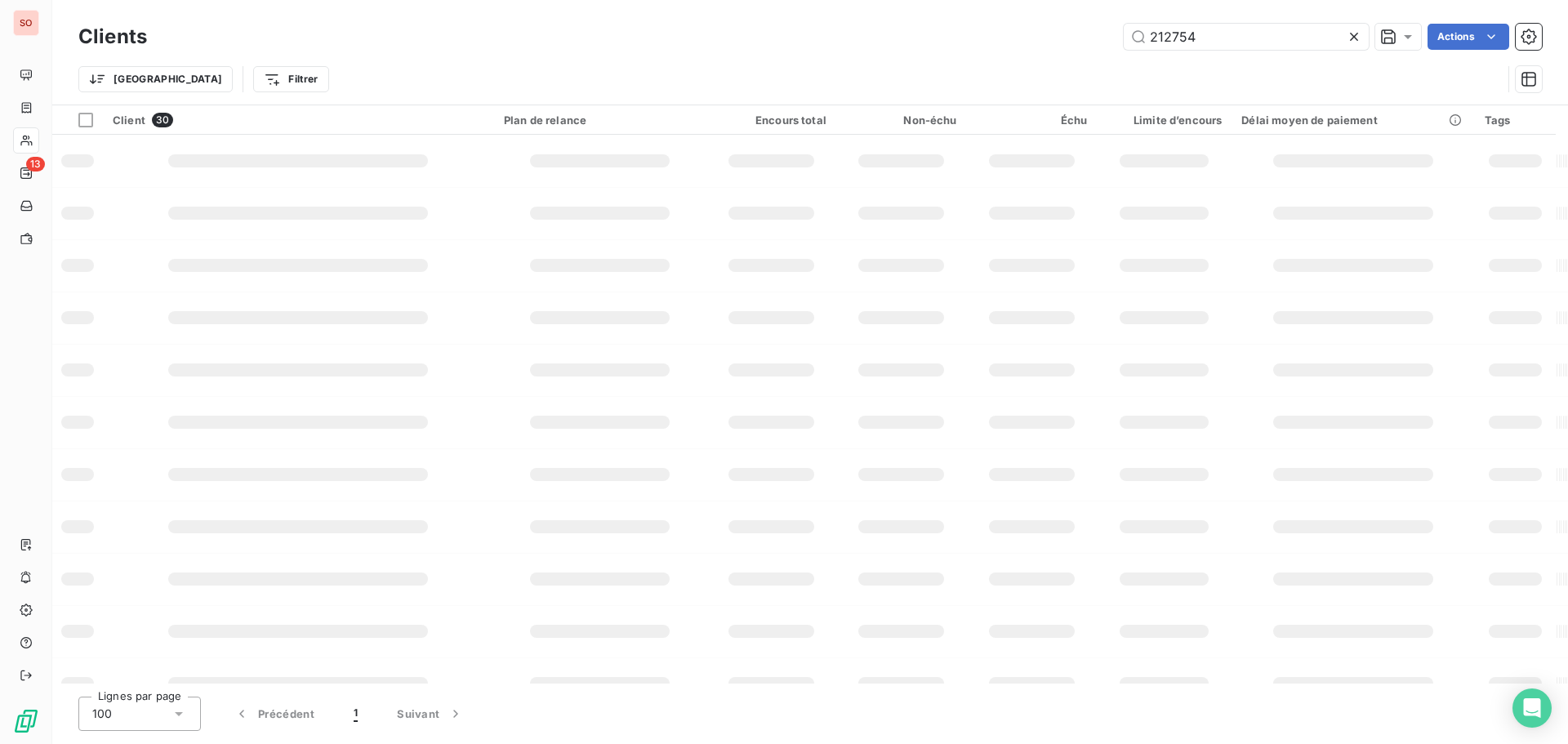
type input "212754"
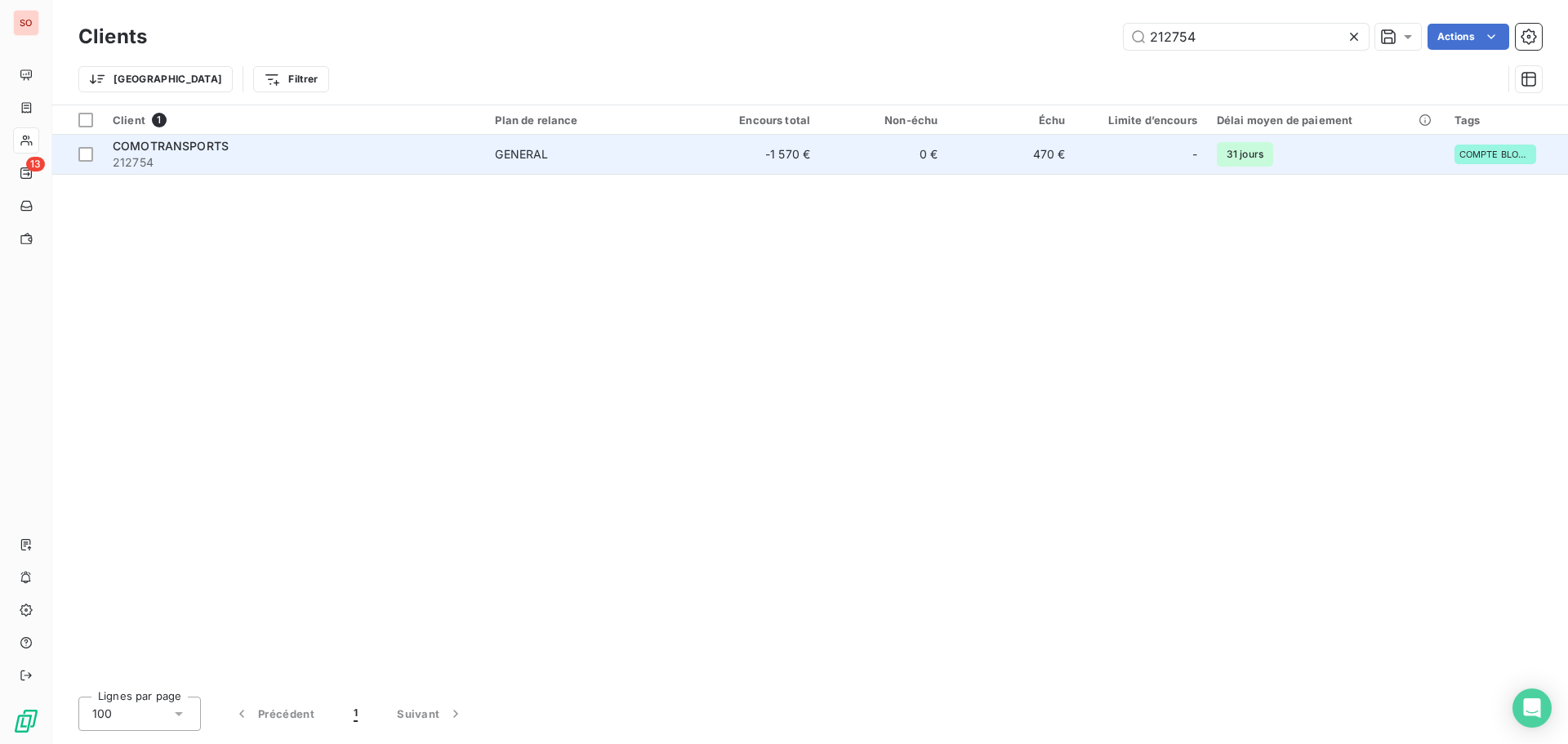
click at [176, 151] on span "COMOTRANSPORTS" at bounding box center [170, 145] width 116 height 14
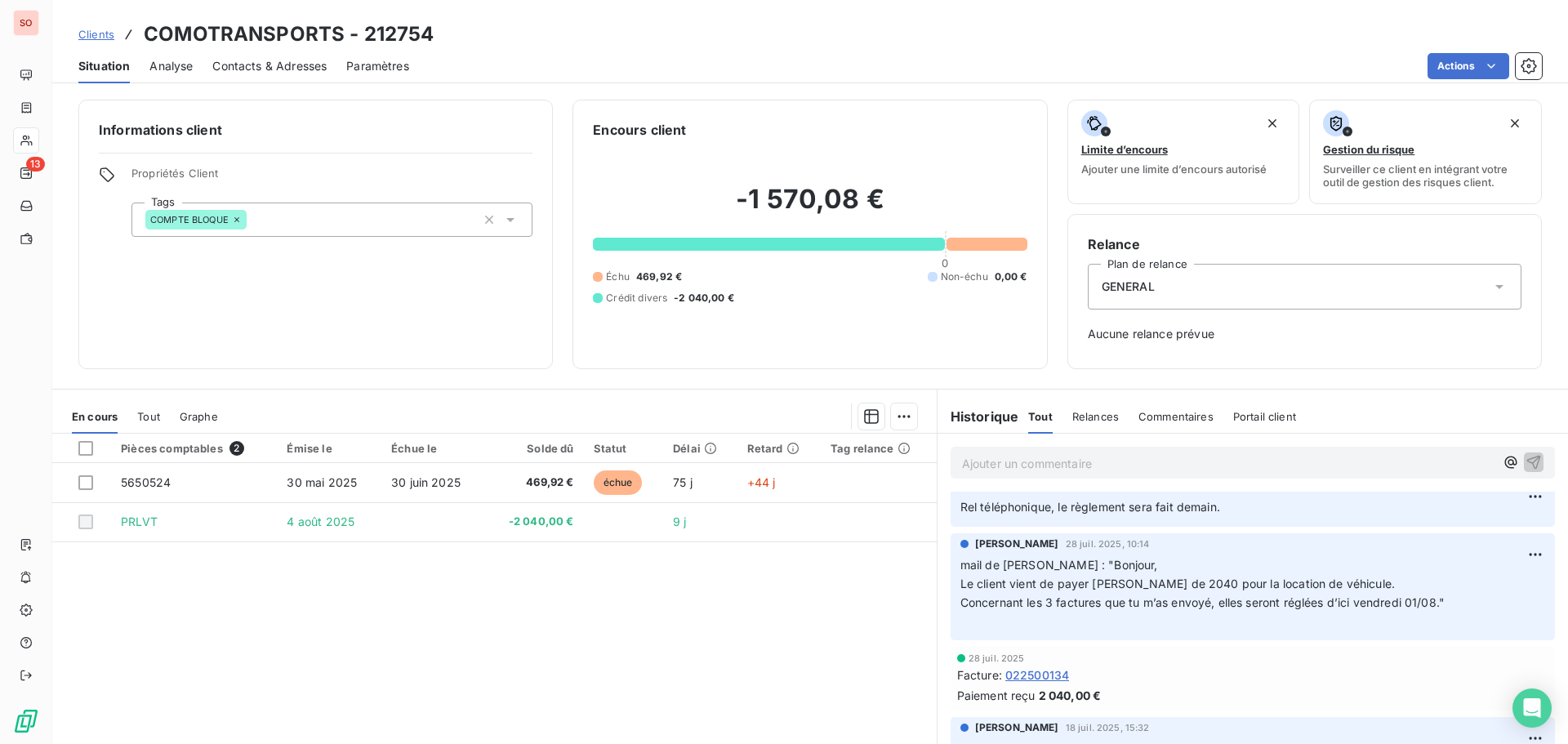
scroll to position [163, 0]
click at [302, 71] on span "Contacts & Adresses" at bounding box center [269, 66] width 114 height 16
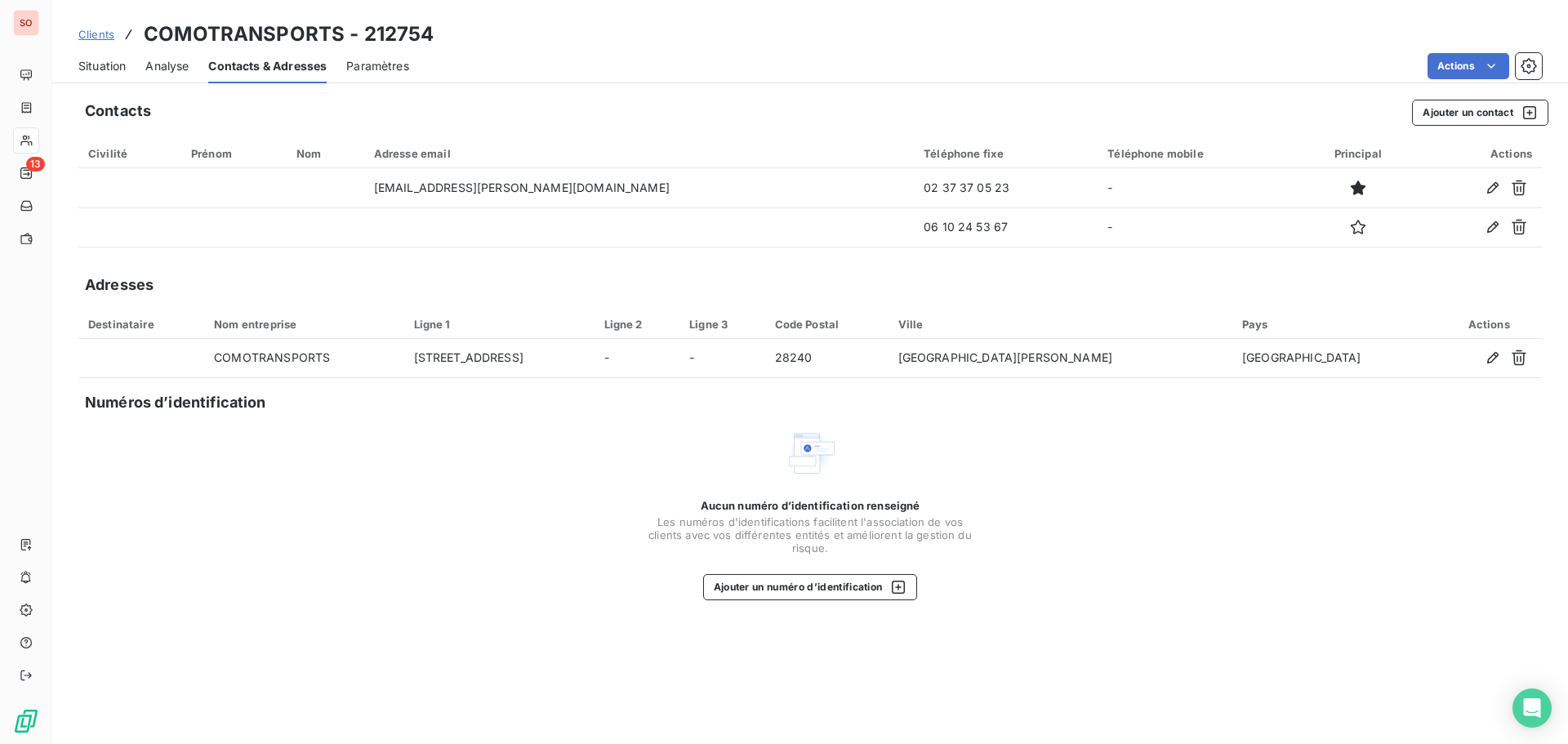
click at [105, 65] on span "Situation" at bounding box center [102, 66] width 47 height 16
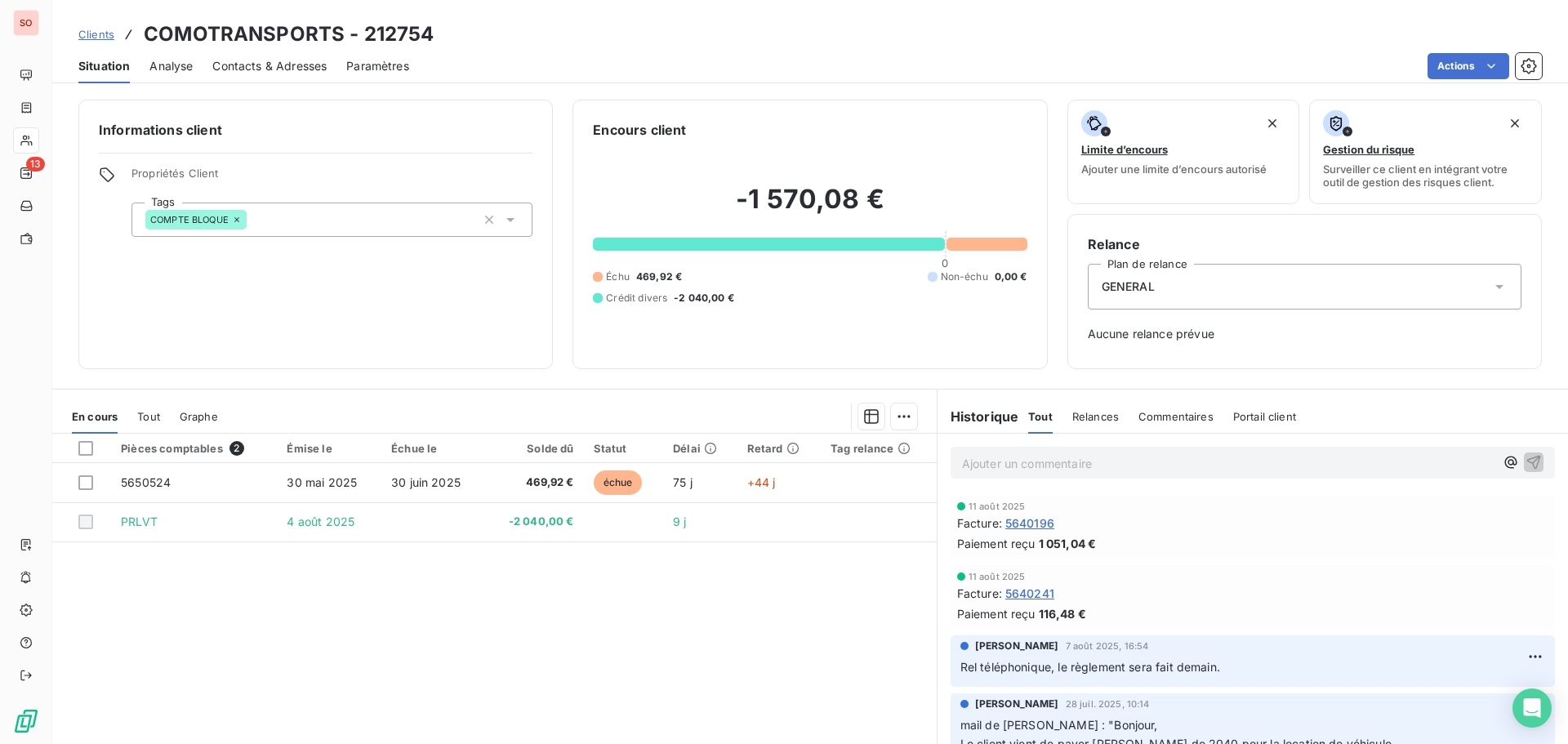
click at [237, 65] on span "Contacts & Adresses" at bounding box center [269, 66] width 114 height 16
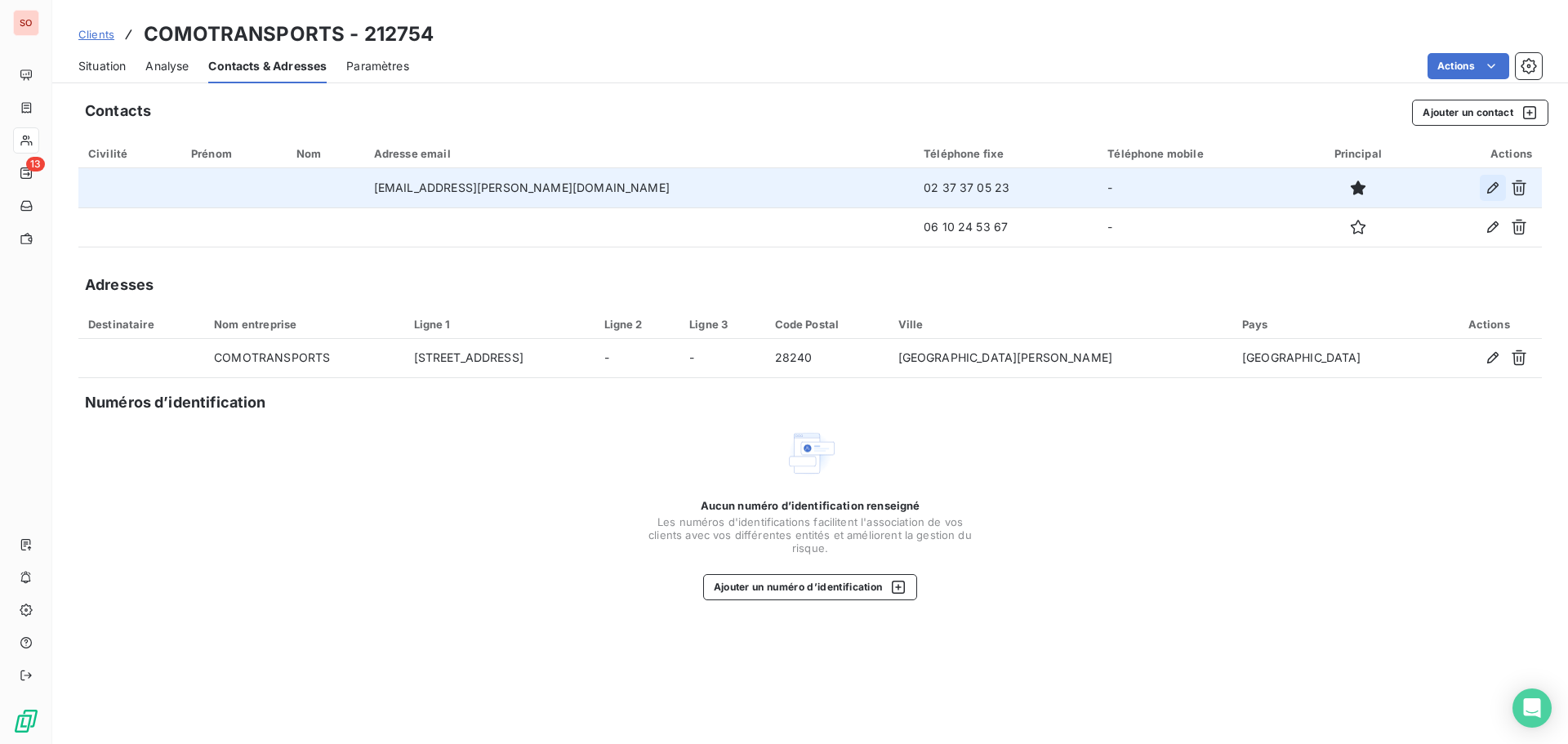
click at [1485, 188] on icon "button" at bounding box center [1493, 187] width 16 height 16
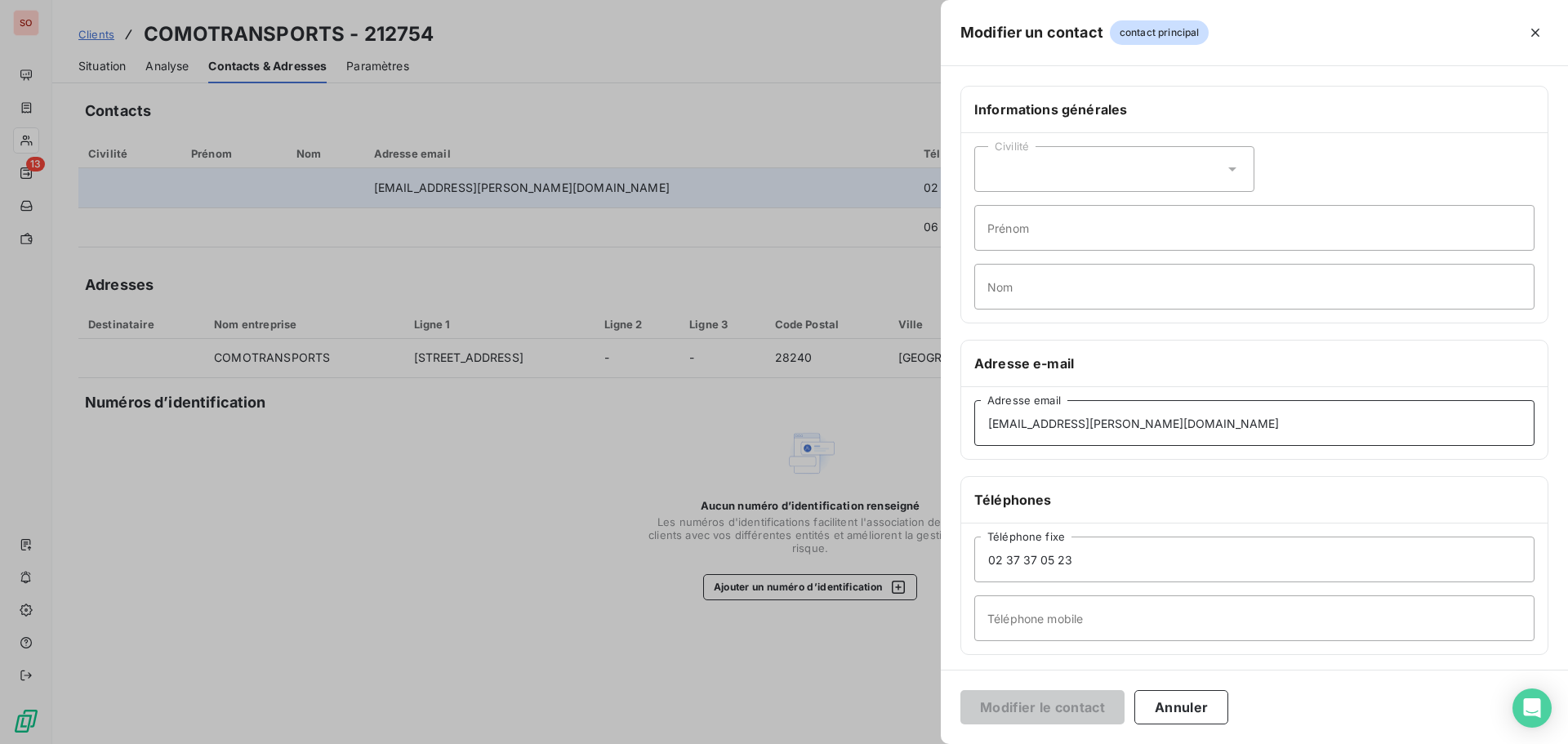
drag, startPoint x: 1107, startPoint y: 431, endPoint x: 930, endPoint y: 429, distance: 177.0
click at [930, 743] on div "Modifier un contact contact principal Informations générales Civilité Prénom No…" at bounding box center [784, 744] width 1568 height 0
click at [1164, 708] on button "Annuler" at bounding box center [1182, 707] width 94 height 34
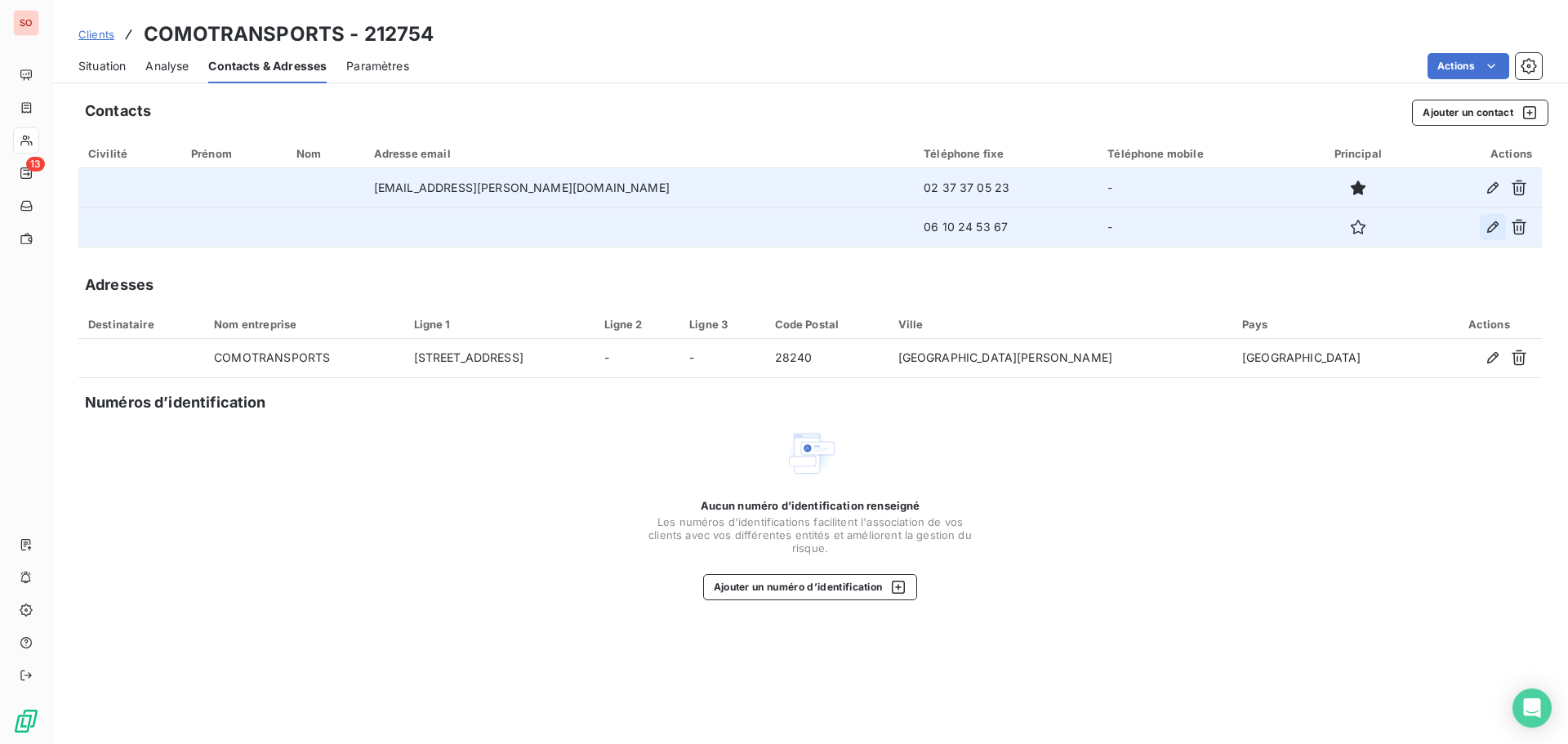
click at [1491, 231] on icon "button" at bounding box center [1494, 227] width 11 height 11
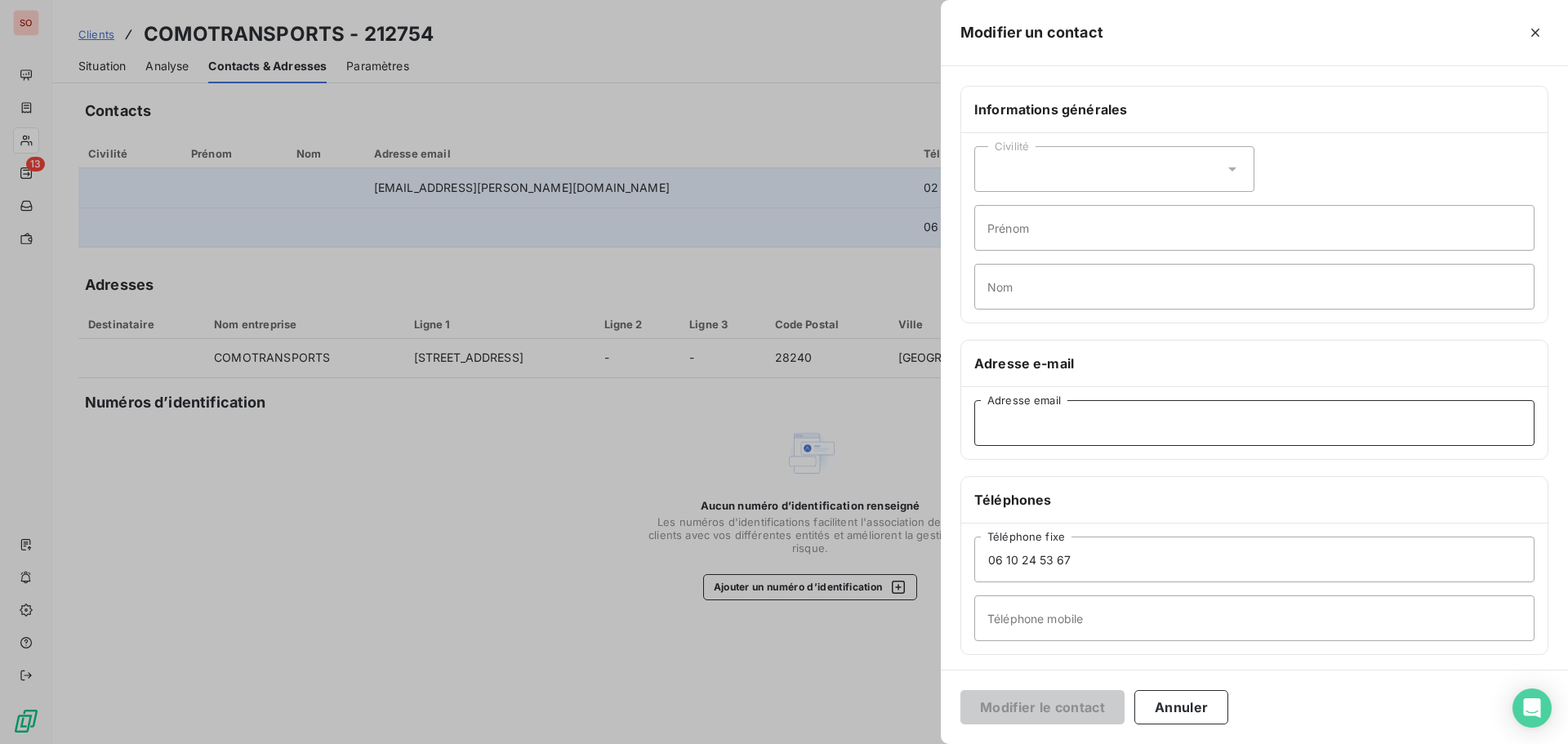
click at [1064, 418] on input "Adresse email" at bounding box center [1254, 423] width 560 height 46
paste input "[EMAIL_ADDRESS][PERSON_NAME][DOMAIN_NAME]"
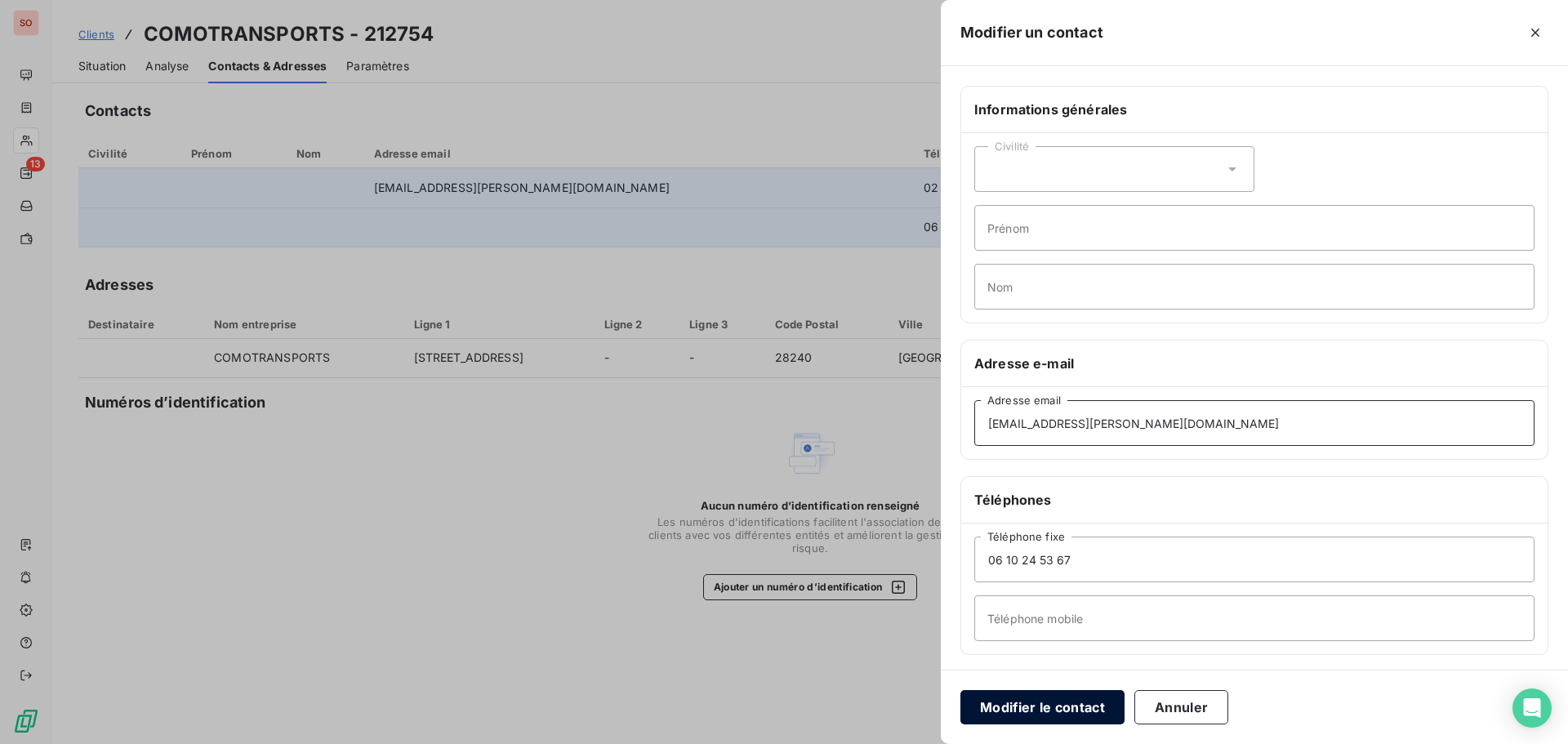
type input "[EMAIL_ADDRESS][PERSON_NAME][DOMAIN_NAME]"
click at [1029, 712] on button "Modifier le contact" at bounding box center [1043, 707] width 164 height 34
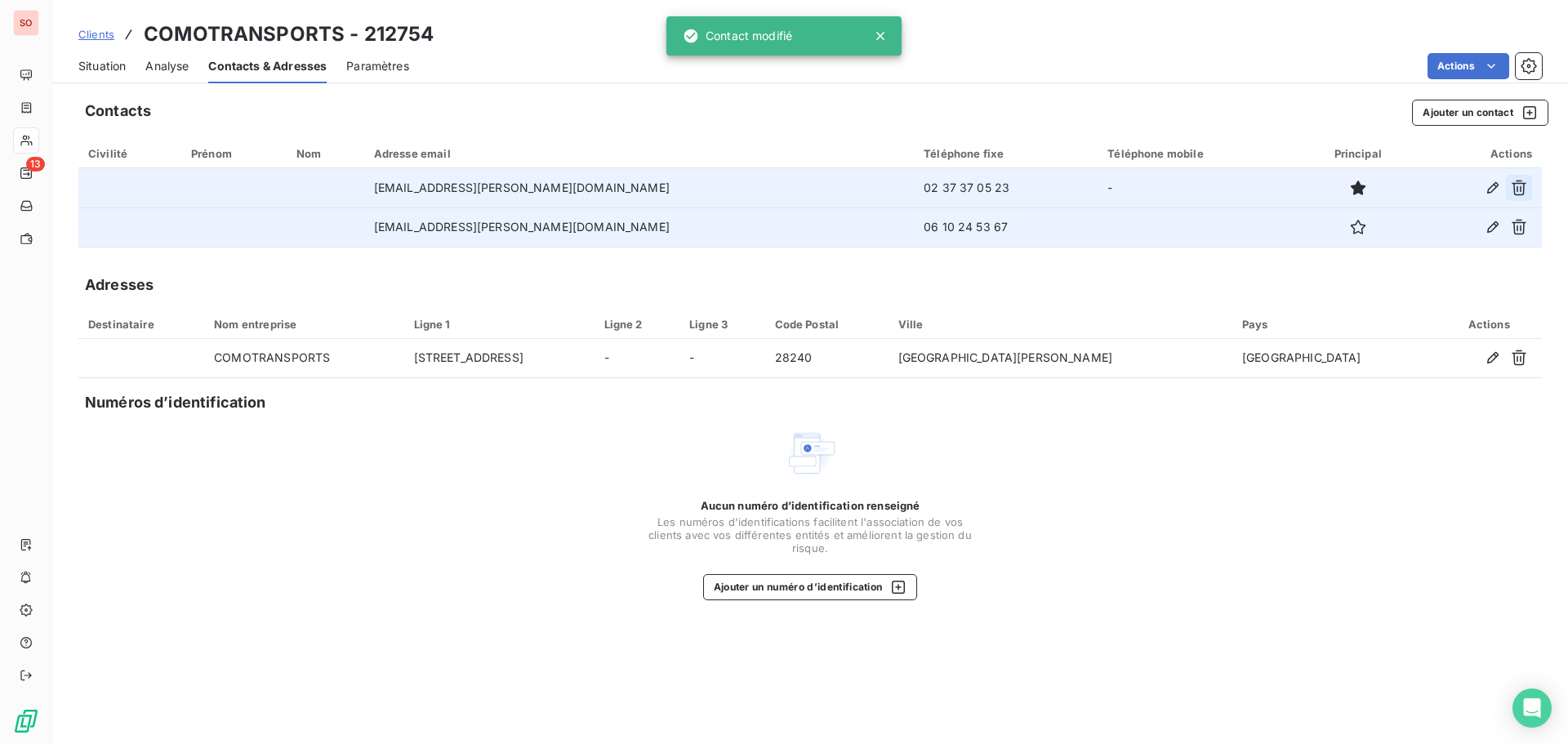
click at [1519, 187] on icon "button" at bounding box center [1519, 187] width 16 height 16
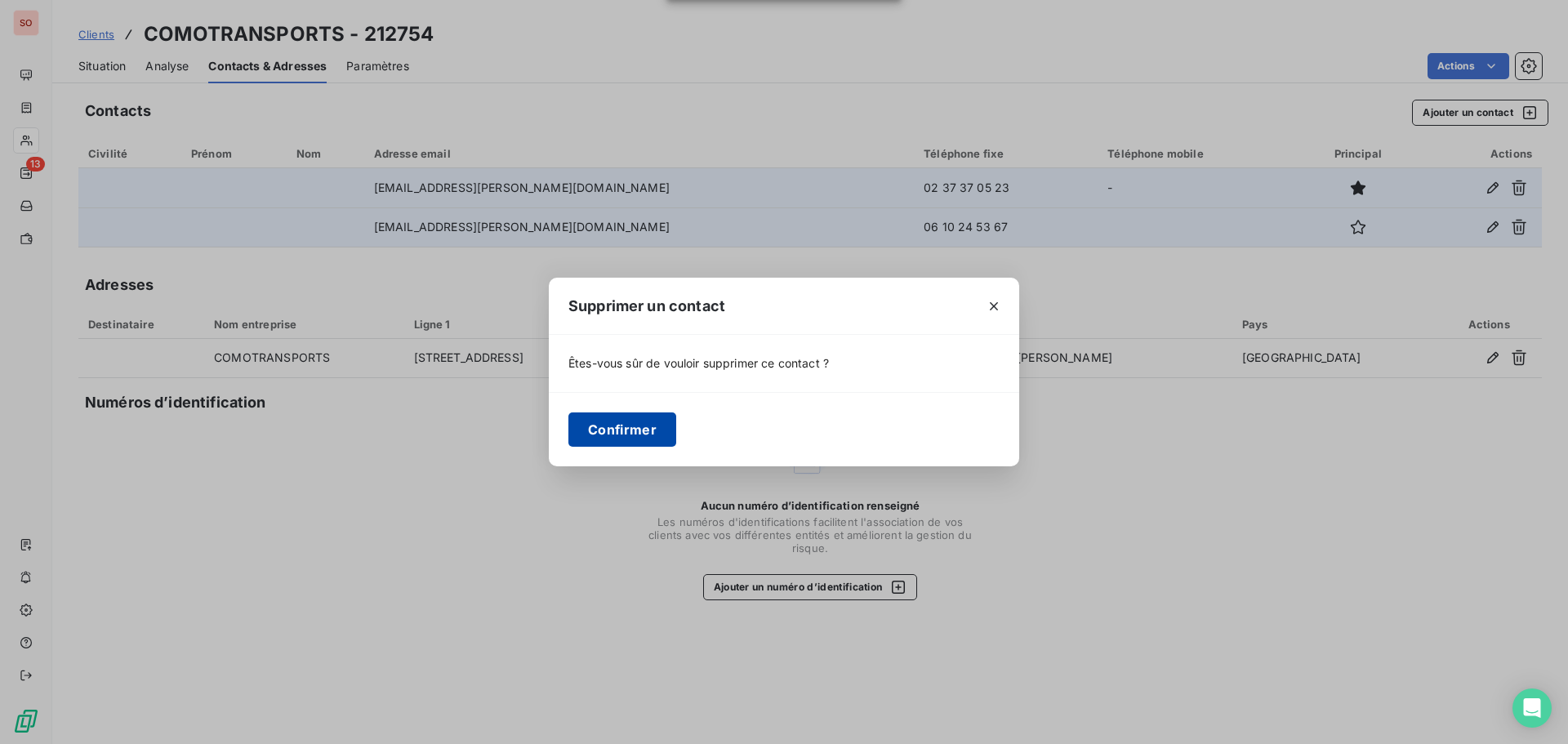
click at [644, 429] on button "Confirmer" at bounding box center [622, 429] width 107 height 34
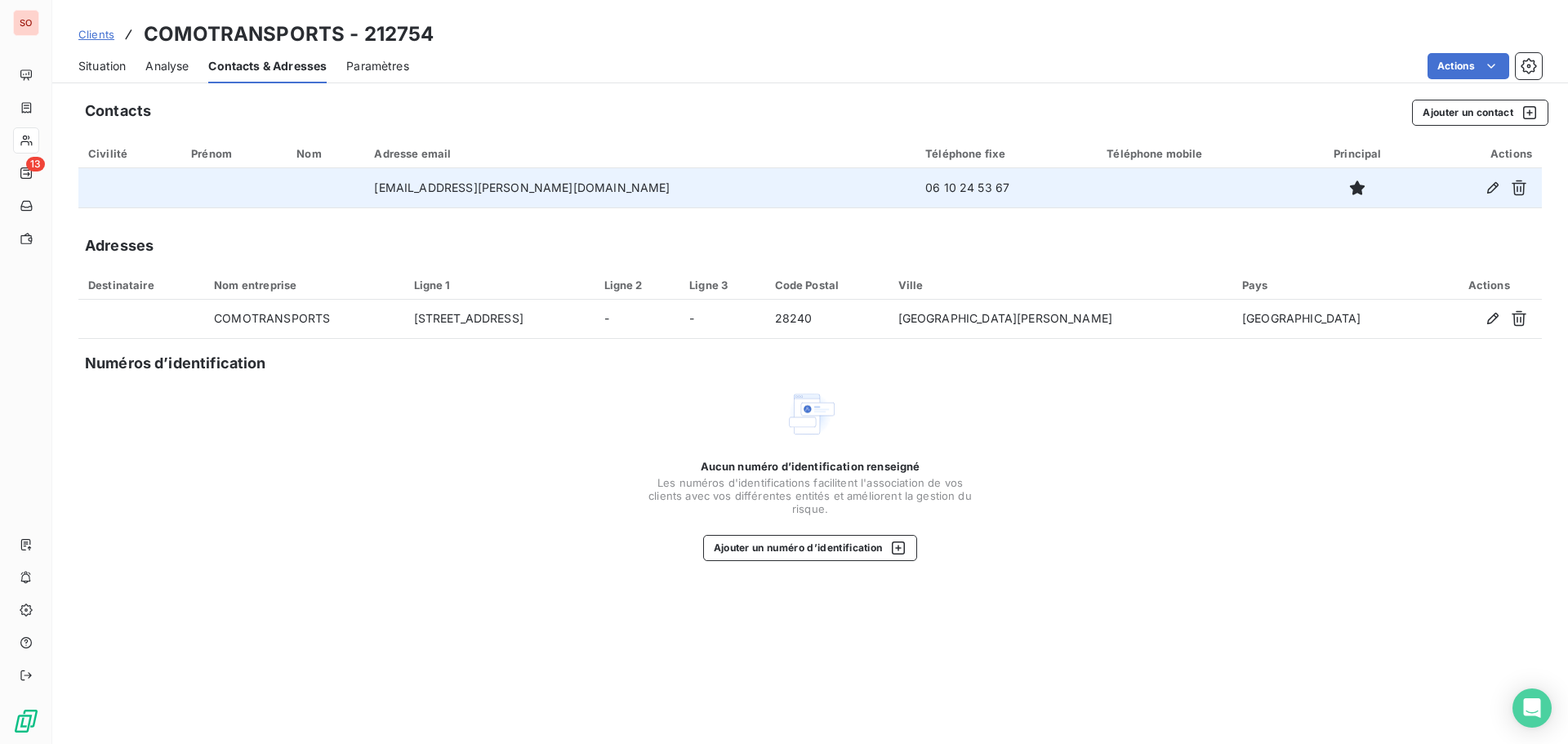
click at [92, 72] on span "Situation" at bounding box center [102, 66] width 47 height 16
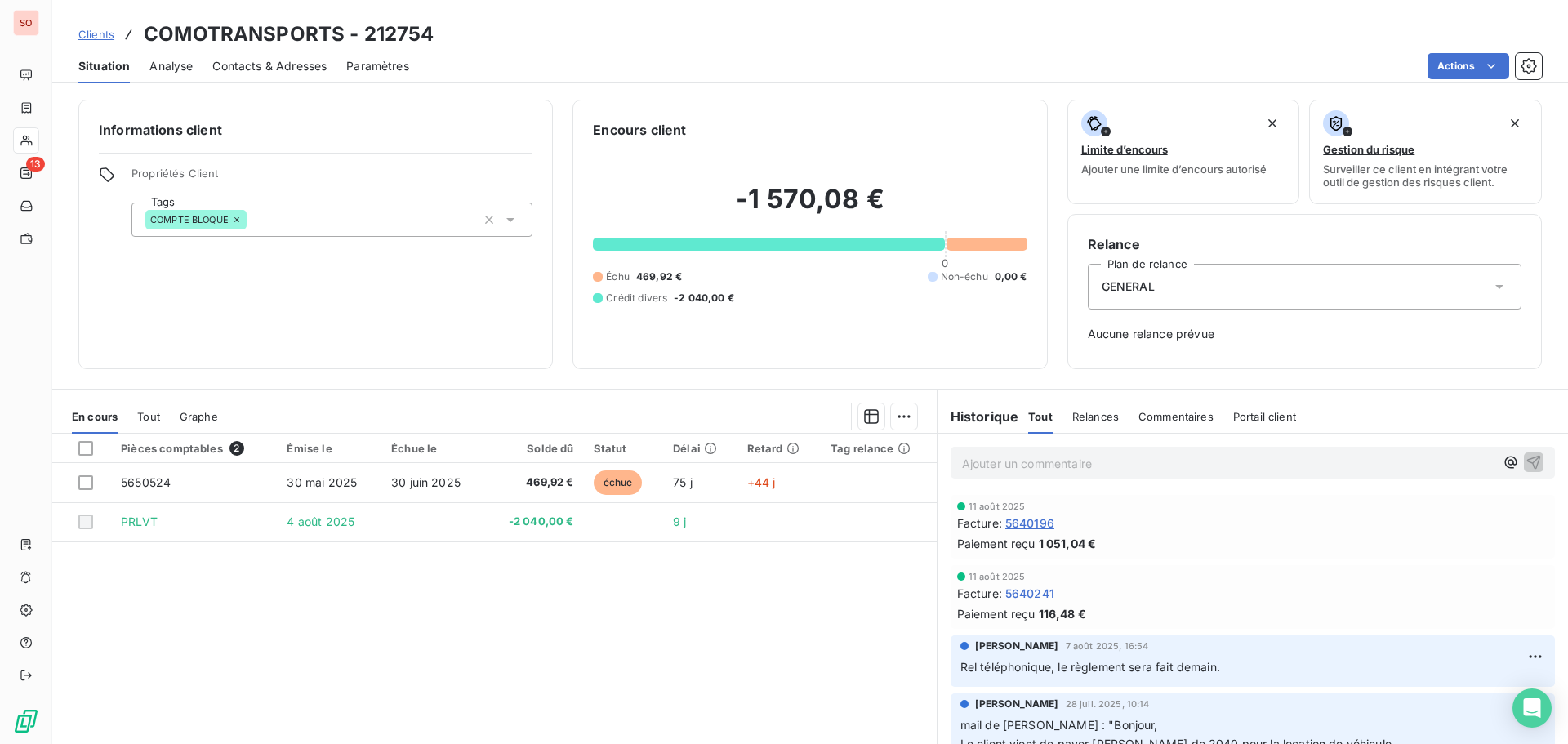
click at [280, 66] on span "Contacts & Adresses" at bounding box center [269, 66] width 114 height 16
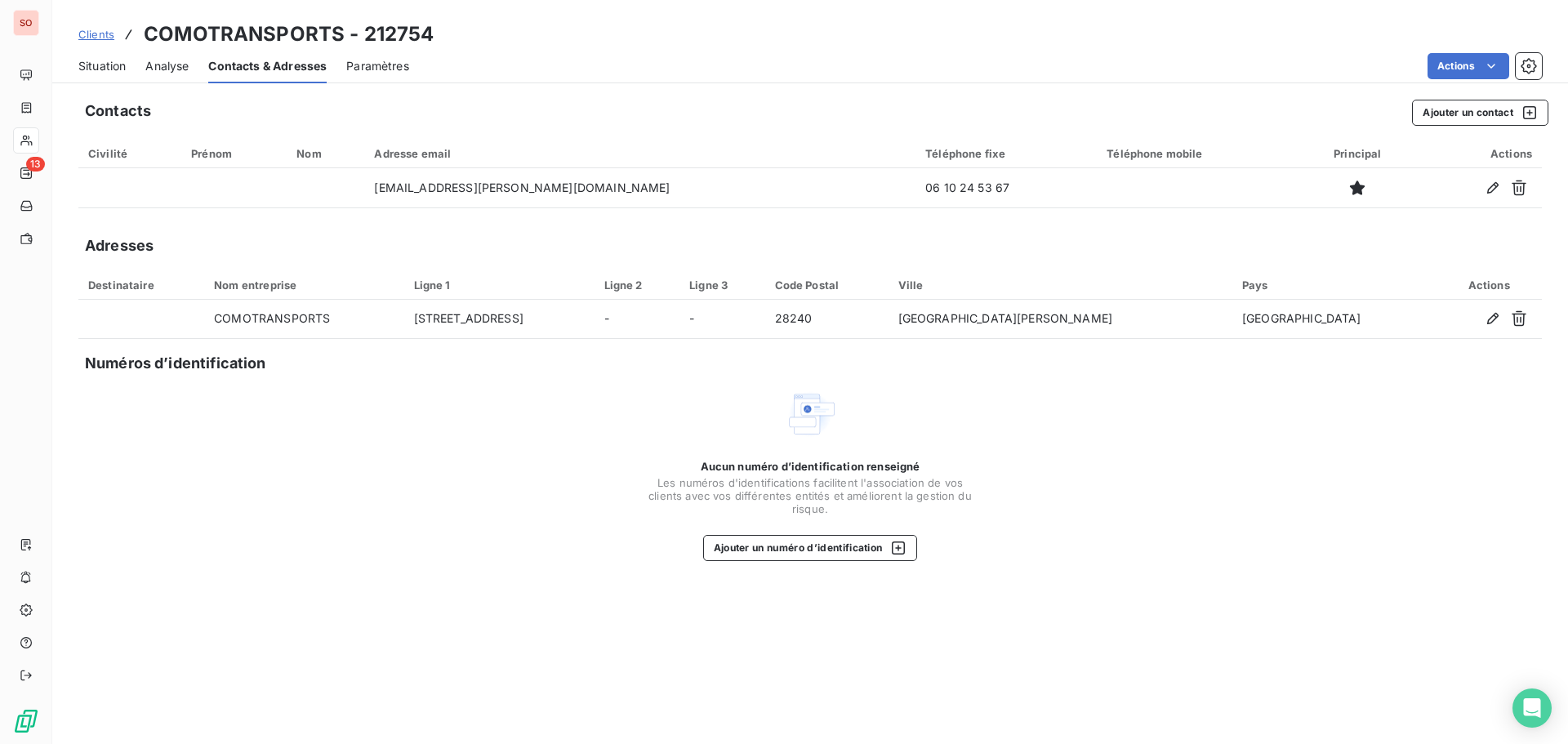
drag, startPoint x: 83, startPoint y: 65, endPoint x: 139, endPoint y: 71, distance: 56.3
click at [83, 65] on span "Situation" at bounding box center [102, 66] width 47 height 16
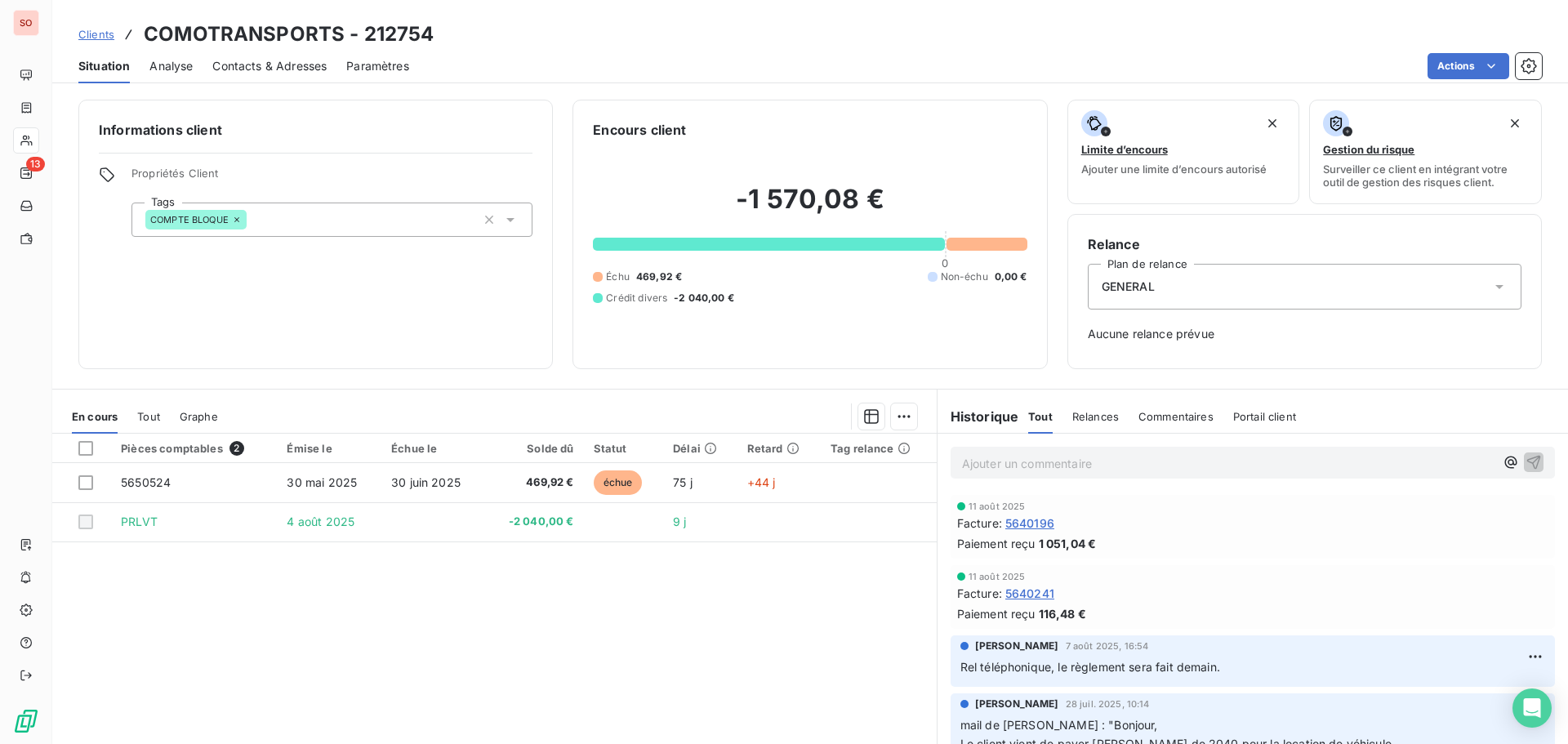
click at [1196, 287] on div "GENERAL" at bounding box center [1304, 286] width 434 height 46
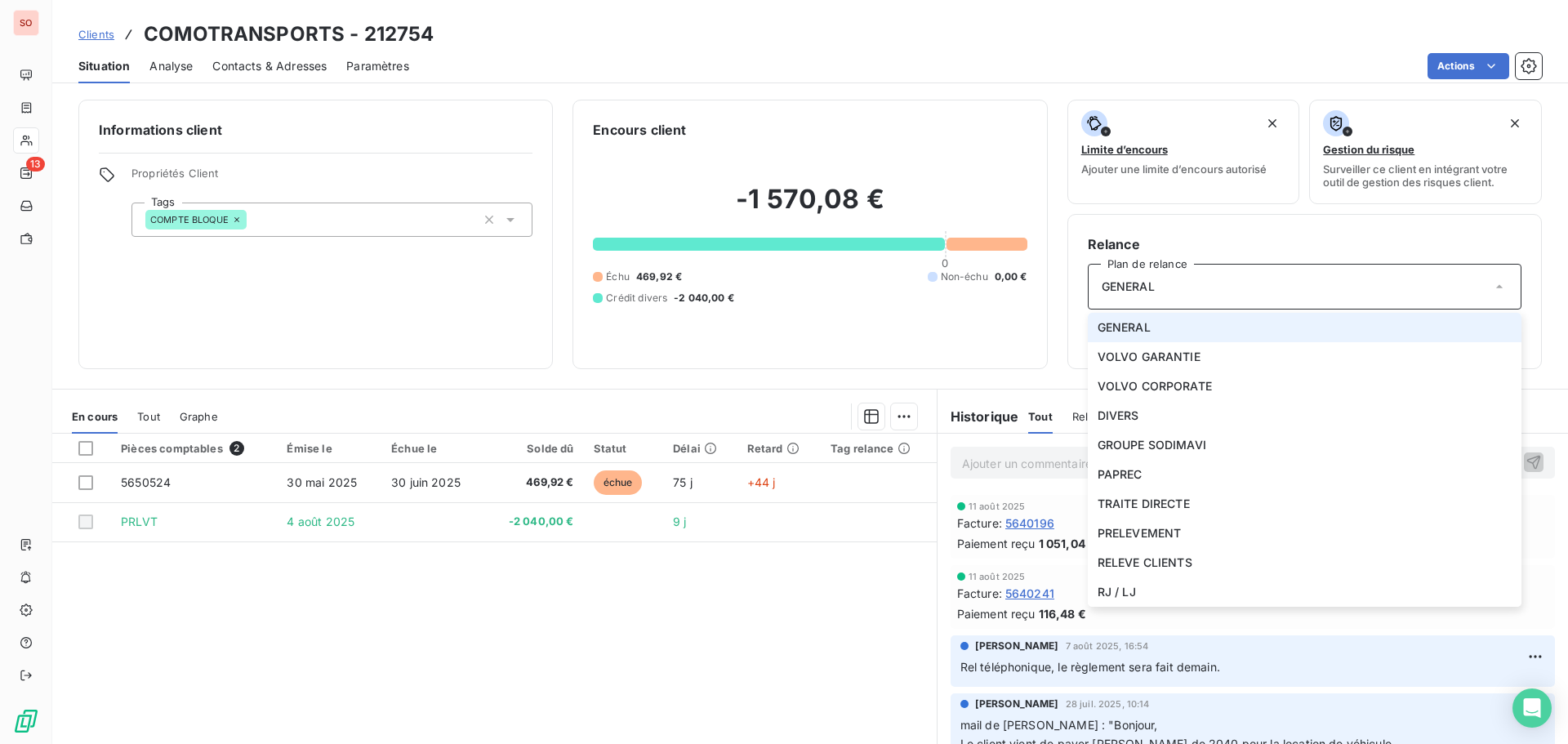
click at [271, 64] on span "Contacts & Adresses" at bounding box center [269, 66] width 114 height 16
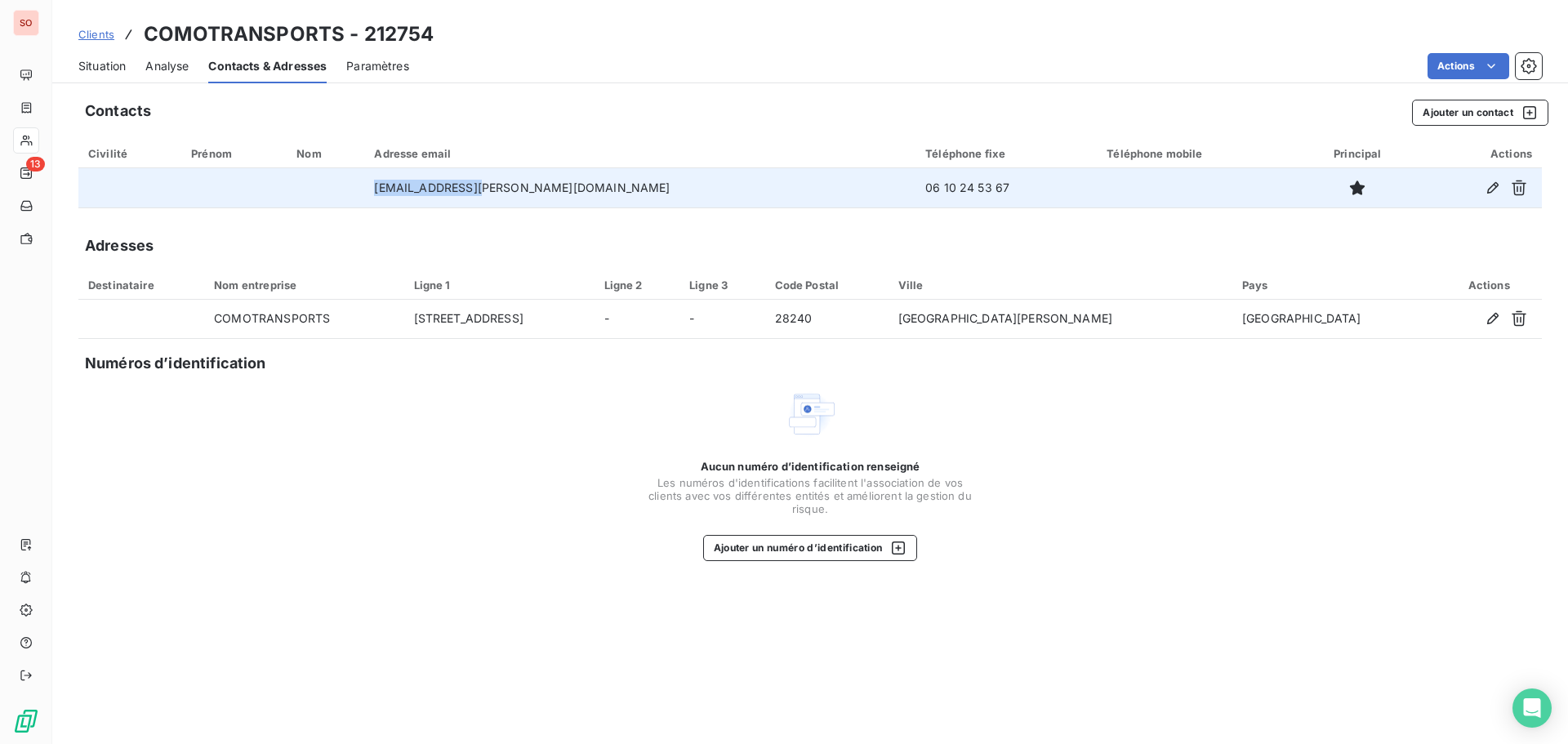
drag, startPoint x: 562, startPoint y: 186, endPoint x: 463, endPoint y: 186, distance: 99.0
click at [463, 186] on td "ch-moreau@sfr.fr" at bounding box center [640, 188] width 552 height 40
copy td "ch-moreau@sfr.fr"
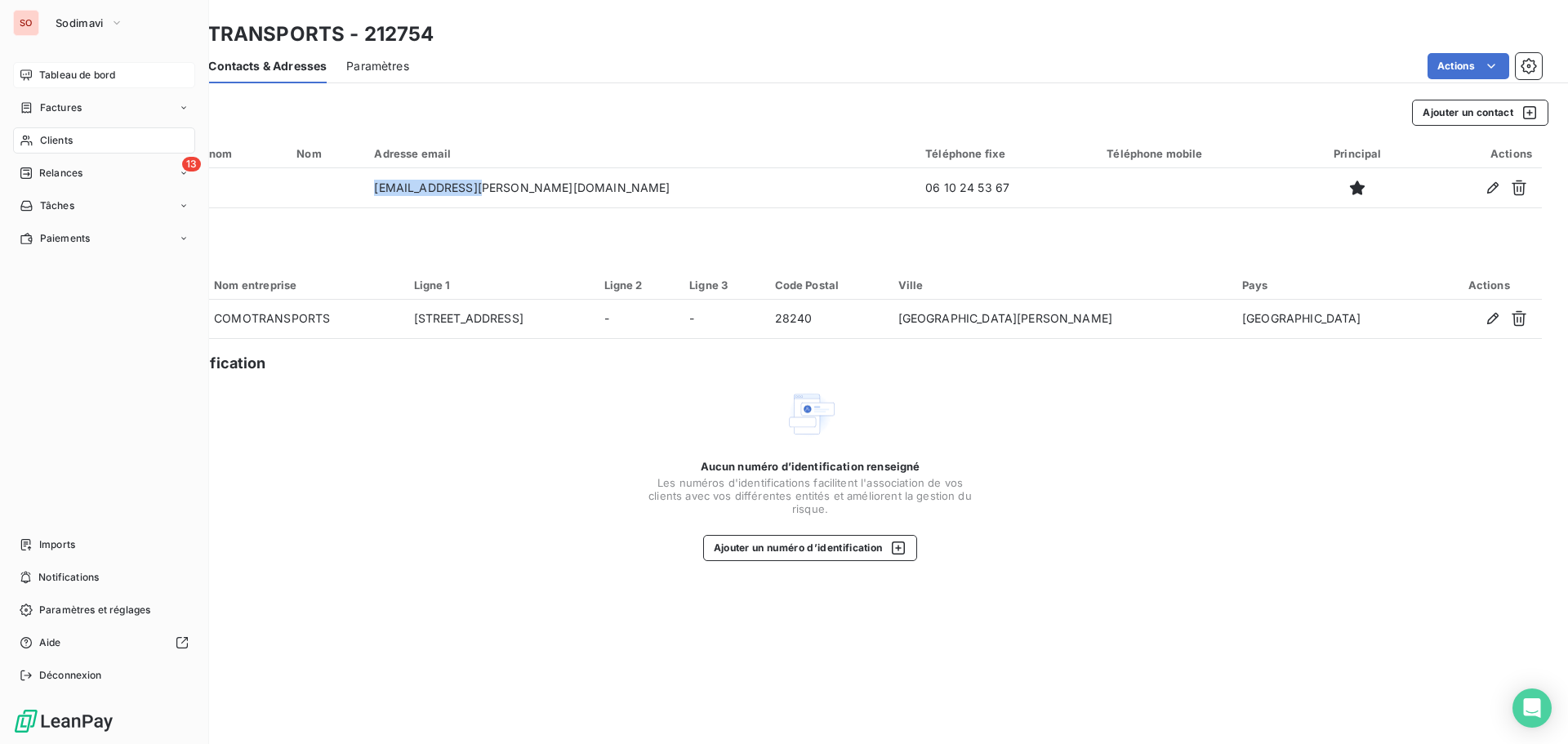
click at [58, 72] on span "Tableau de bord" at bounding box center [77, 75] width 76 height 15
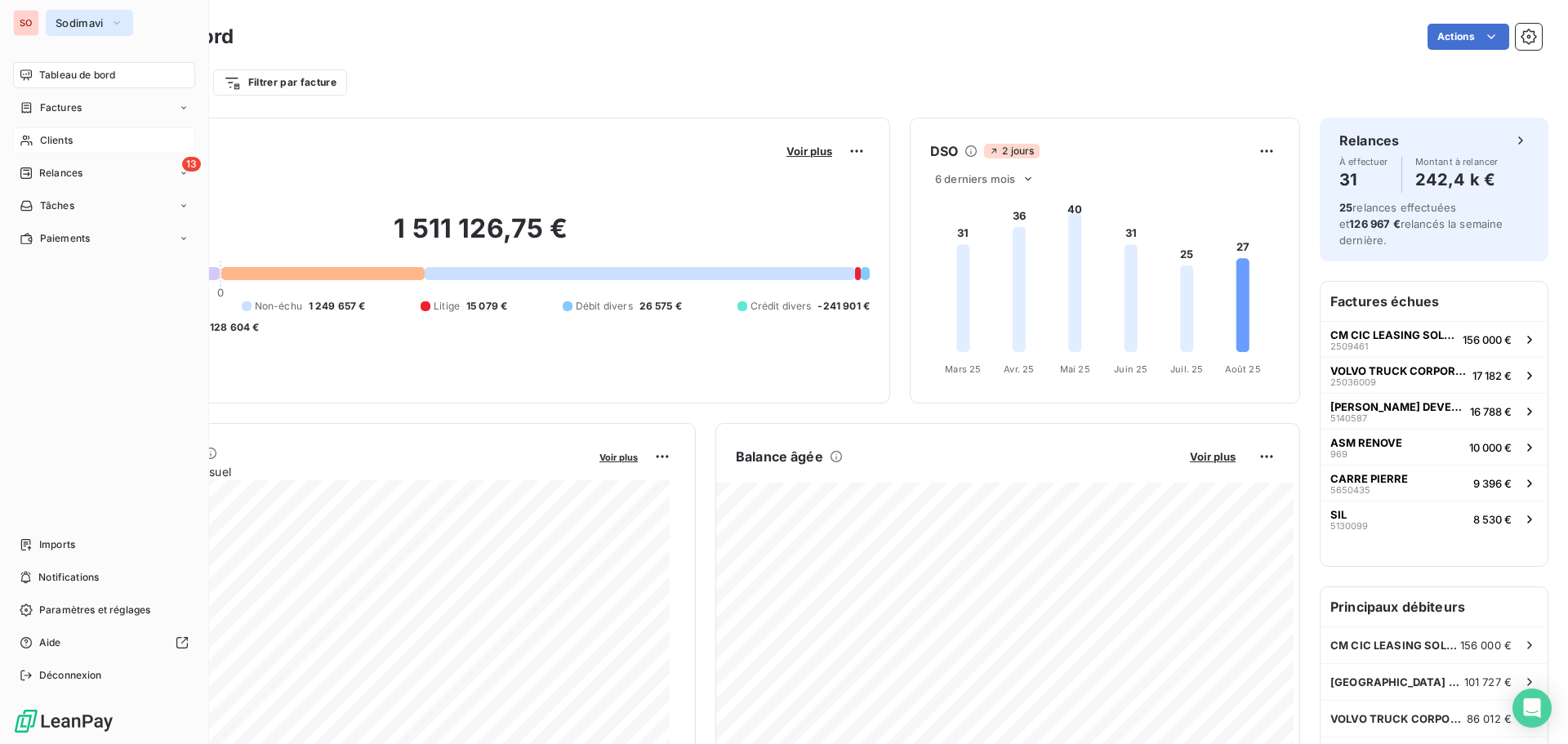
click at [70, 10] on button "Sodimavi" at bounding box center [89, 23] width 88 height 26
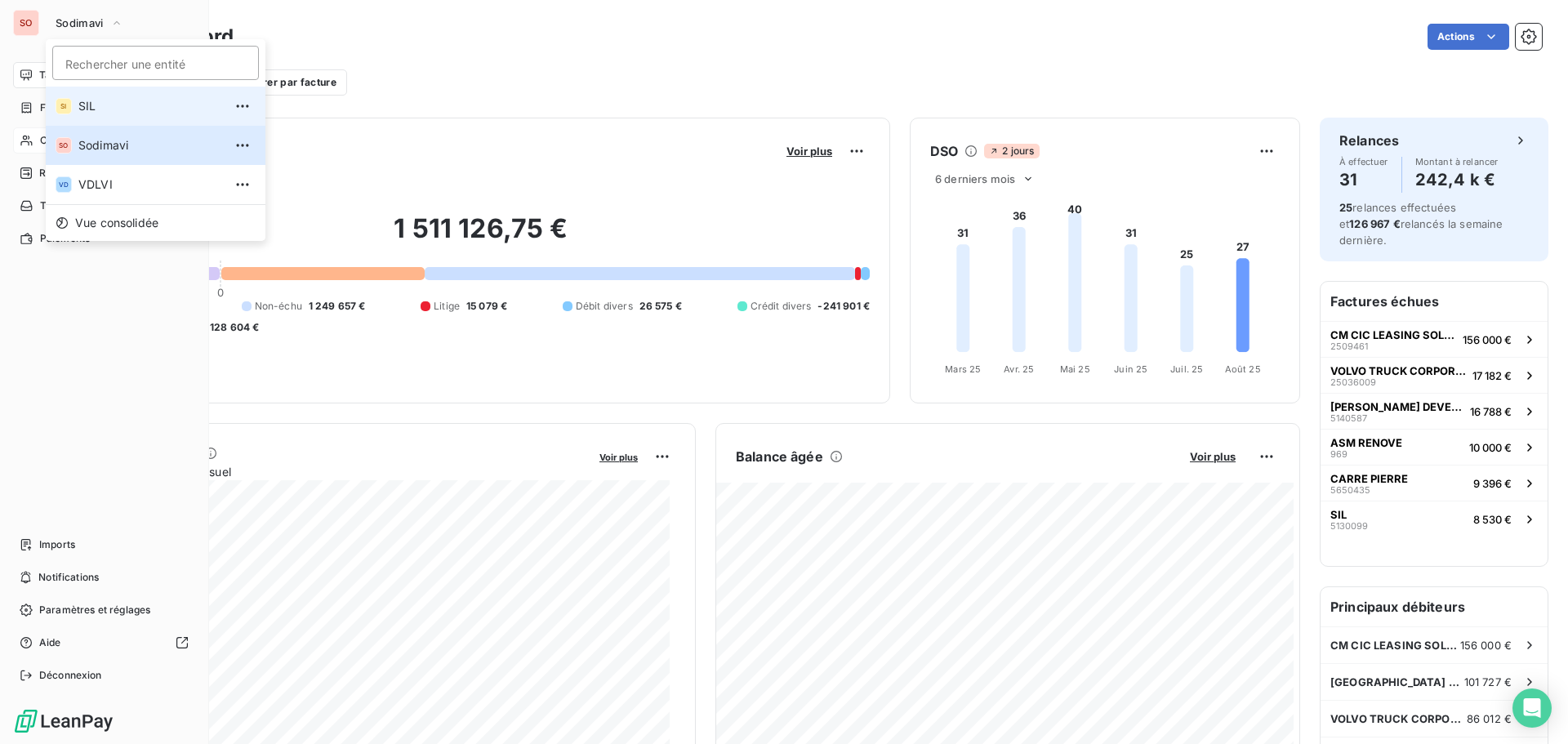
click at [93, 105] on span "SIL" at bounding box center [151, 105] width 145 height 16
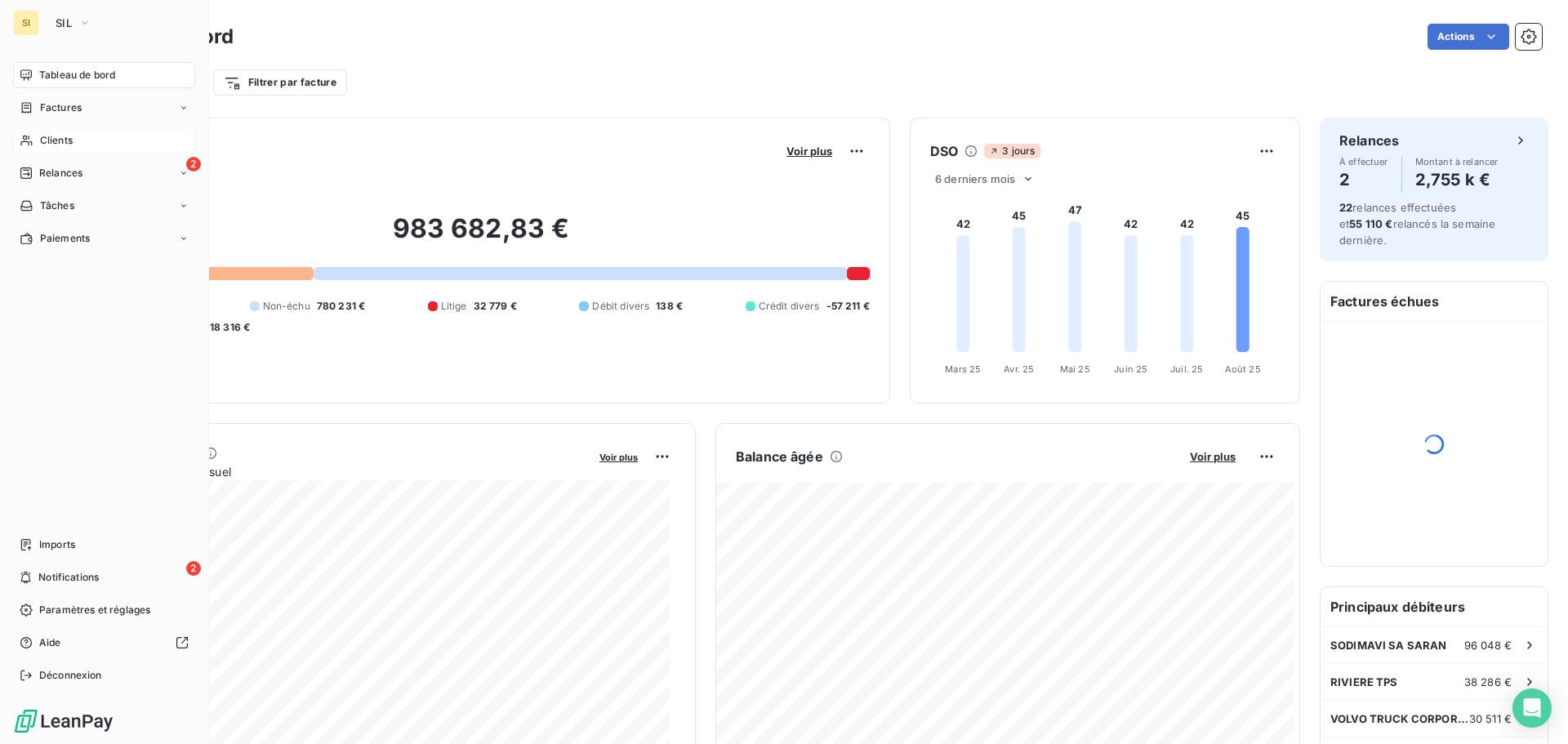
click at [40, 139] on span "Clients" at bounding box center [57, 140] width 33 height 15
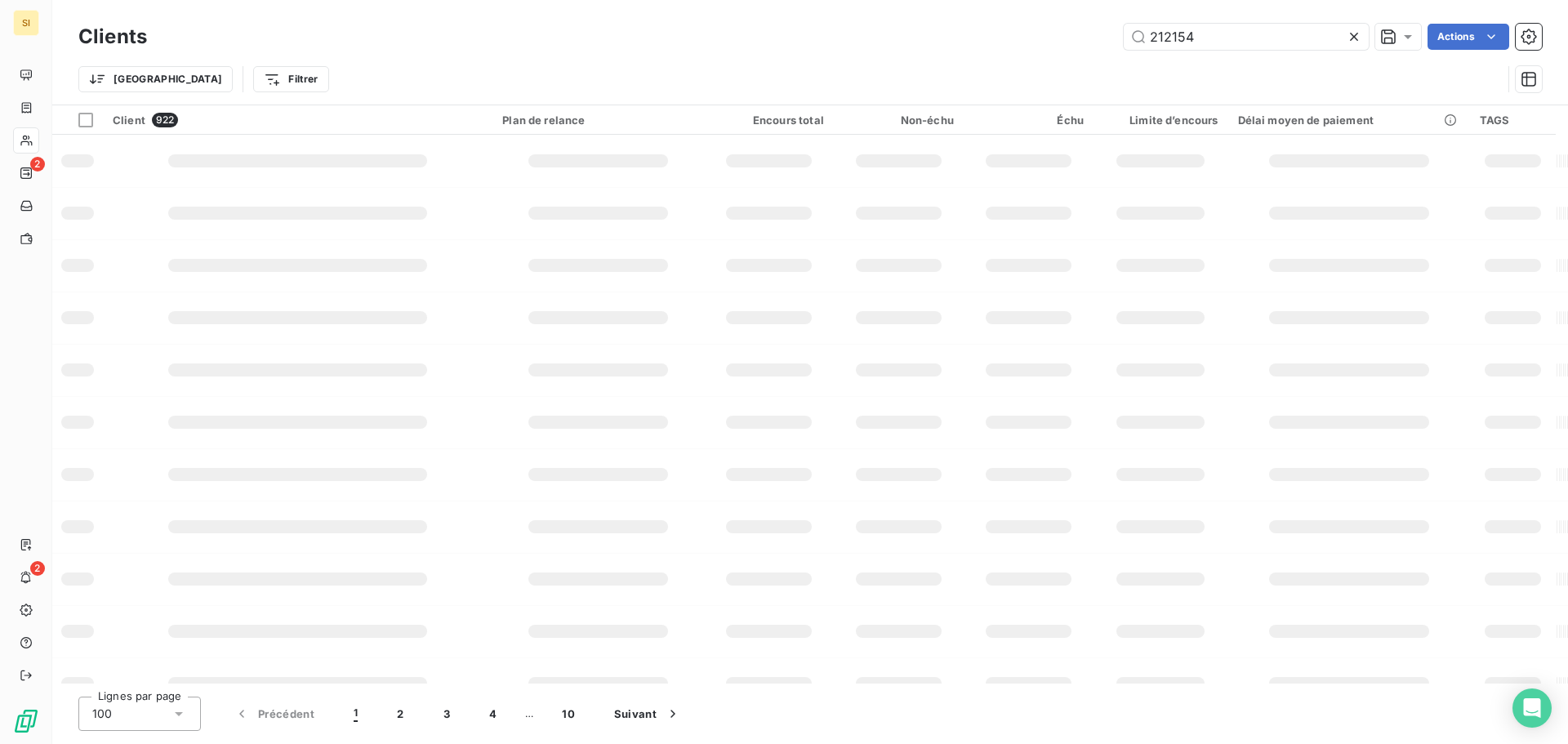
type input "212154"
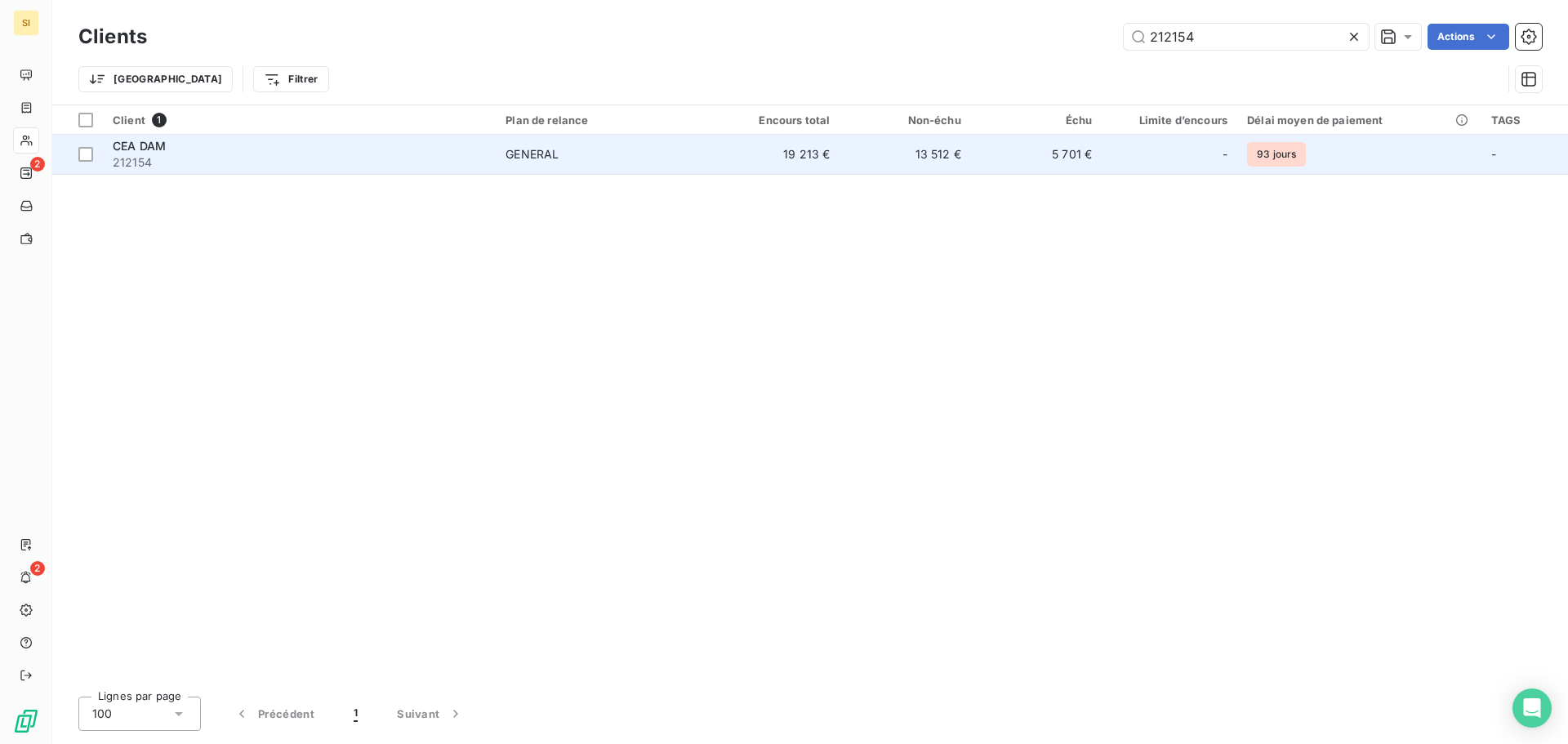
click at [123, 145] on span "CEA DAM" at bounding box center [139, 145] width 53 height 14
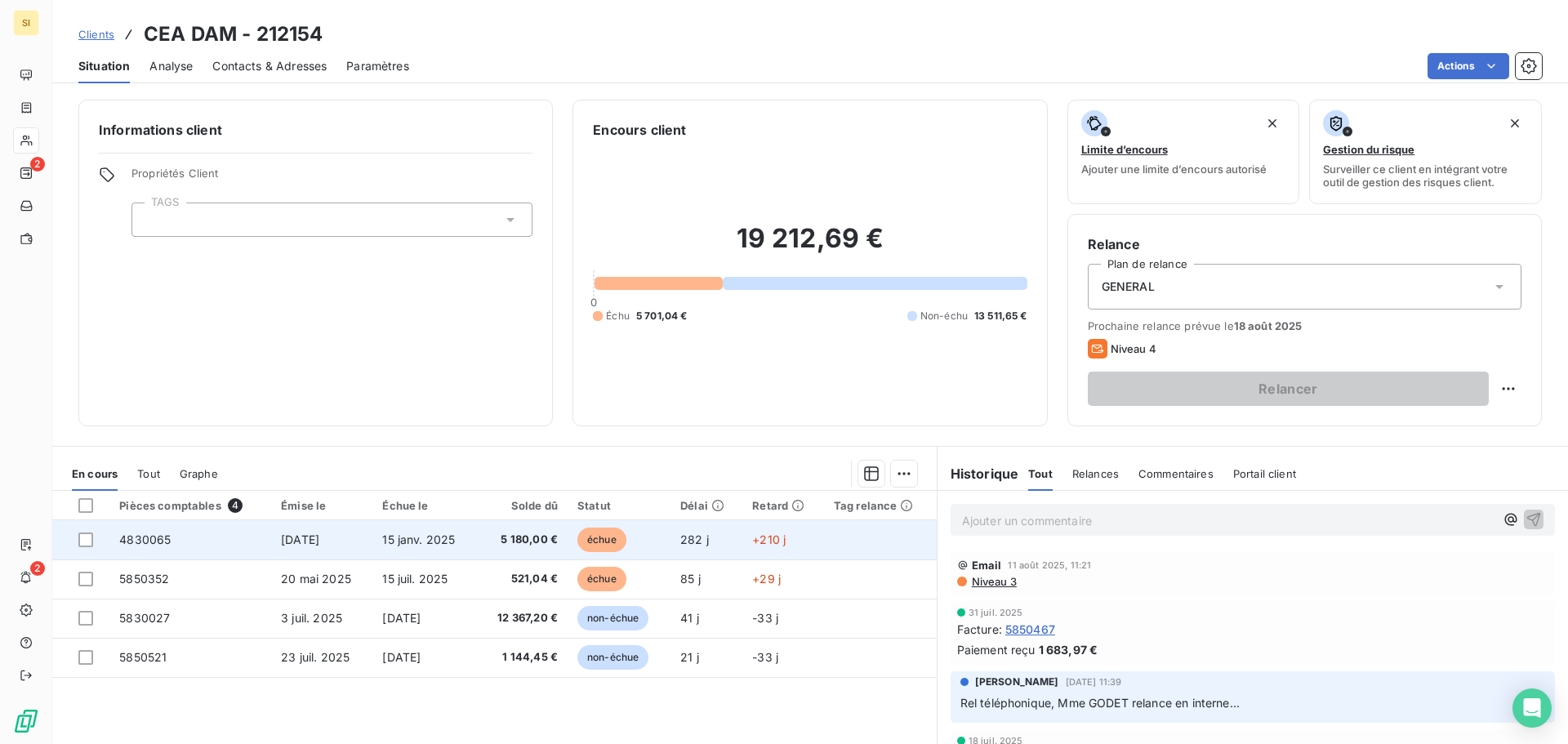
click at [274, 539] on td "[DATE]" at bounding box center [322, 541] width 102 height 40
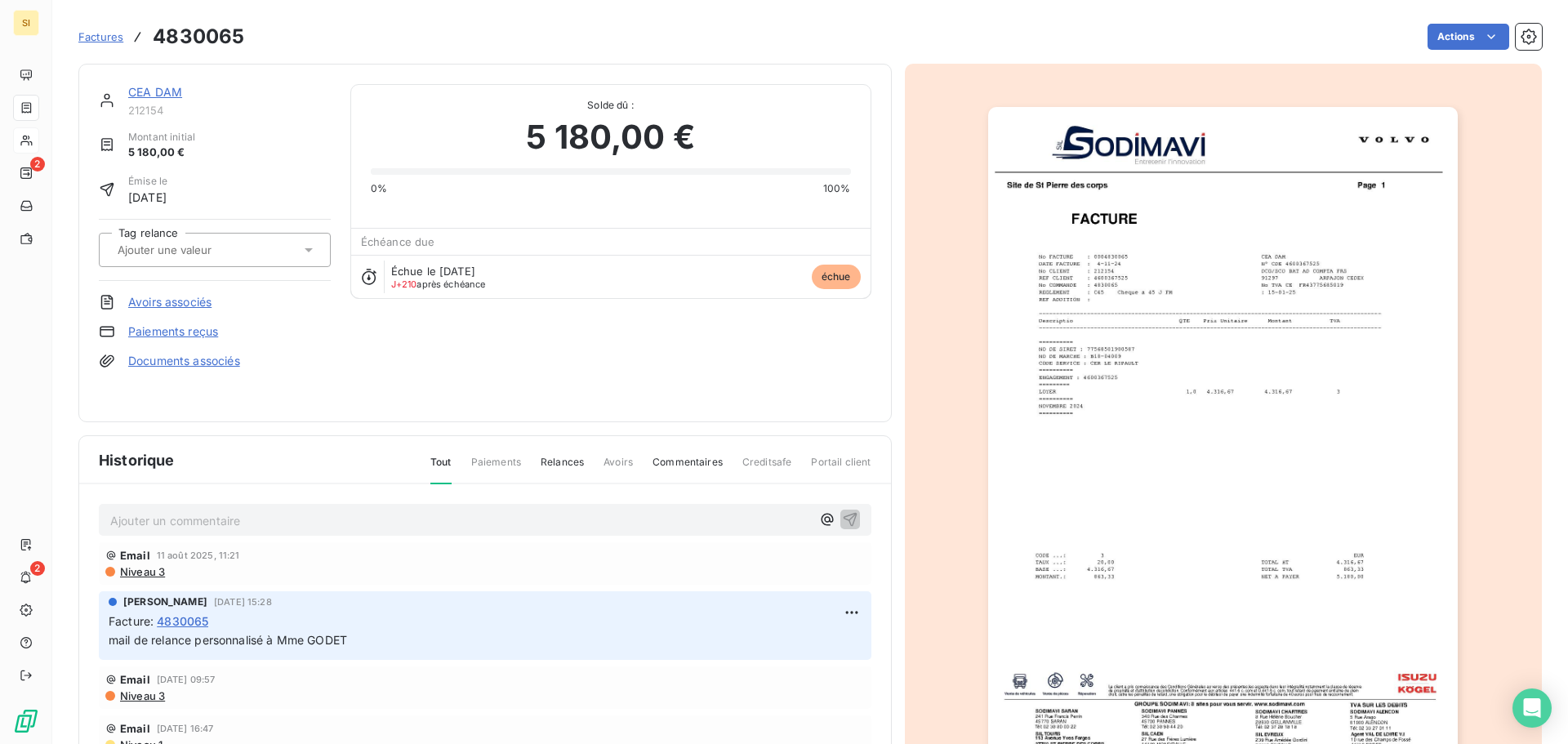
click at [161, 530] on p "Ajouter un commentaire ﻿" at bounding box center [461, 521] width 701 height 21
click at [842, 521] on icon "button" at bounding box center [849, 518] width 16 height 16
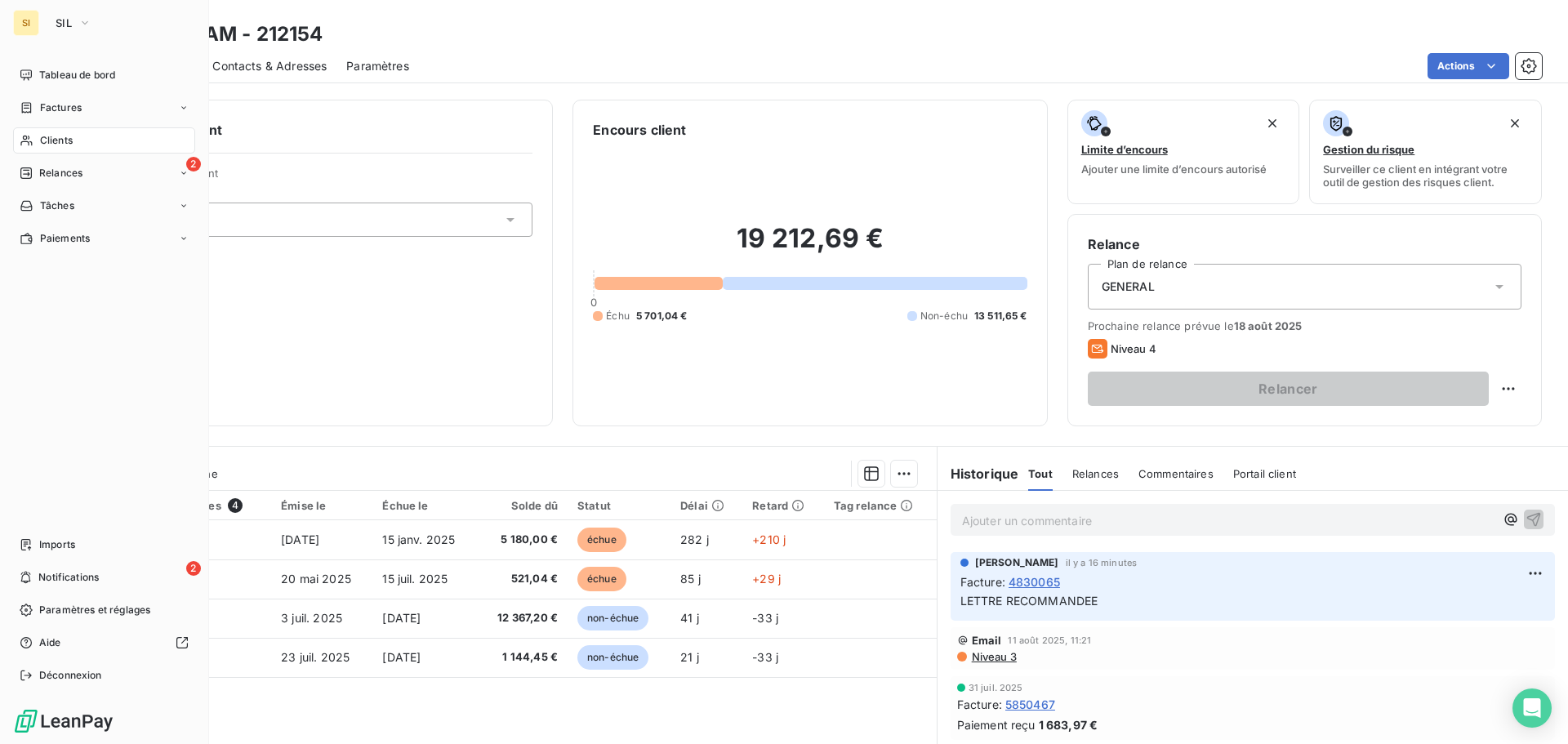
click at [46, 140] on span "Clients" at bounding box center [57, 140] width 33 height 15
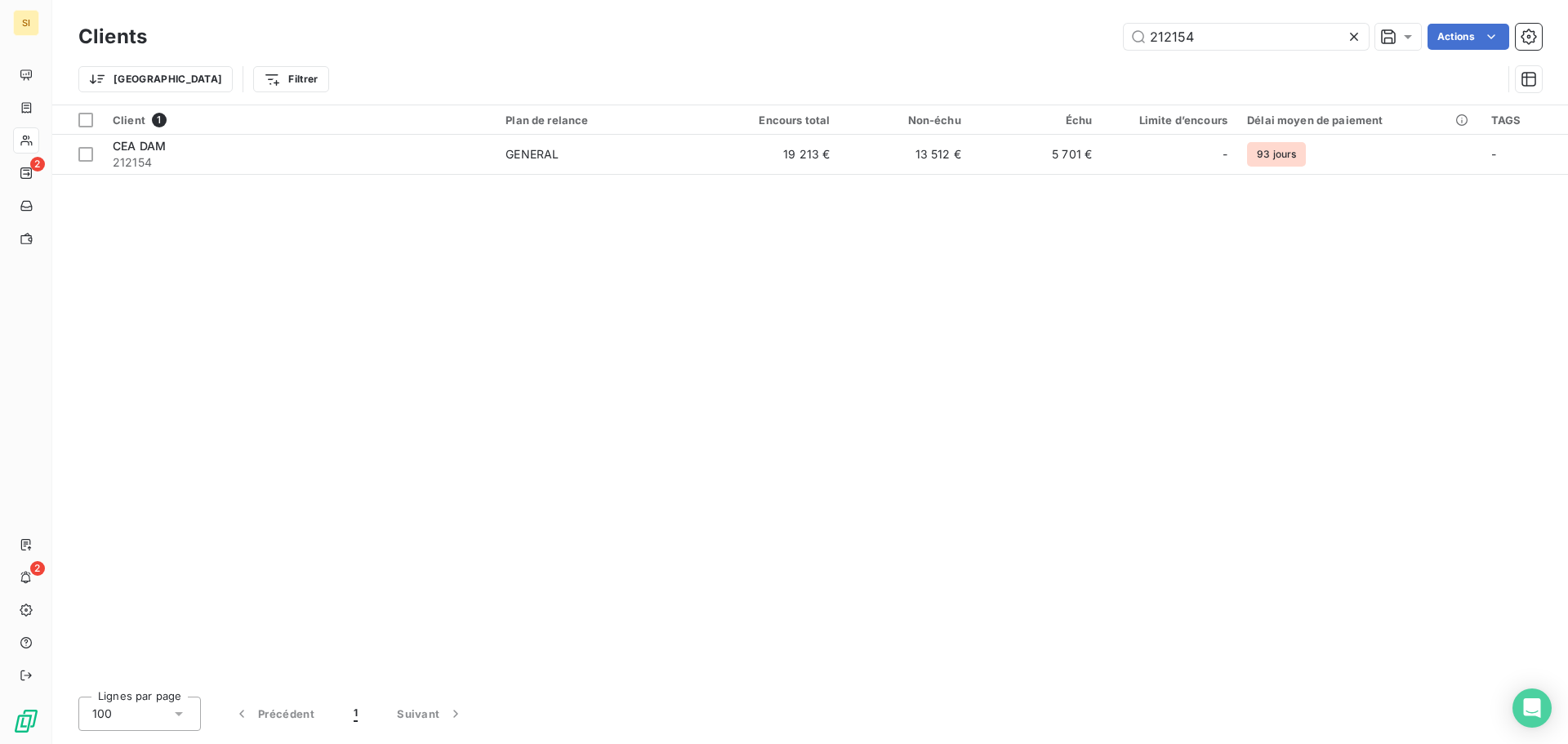
drag, startPoint x: 1201, startPoint y: 39, endPoint x: 1063, endPoint y: 17, distance: 139.7
click at [1063, 17] on div "Clients 212154 Actions Trier Filtrer" at bounding box center [811, 52] width 1516 height 105
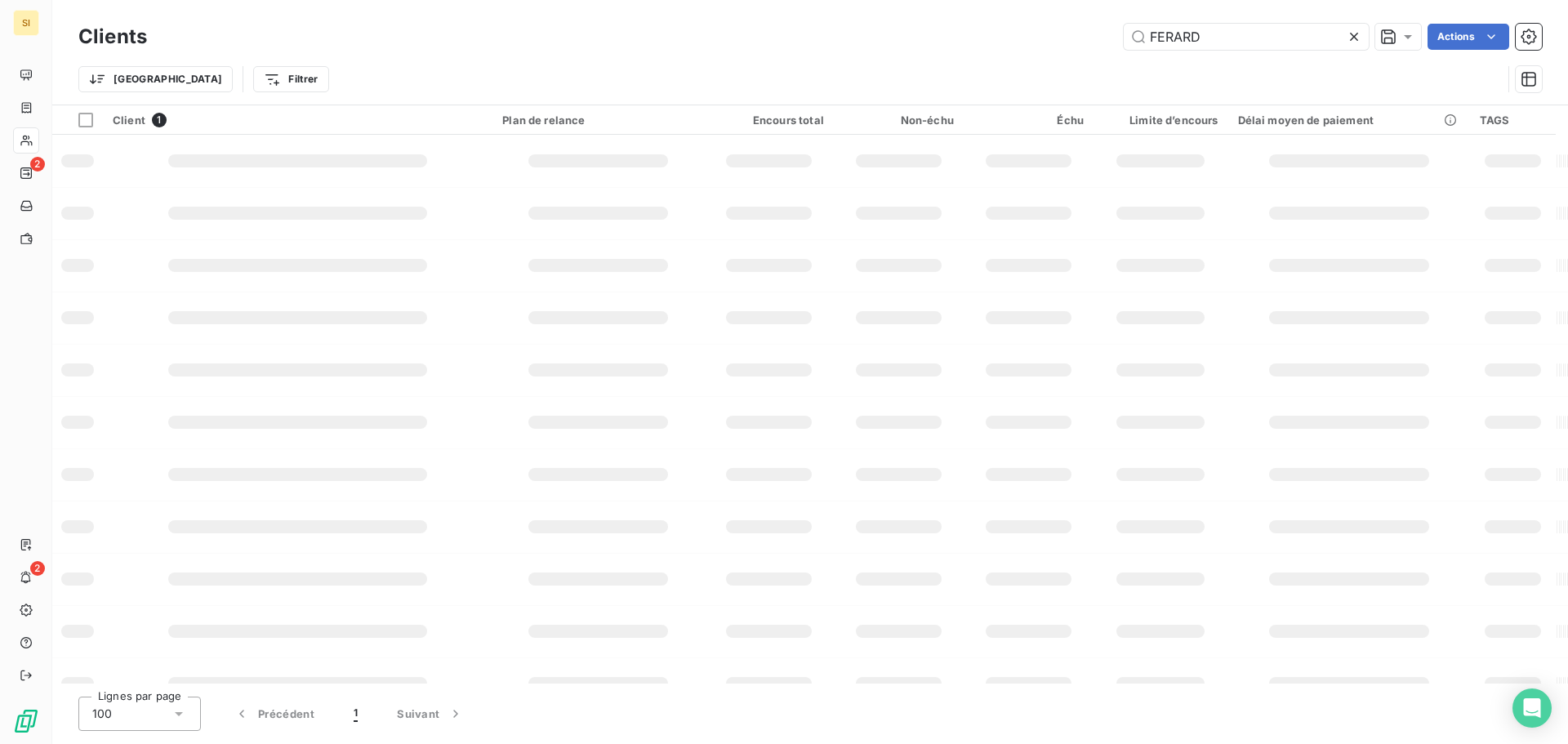
type input "FERARD"
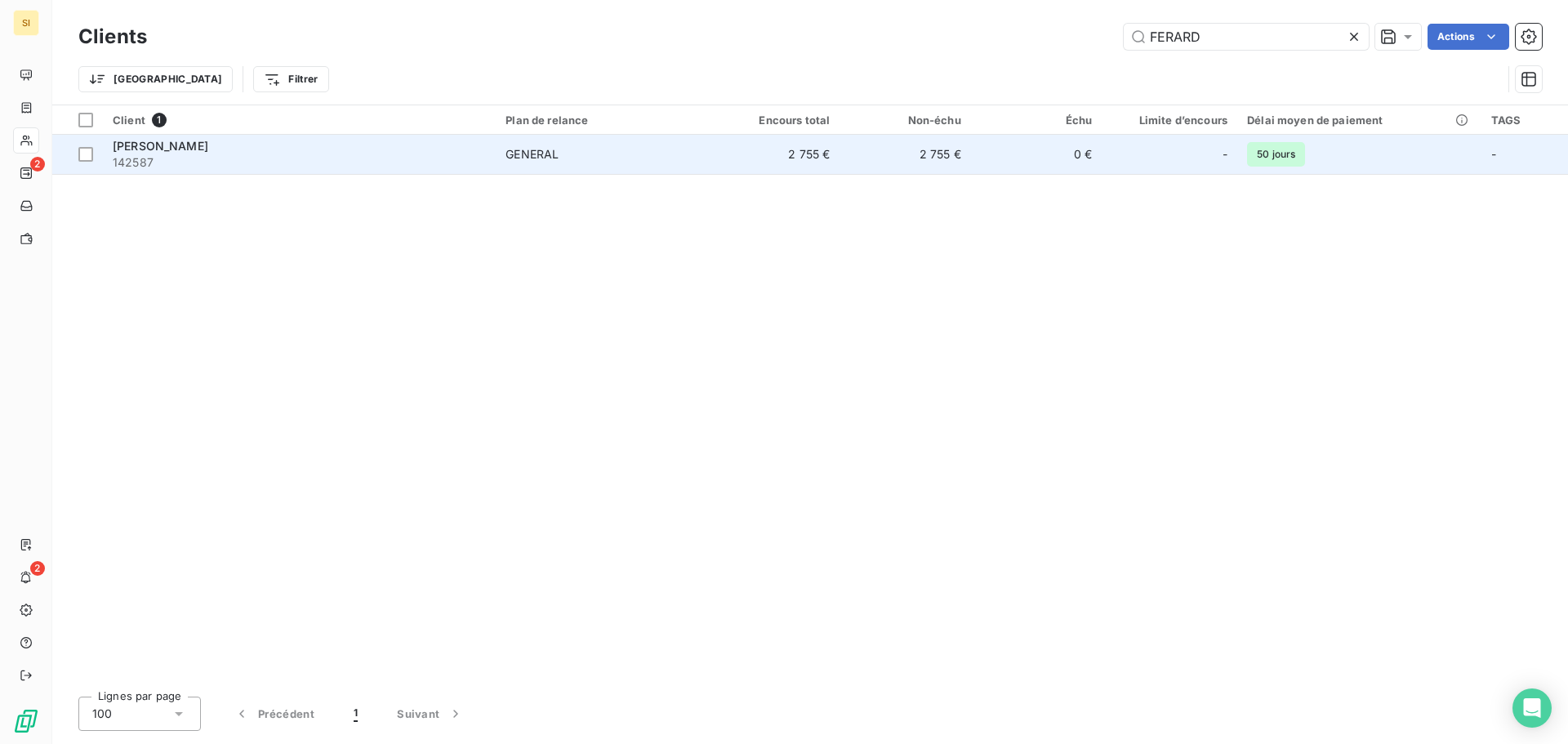
click at [191, 156] on span "142587" at bounding box center [299, 162] width 373 height 16
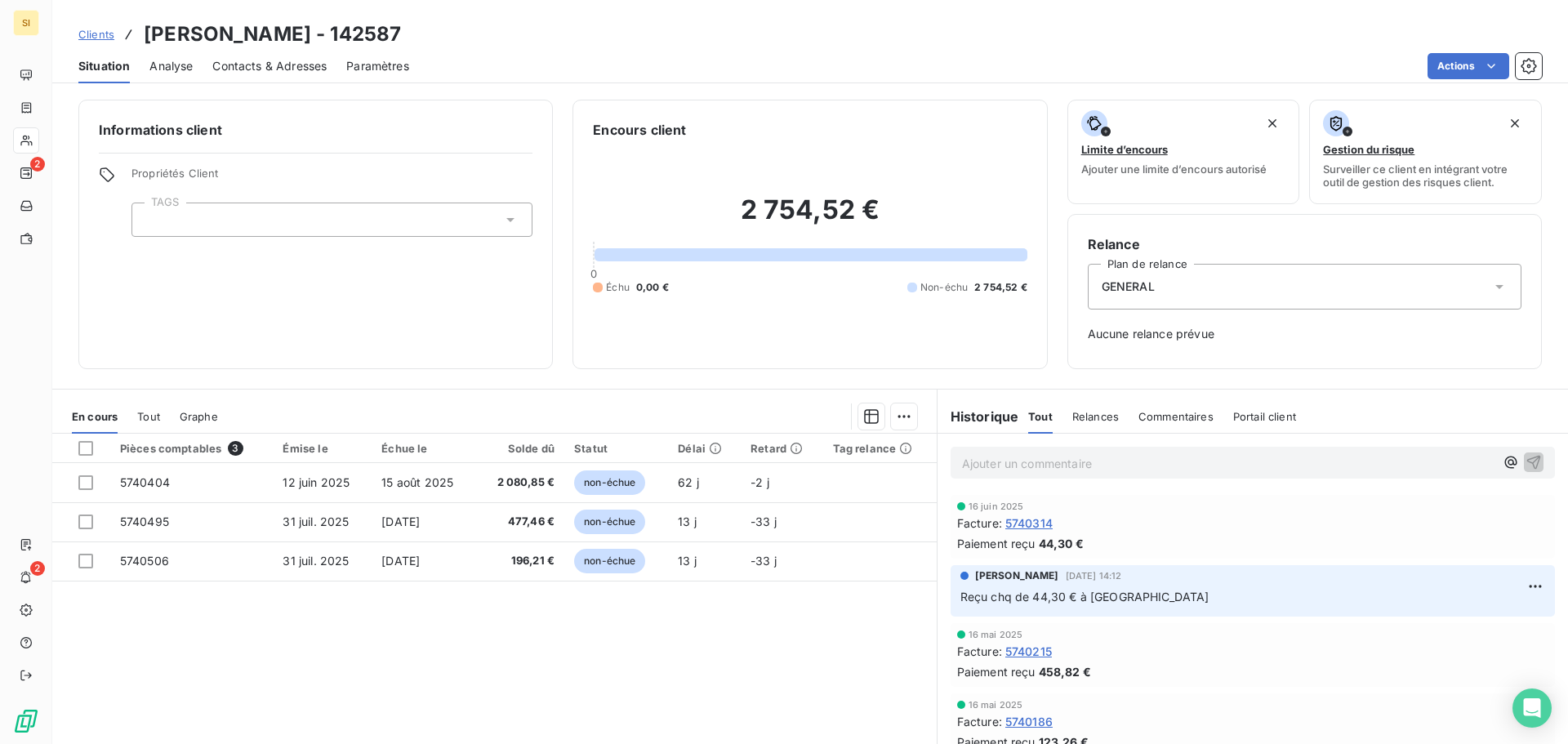
click at [1079, 460] on p "Ajouter un commentaire ﻿" at bounding box center [1229, 463] width 533 height 21
